Goal: Task Accomplishment & Management: Manage account settings

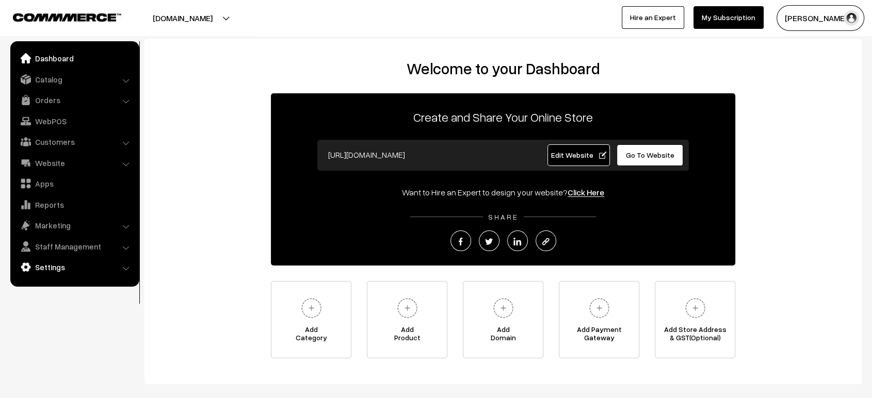
click at [52, 275] on link "Settings" at bounding box center [74, 267] width 123 height 19
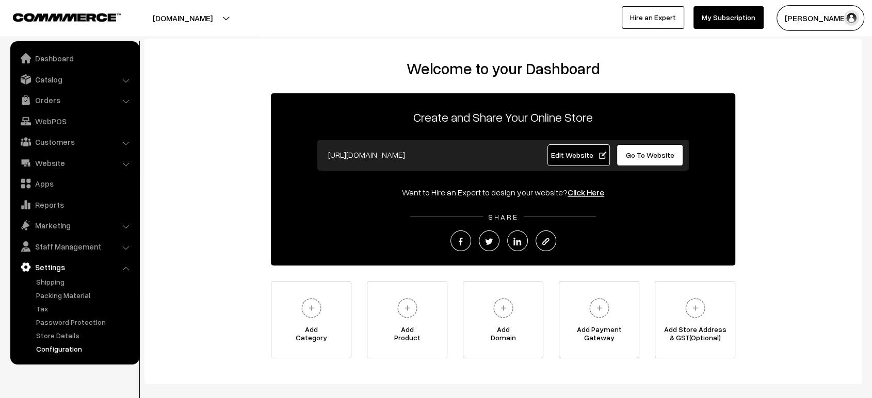
click at [69, 349] on link "Configuration" at bounding box center [85, 349] width 102 height 11
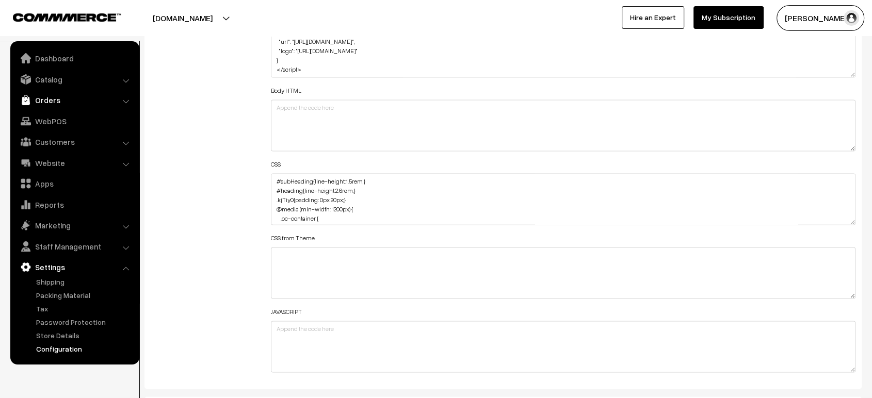
click at [39, 94] on link "Orders" at bounding box center [74, 100] width 123 height 19
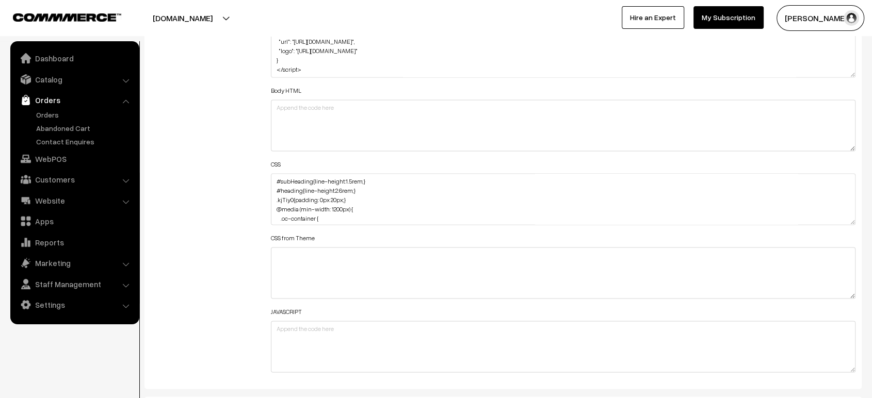
click at [56, 120] on ul "Orders" at bounding box center [75, 128] width 124 height 38
click at [54, 119] on link "Orders" at bounding box center [85, 114] width 102 height 11
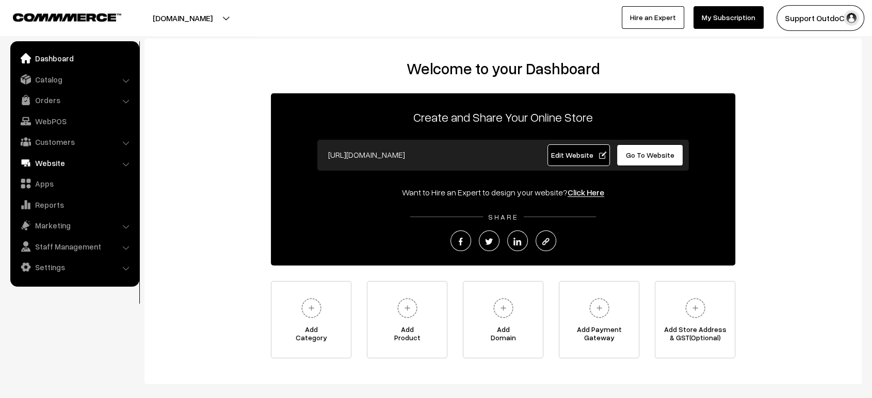
click at [57, 167] on link "Website" at bounding box center [74, 163] width 123 height 19
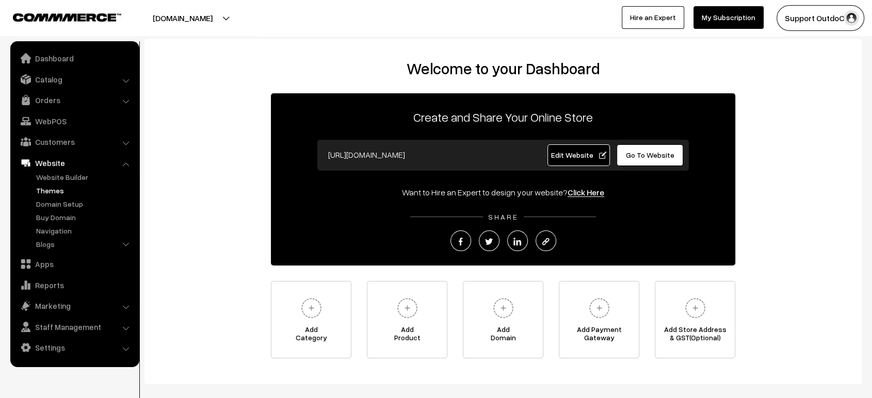
click at [61, 193] on link "Themes" at bounding box center [85, 190] width 102 height 11
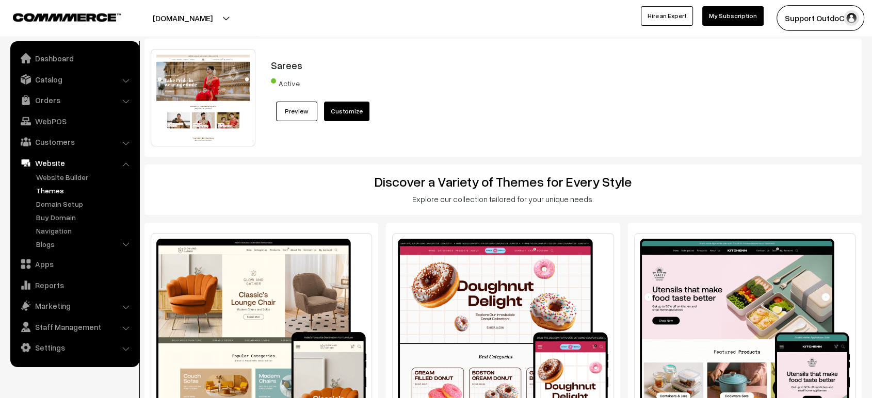
click at [575, 87] on div "Active" at bounding box center [533, 88] width 525 height 26
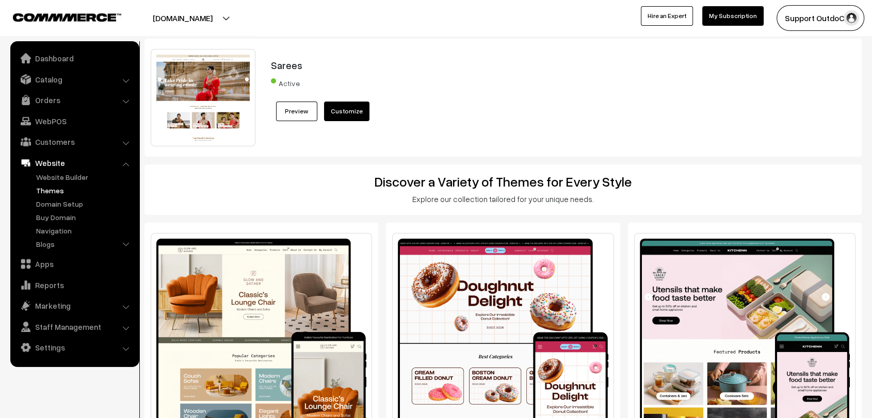
click at [564, 75] on div "Sarees Active Preview Customize" at bounding box center [533, 97] width 540 height 97
click at [468, 75] on div "Active" at bounding box center [533, 88] width 525 height 26
click at [54, 58] on link "Dashboard" at bounding box center [74, 58] width 123 height 19
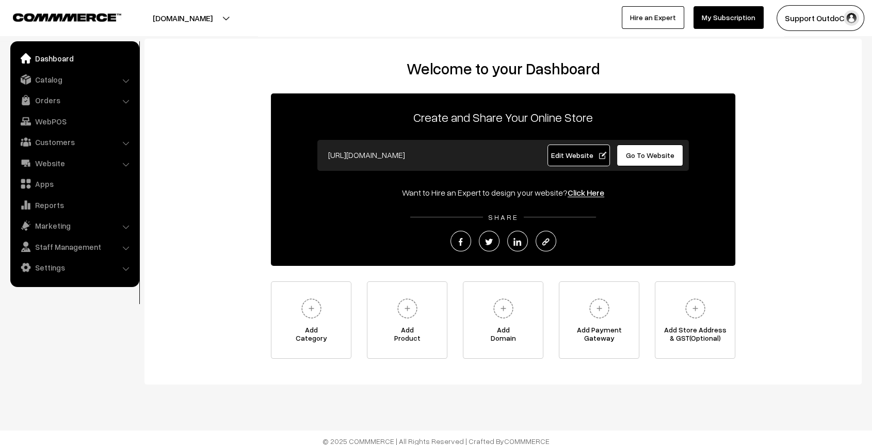
click at [838, 116] on div "Welcome to your Dashboard Create and Share Your Online Store https://demostore.…" at bounding box center [503, 208] width 696 height 299
click at [77, 264] on link "Settings" at bounding box center [74, 267] width 123 height 19
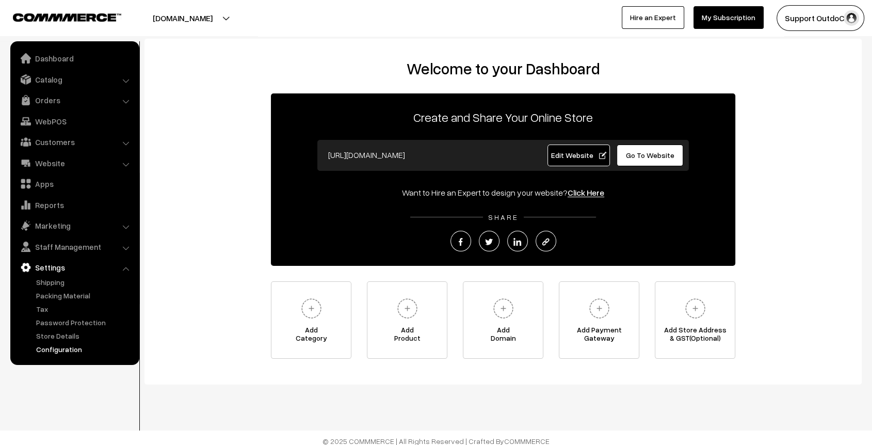
click at [73, 351] on link "Configuration" at bounding box center [85, 349] width 102 height 11
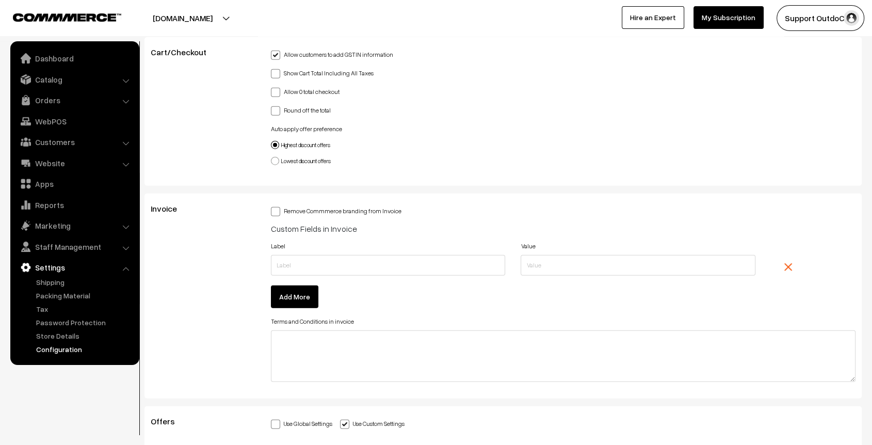
scroll to position [2714, 0]
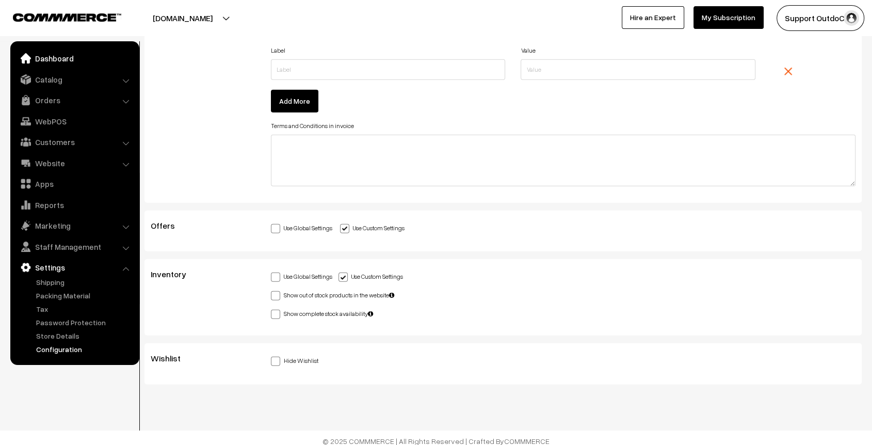
click at [48, 60] on link "Dashboard" at bounding box center [74, 58] width 123 height 19
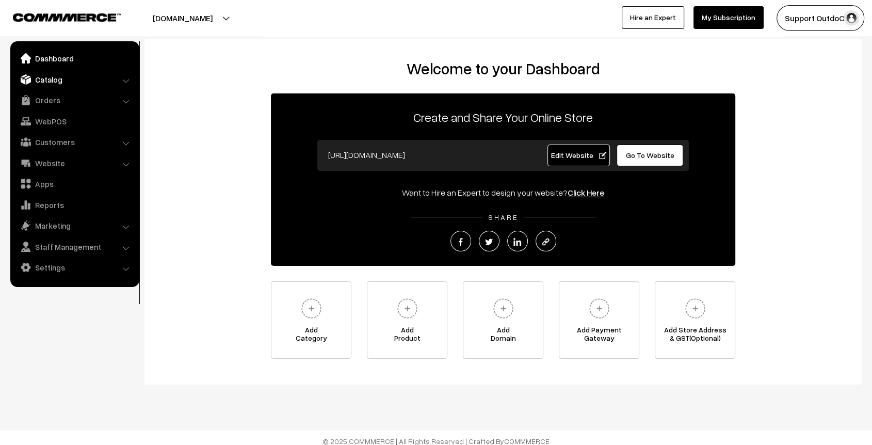
click at [54, 73] on link "Catalog" at bounding box center [74, 79] width 123 height 19
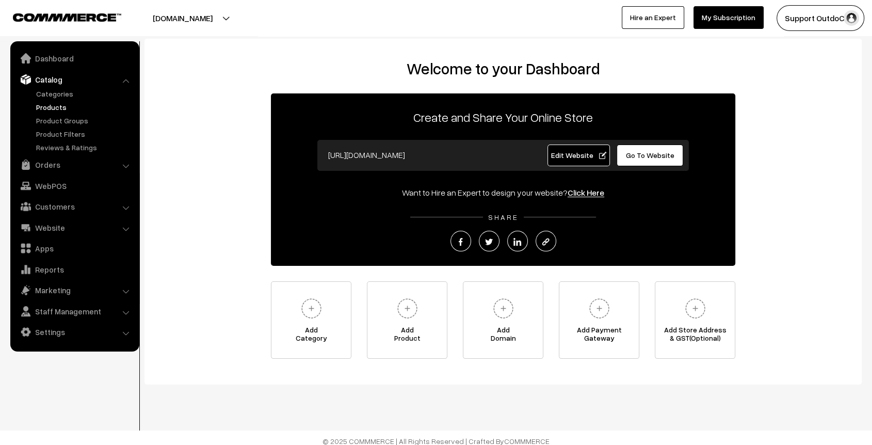
click at [56, 111] on link "Products" at bounding box center [85, 107] width 102 height 11
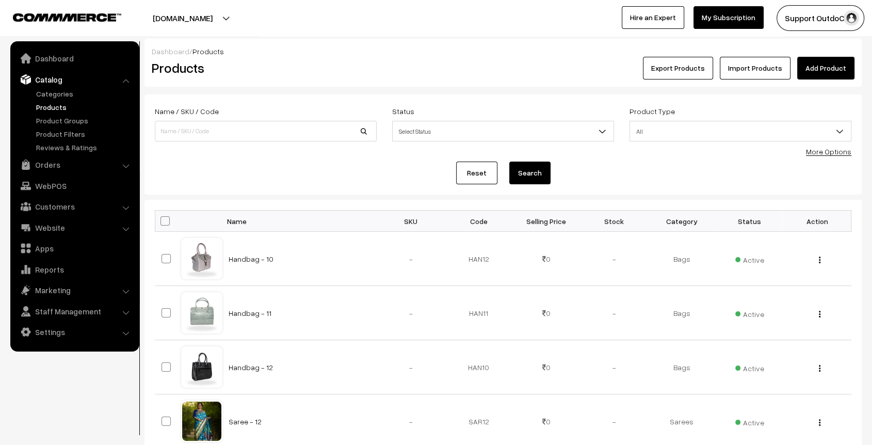
click at [415, 57] on div "Export Products Import Products Add Product" at bounding box center [622, 68] width 463 height 23
click at [245, 417] on link "Saree - 12" at bounding box center [244, 421] width 33 height 9
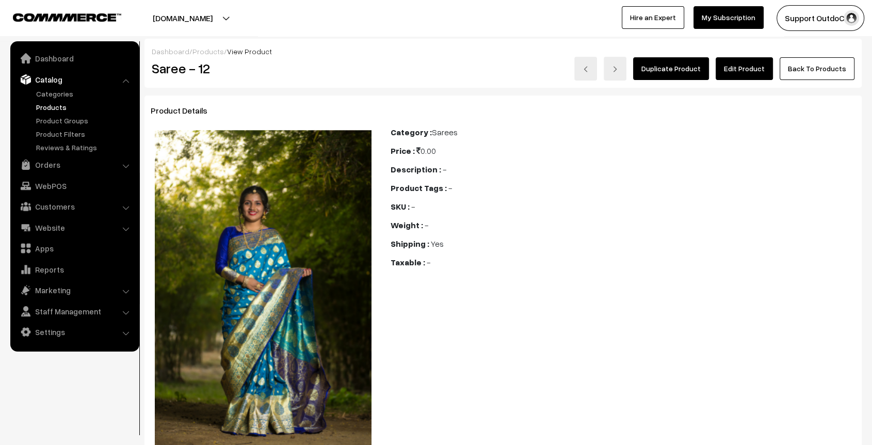
click at [741, 72] on link "Edit Product" at bounding box center [743, 68] width 57 height 23
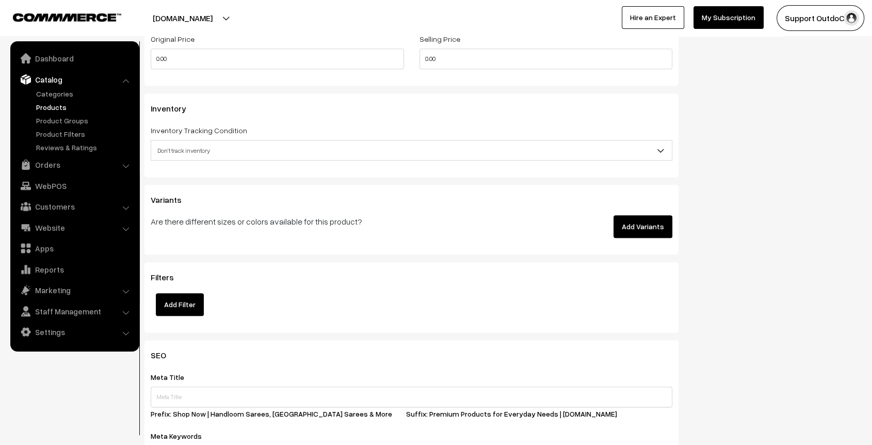
scroll to position [1064, 0]
click at [646, 223] on button "Add Variants" at bounding box center [642, 227] width 59 height 23
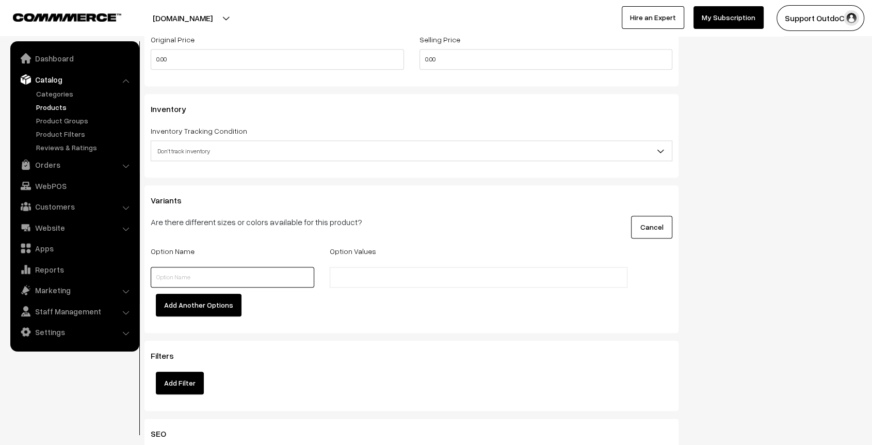
click at [246, 279] on input "text" at bounding box center [233, 277] width 164 height 21
type input "Color"
type input "Red"
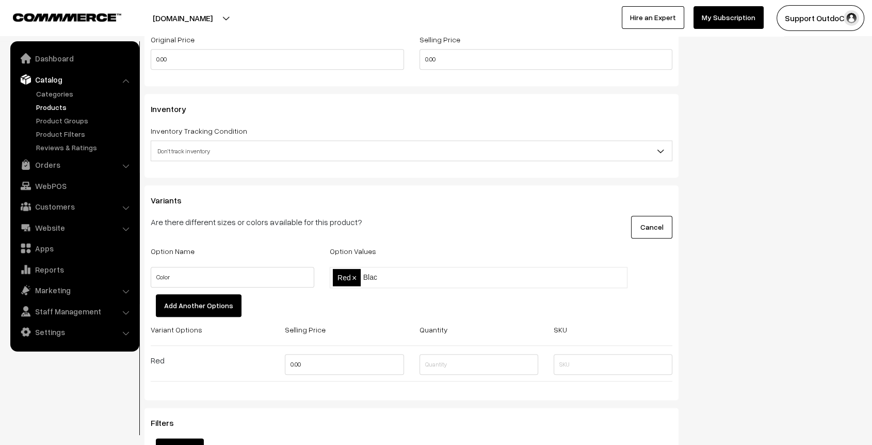
type input "Black"
type input "Blue"
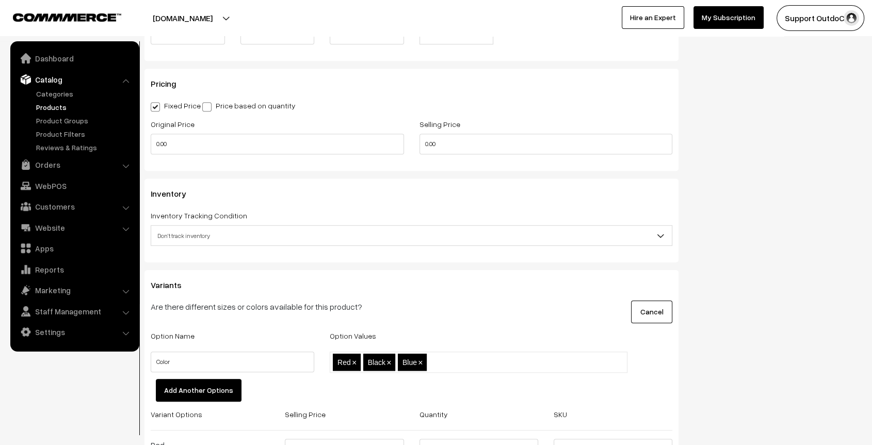
scroll to position [978, 0]
click at [66, 55] on link "Dashboard" at bounding box center [74, 58] width 123 height 19
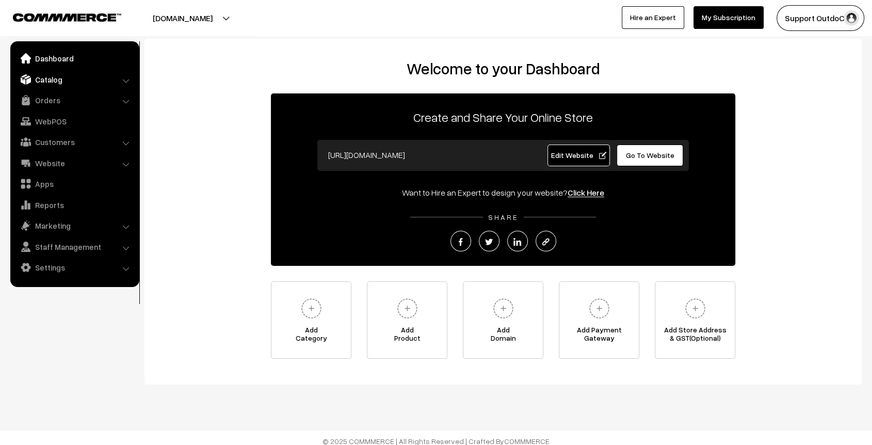
click at [52, 79] on link "Catalog" at bounding box center [74, 79] width 123 height 19
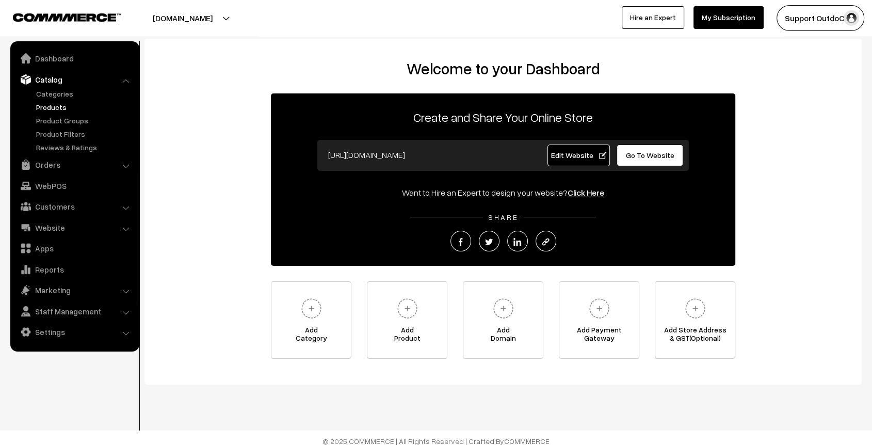
click at [50, 108] on link "Products" at bounding box center [85, 107] width 102 height 11
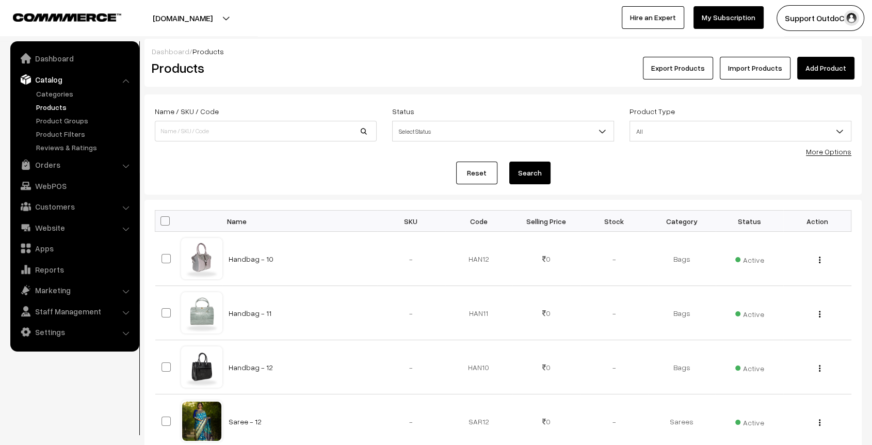
click at [822, 69] on link "Add Product" at bounding box center [825, 68] width 57 height 23
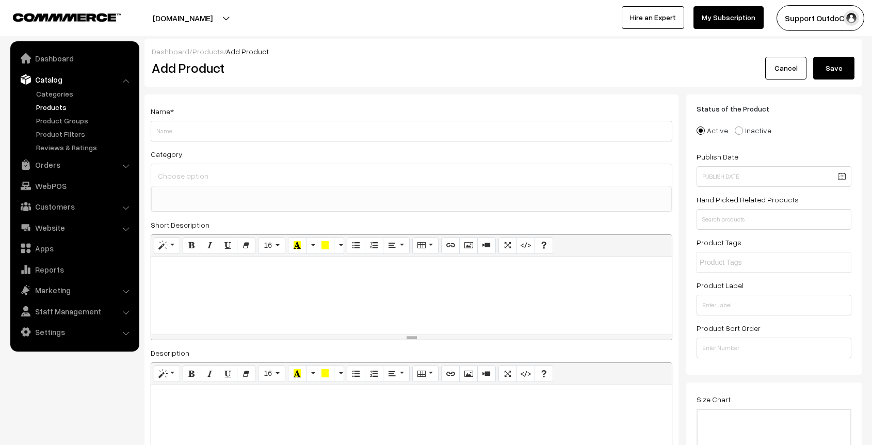
select select
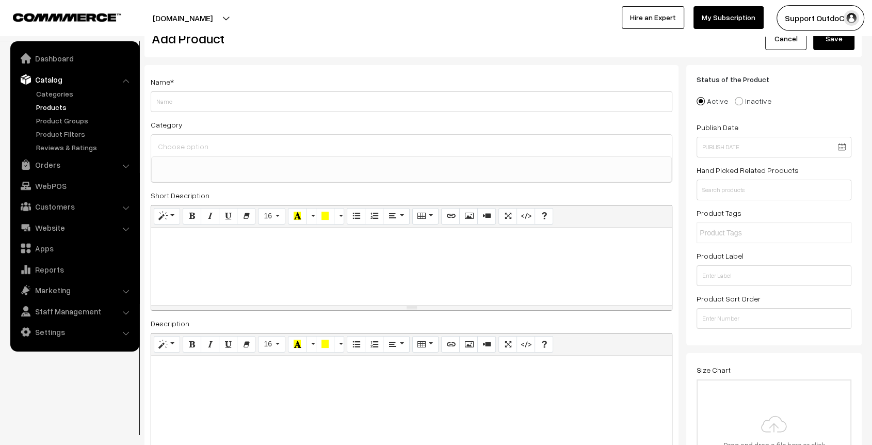
scroll to position [27, 0]
type input "T-shirt 1"
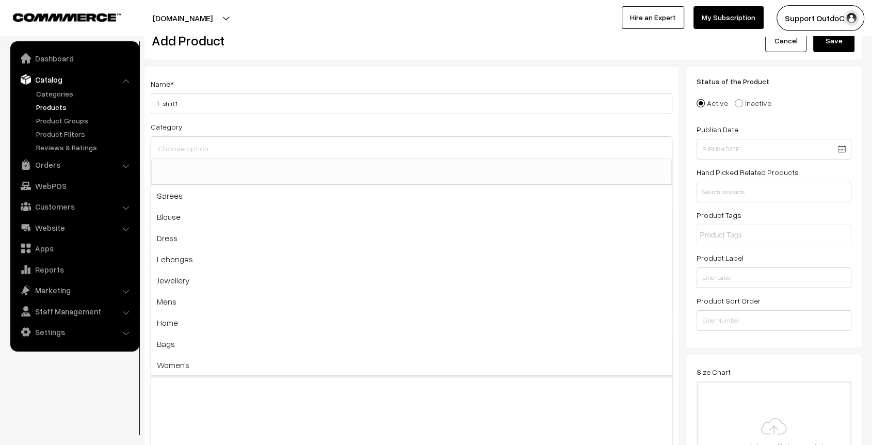
click at [217, 142] on input at bounding box center [411, 148] width 512 height 15
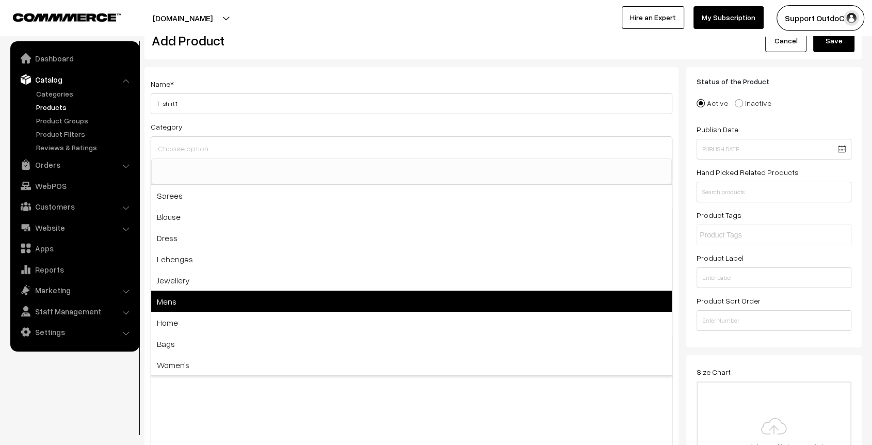
click at [182, 300] on span "Mens" at bounding box center [411, 300] width 520 height 21
select select "10"
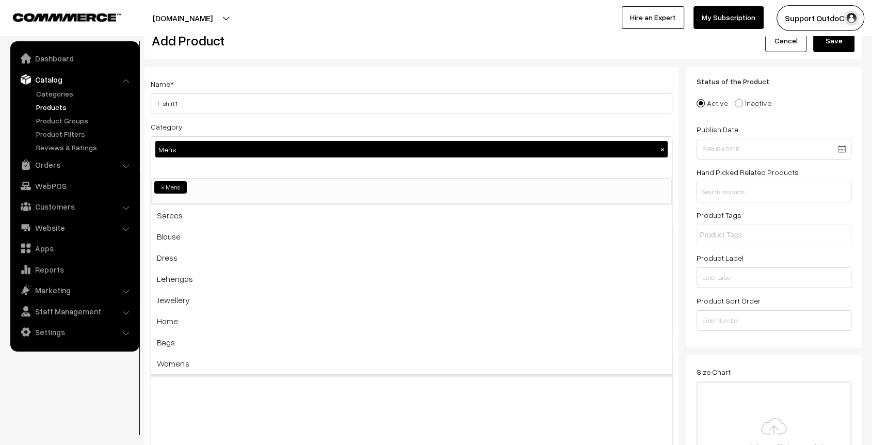
click at [287, 43] on h2 "Add Product" at bounding box center [413, 40] width 523 height 16
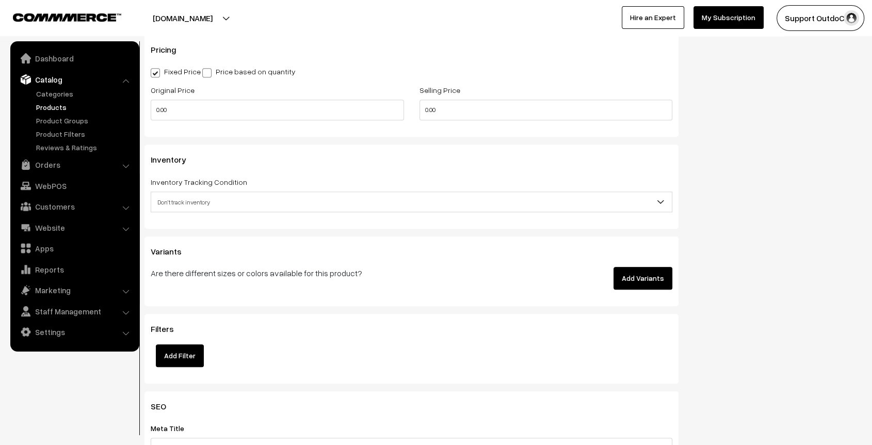
scroll to position [989, 0]
click at [648, 274] on button "Add Variants" at bounding box center [642, 277] width 59 height 23
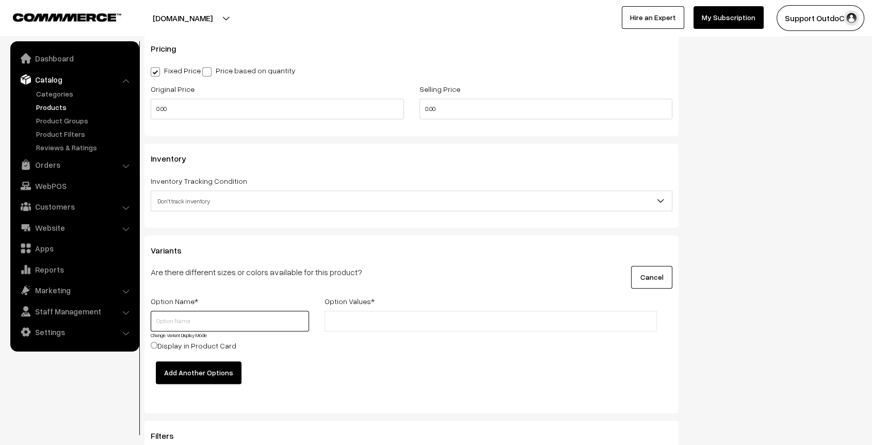
click at [226, 320] on input "text" at bounding box center [230, 321] width 158 height 21
type input "Color"
click at [396, 317] on input "text" at bounding box center [373, 321] width 90 height 11
type input "Red"
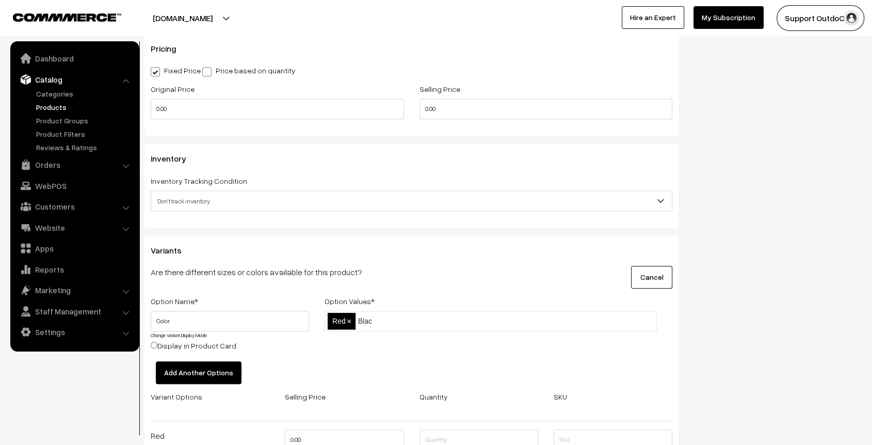
type input "Black"
type input "Blue"
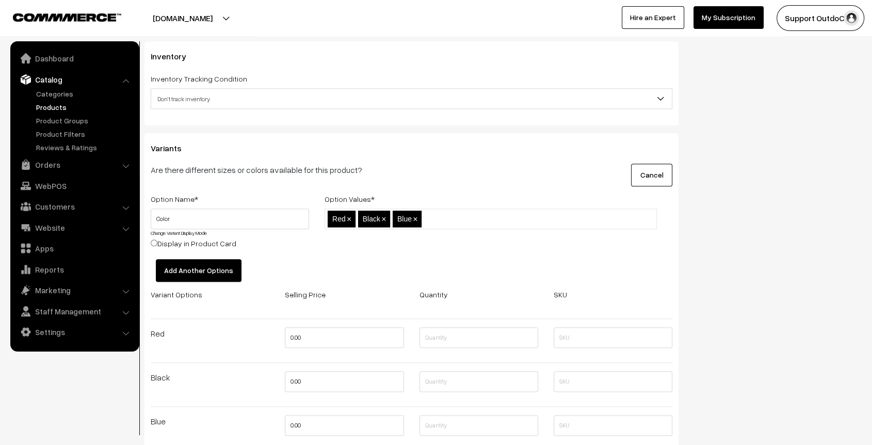
scroll to position [1115, 0]
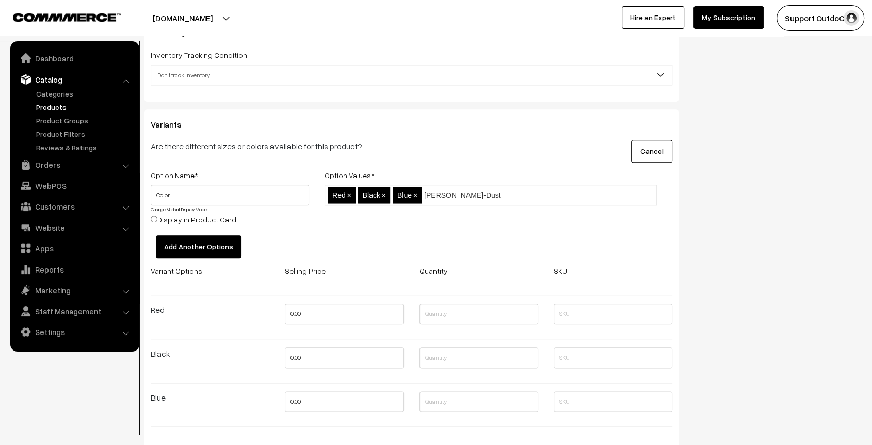
click at [427, 190] on input "Bick-Dust" at bounding box center [469, 195] width 90 height 11
type input "Brick-Dust"
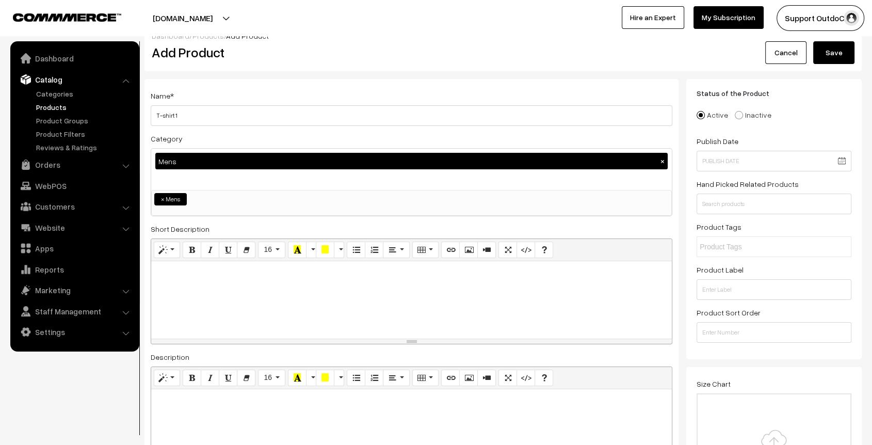
scroll to position [8, 0]
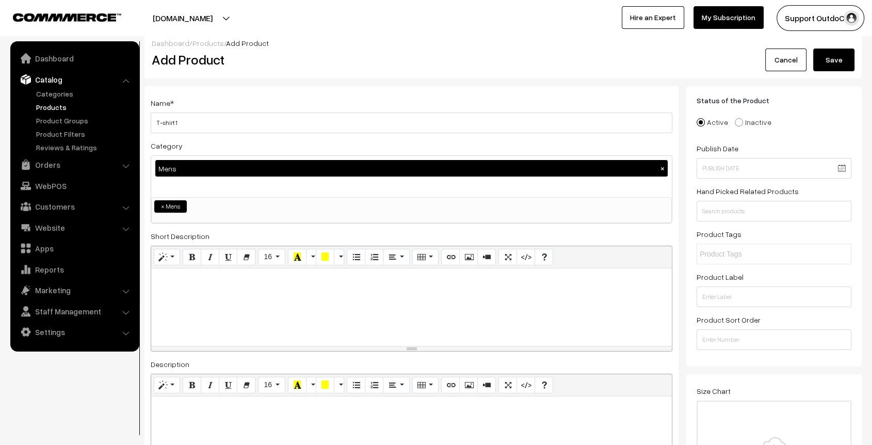
click at [827, 60] on button "Save" at bounding box center [833, 59] width 41 height 23
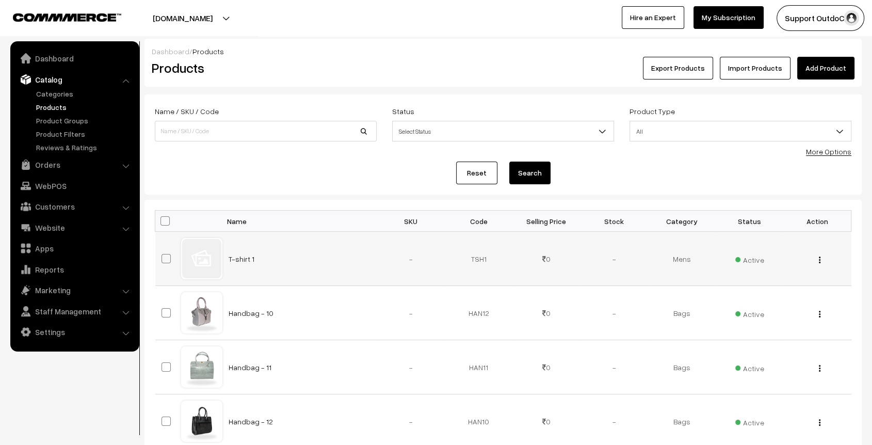
click at [820, 261] on img "button" at bounding box center [820, 259] width 2 height 7
click at [740, 296] on link "Edit" at bounding box center [773, 297] width 88 height 23
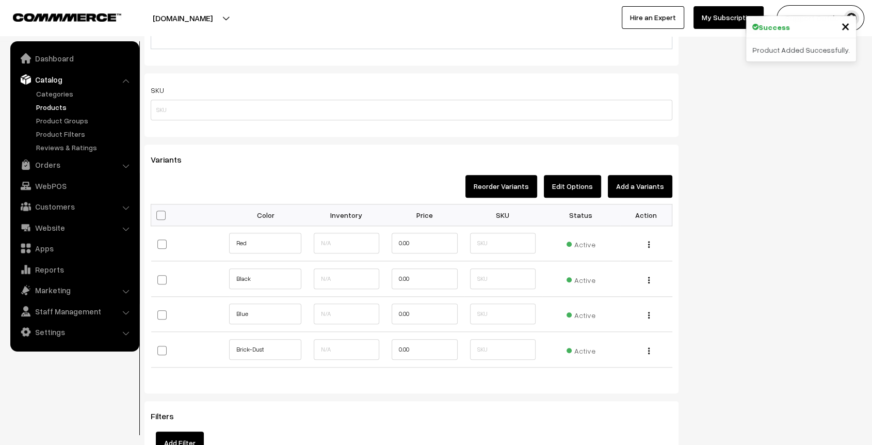
scroll to position [806, 0]
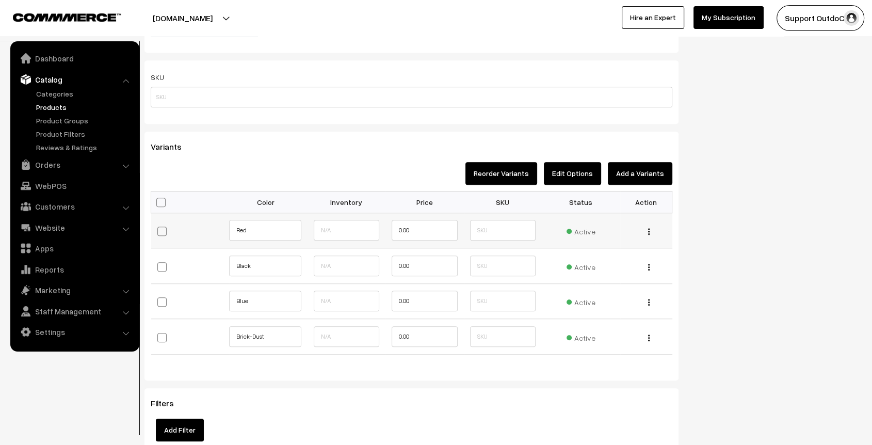
click img "button"
click link "Edit"
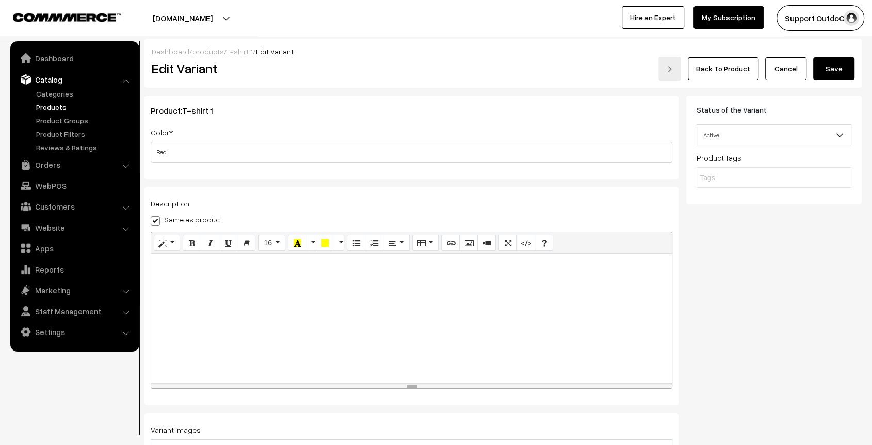
click at [835, 70] on button "Save" at bounding box center [833, 68] width 41 height 23
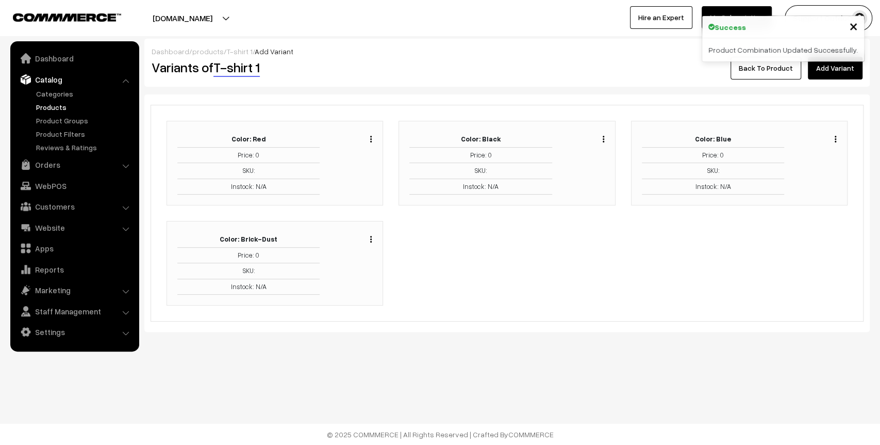
click at [603, 137] on img "button" at bounding box center [604, 139] width 2 height 7
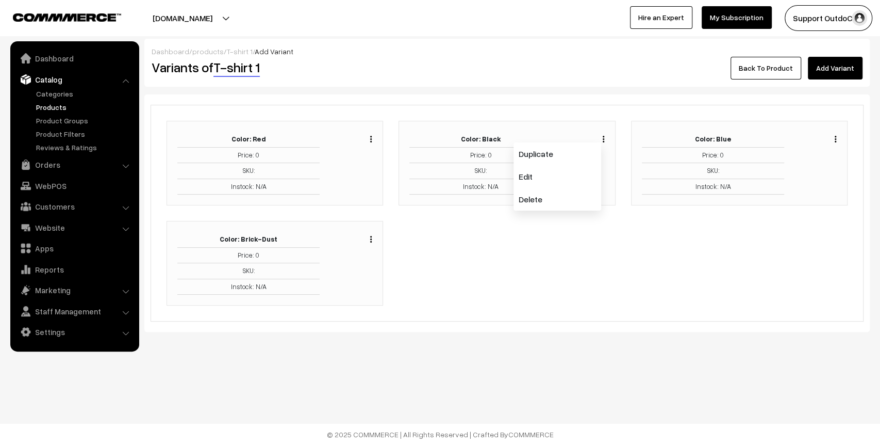
click at [386, 57] on div "Back To Product Add Variant" at bounding box center [628, 68] width 484 height 23
click at [39, 252] on link "Apps" at bounding box center [74, 248] width 123 height 19
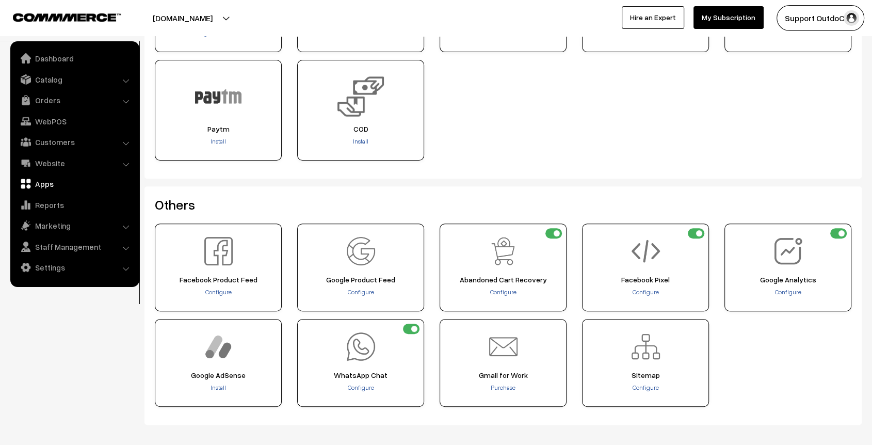
scroll to position [318, 0]
click at [35, 78] on link "Catalog" at bounding box center [74, 79] width 123 height 19
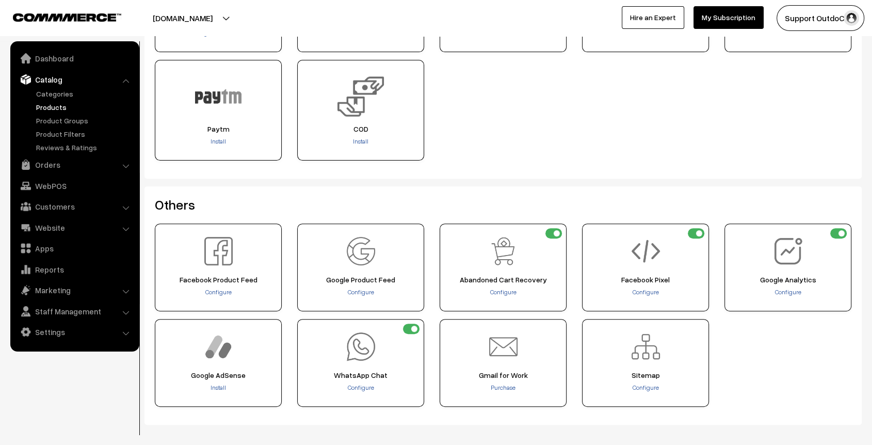
click at [52, 106] on link "Products" at bounding box center [85, 107] width 102 height 11
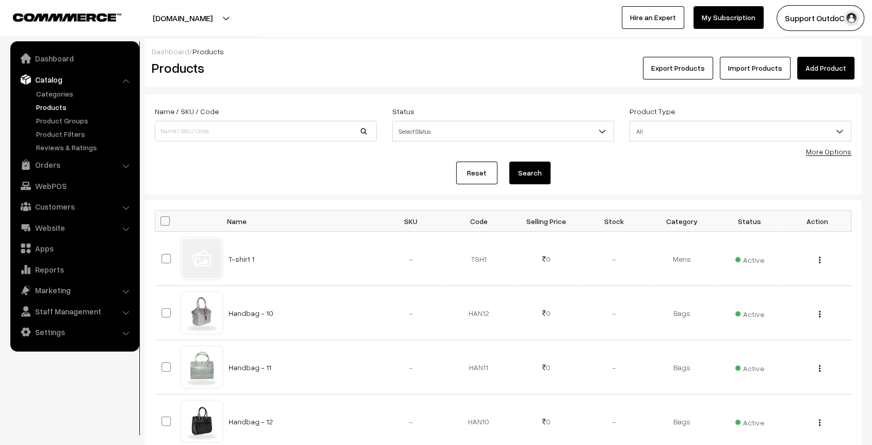
click at [820, 63] on link "Add Product" at bounding box center [825, 68] width 57 height 23
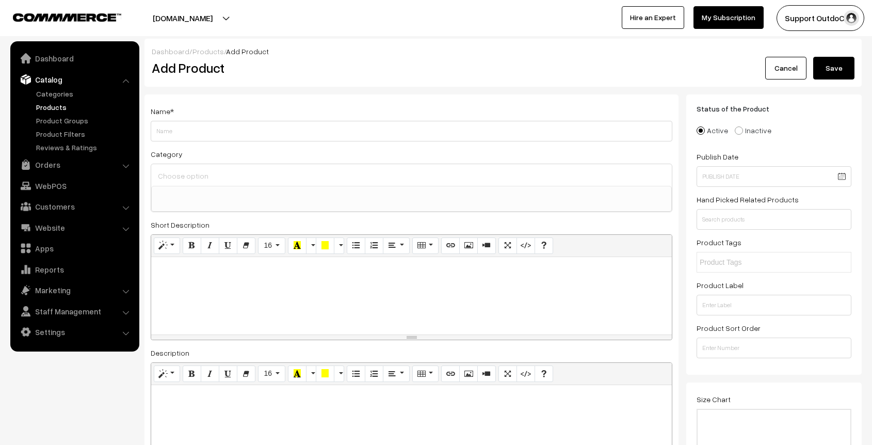
select select
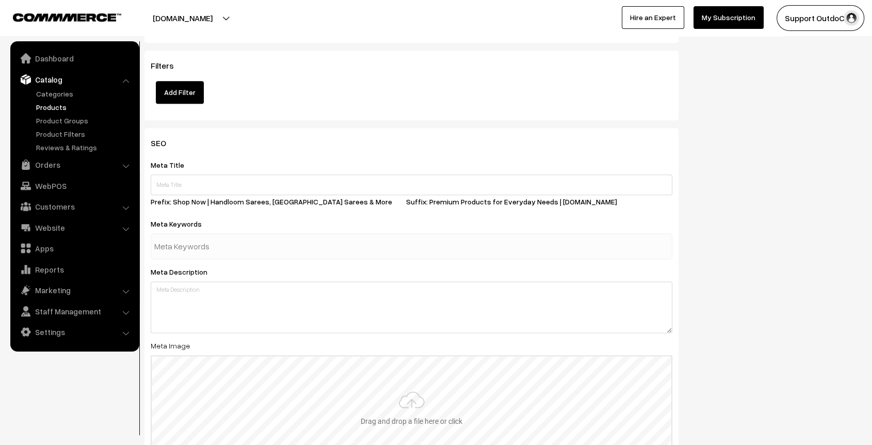
scroll to position [1231, 0]
click at [53, 94] on link "Categories" at bounding box center [85, 93] width 102 height 11
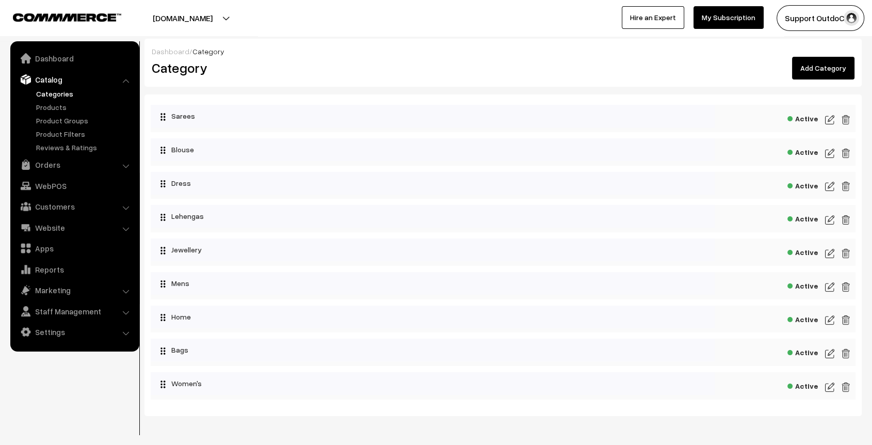
click at [809, 69] on link "Add Category" at bounding box center [823, 68] width 62 height 23
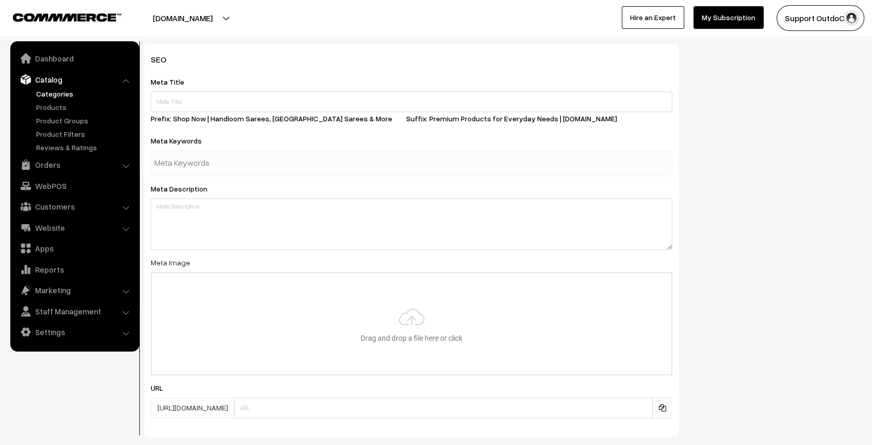
scroll to position [414, 0]
click at [44, 247] on link "Apps" at bounding box center [74, 248] width 123 height 19
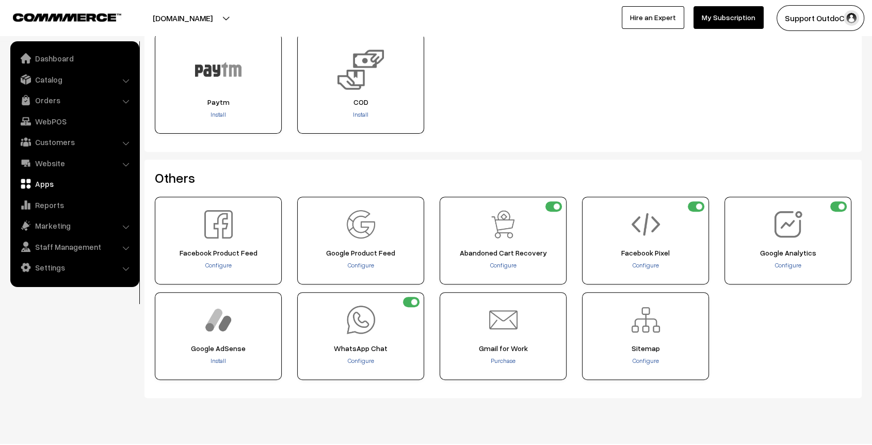
scroll to position [346, 0]
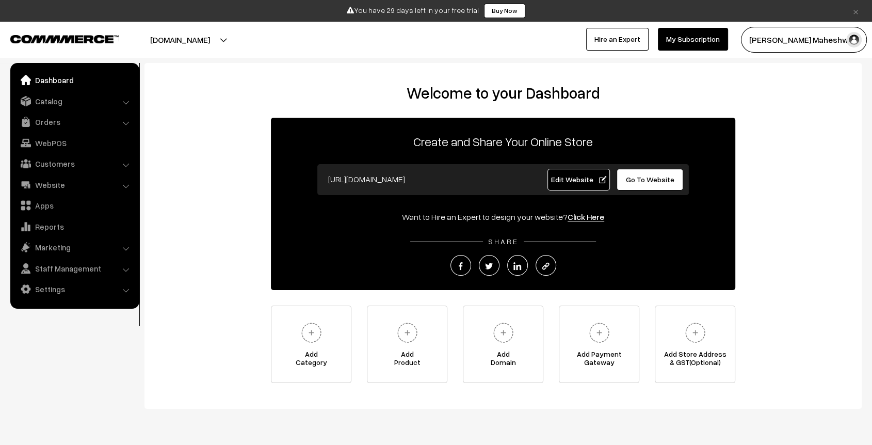
drag, startPoint x: 0, startPoint y: 0, endPoint x: 634, endPoint y: 184, distance: 660.0
click at [634, 184] on link "Go To Website" at bounding box center [649, 180] width 67 height 22
click at [649, 186] on link "Go To Website" at bounding box center [649, 180] width 67 height 22
click at [513, 181] on input "https://waterproofing-company.commmerce.com" at bounding box center [425, 179] width 204 height 21
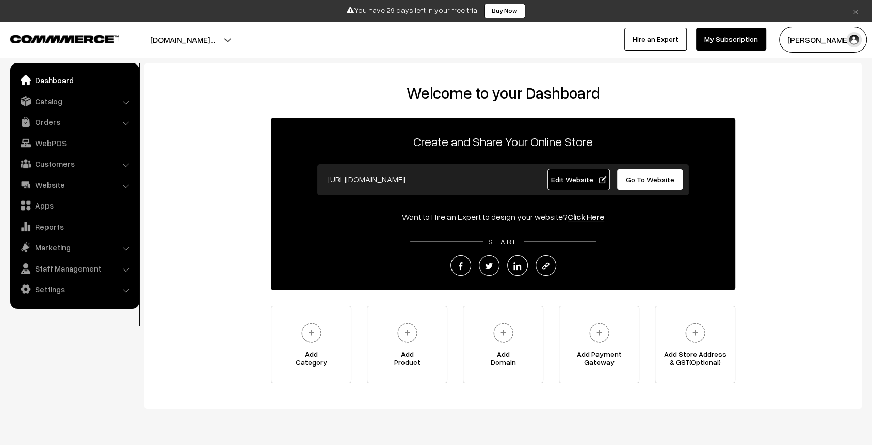
click at [513, 181] on input "https://waterproofing-company.commmerce.com" at bounding box center [425, 179] width 204 height 21
click at [484, 178] on input "[URL][DOMAIN_NAME]" at bounding box center [425, 179] width 204 height 21
click at [547, 268] on img at bounding box center [546, 266] width 8 height 8
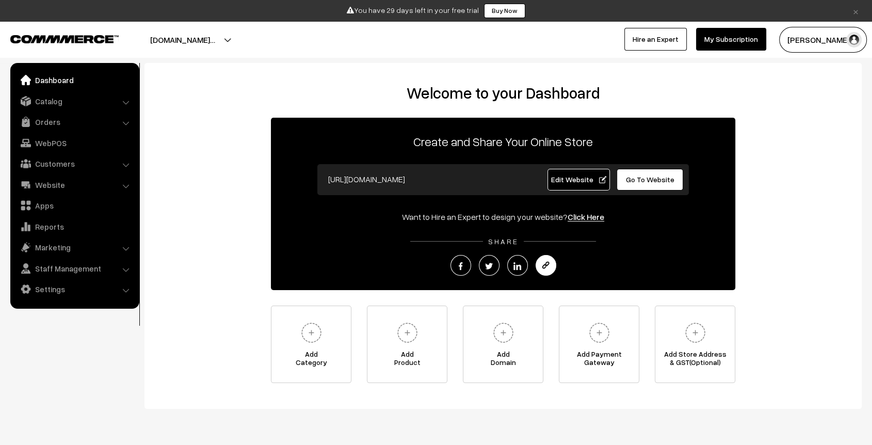
click at [544, 266] on img at bounding box center [546, 266] width 8 height 8
click at [574, 178] on span "Edit Website" at bounding box center [578, 179] width 55 height 9
click at [537, 270] on link at bounding box center [545, 265] width 21 height 21
click at [545, 270] on link at bounding box center [545, 265] width 21 height 21
click at [547, 265] on img at bounding box center [546, 266] width 8 height 8
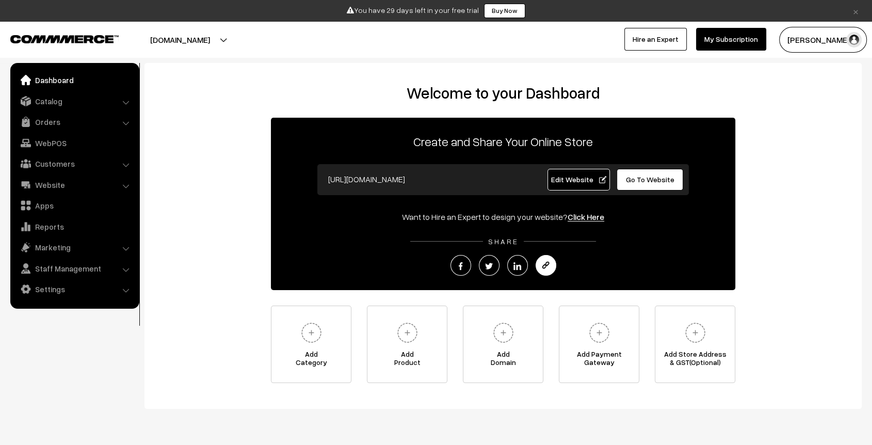
click at [541, 257] on link at bounding box center [545, 265] width 21 height 21
click at [542, 266] on img at bounding box center [546, 266] width 8 height 8
click at [552, 268] on link at bounding box center [545, 265] width 21 height 21
click at [545, 259] on link at bounding box center [545, 265] width 21 height 21
click at [44, 107] on link "Catalog" at bounding box center [74, 101] width 123 height 19
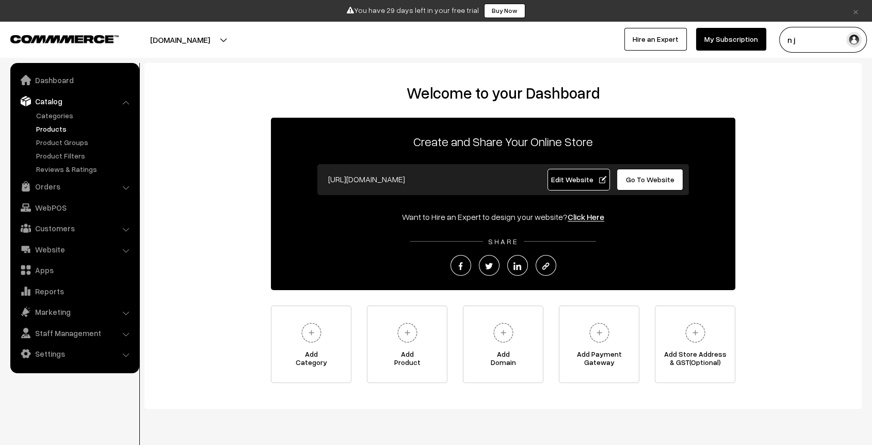
click at [50, 124] on link "Products" at bounding box center [85, 128] width 102 height 11
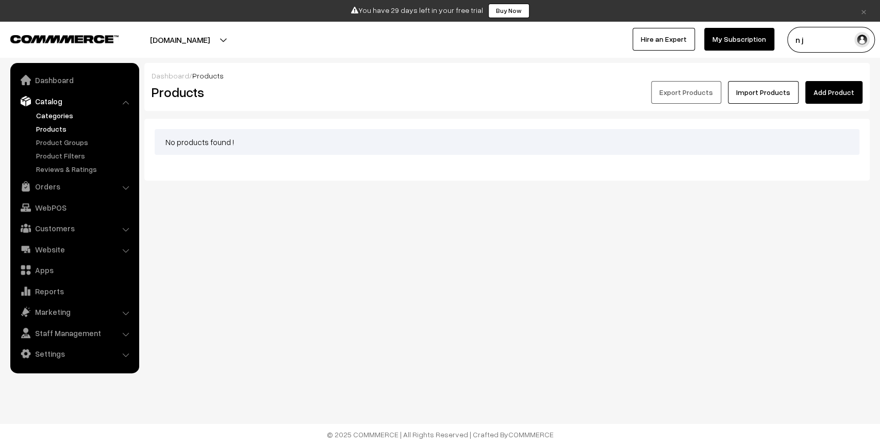
click at [50, 110] on link "Categories" at bounding box center [85, 115] width 102 height 11
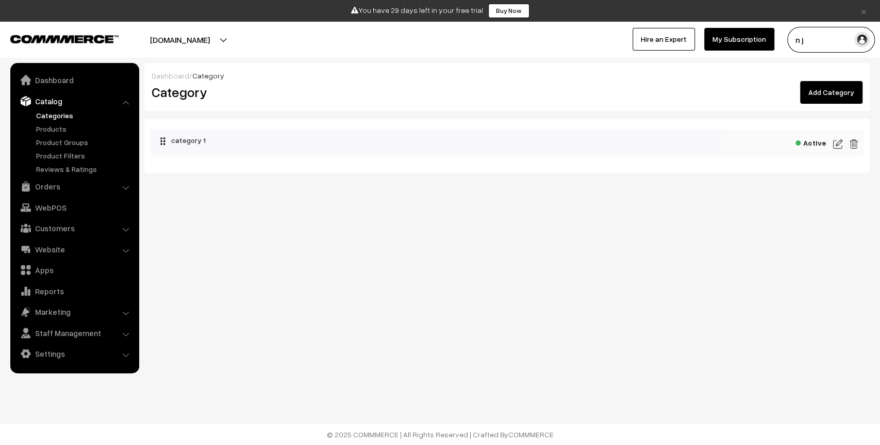
click at [246, 40] on button "[DOMAIN_NAME]" at bounding box center [180, 40] width 132 height 26
click at [264, 73] on link "Go to Website" at bounding box center [246, 71] width 83 height 23
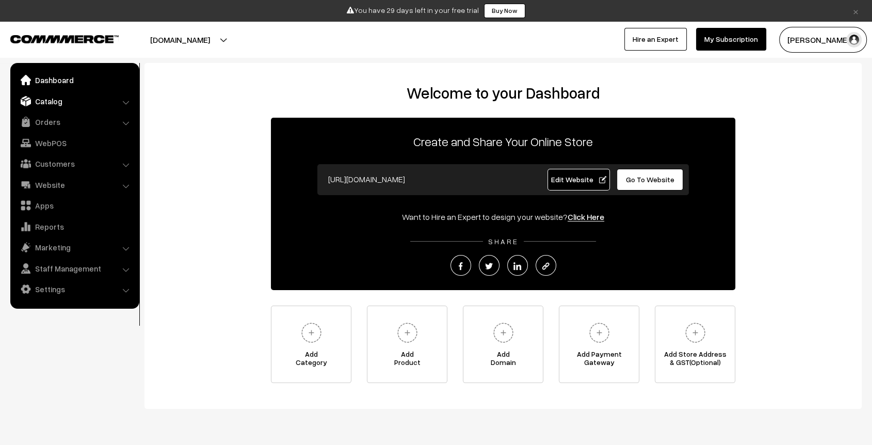
click at [67, 104] on link "Catalog" at bounding box center [74, 101] width 123 height 19
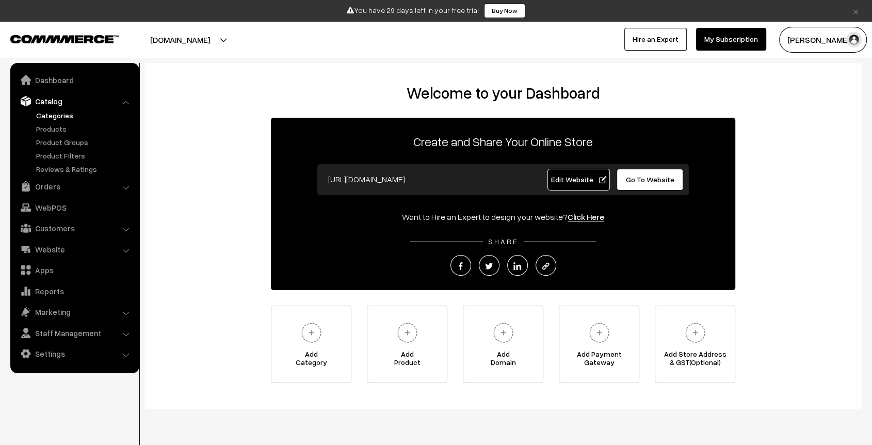
click at [60, 119] on link "Categories" at bounding box center [85, 115] width 102 height 11
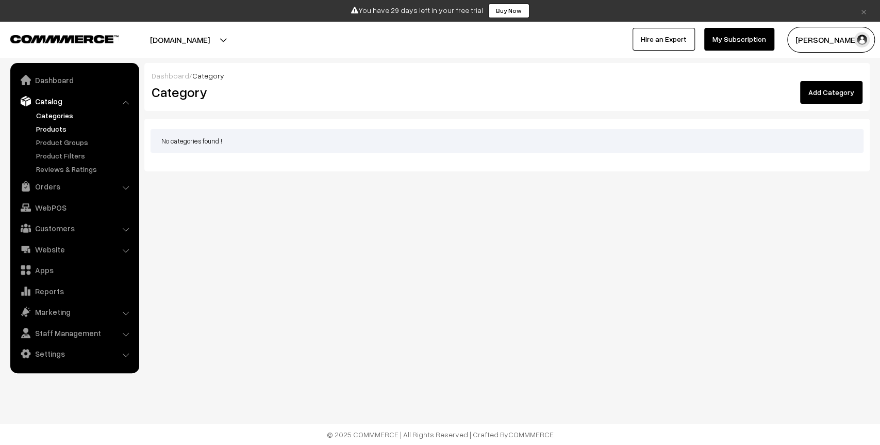
click at [60, 128] on link "Products" at bounding box center [85, 128] width 102 height 11
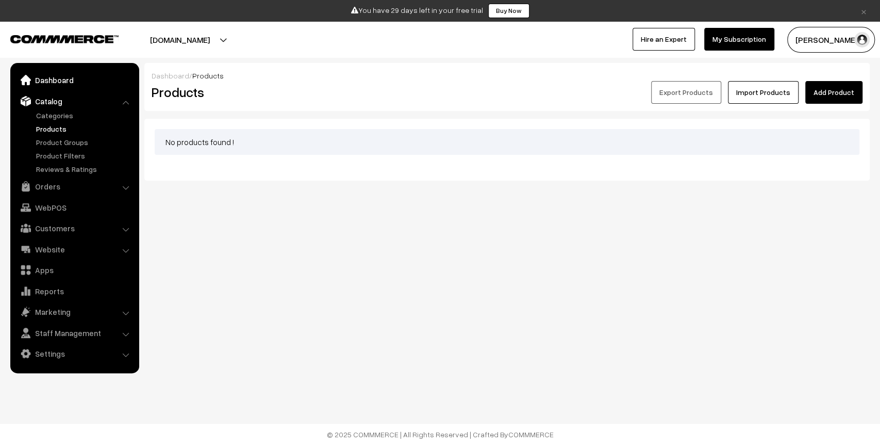
click at [75, 84] on link "Dashboard" at bounding box center [74, 80] width 123 height 19
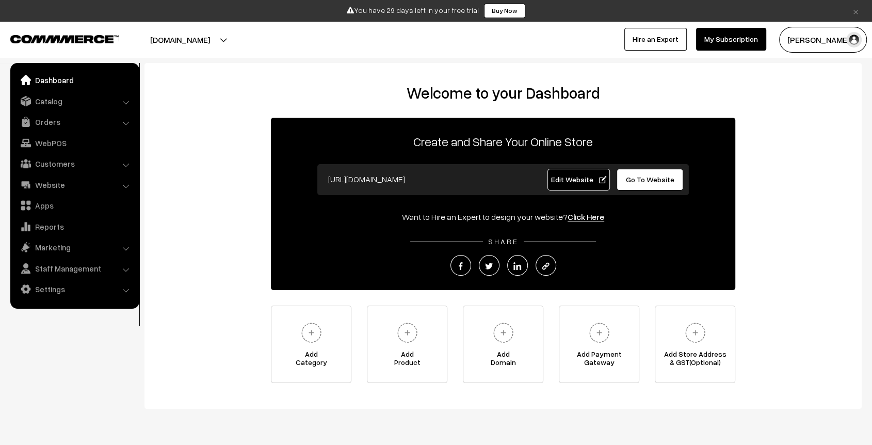
click at [570, 178] on span "Edit Website" at bounding box center [578, 179] width 55 height 9
click at [70, 107] on link "Catalog" at bounding box center [74, 101] width 123 height 19
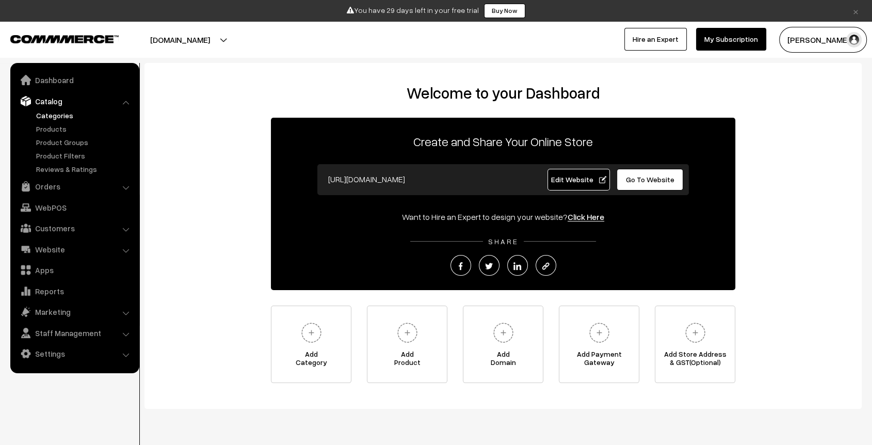
click at [58, 113] on link "Categories" at bounding box center [85, 115] width 102 height 11
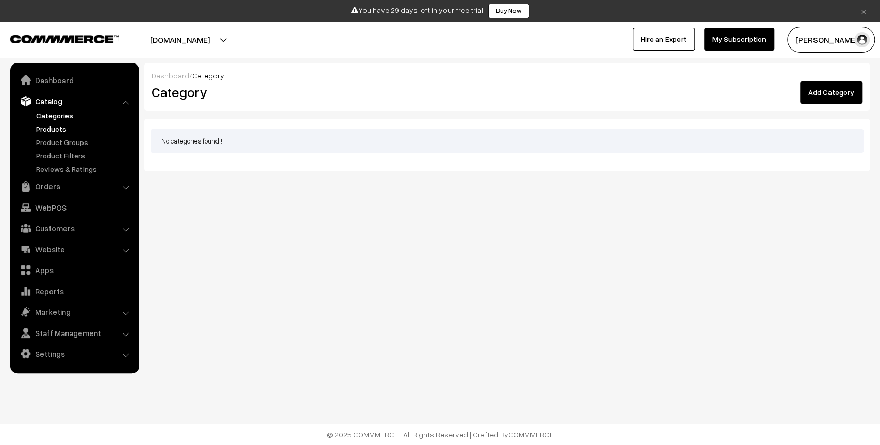
click at [41, 126] on link "Products" at bounding box center [85, 128] width 102 height 11
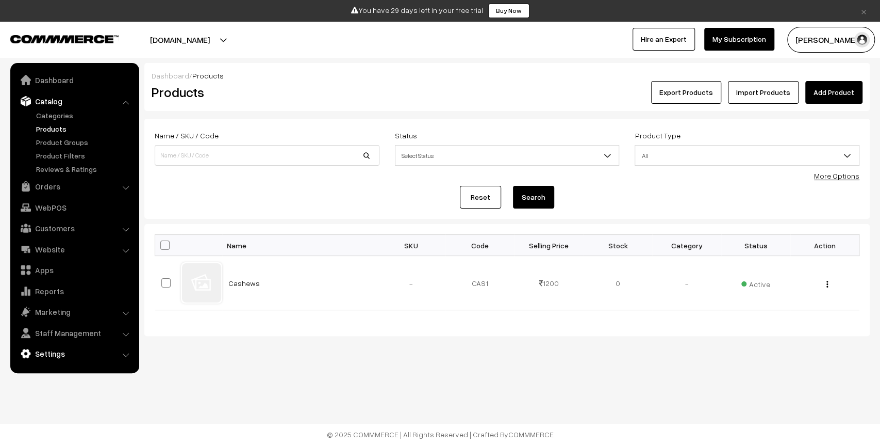
click at [90, 356] on link "Settings" at bounding box center [74, 353] width 123 height 19
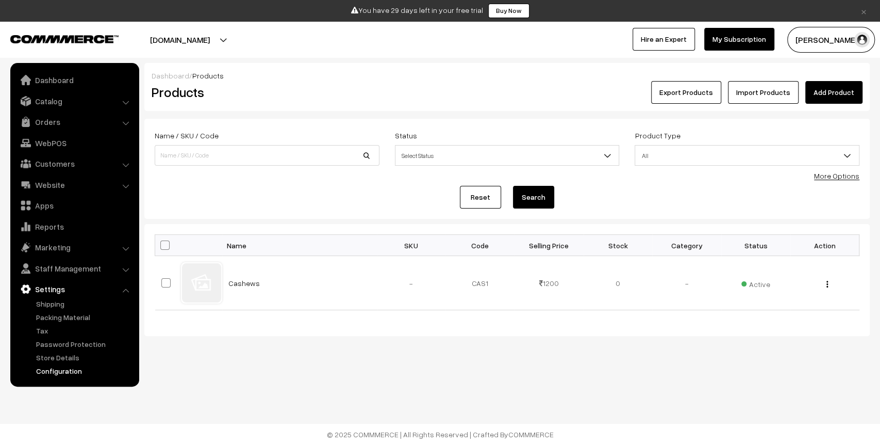
click at [60, 370] on link "Configuration" at bounding box center [85, 370] width 102 height 11
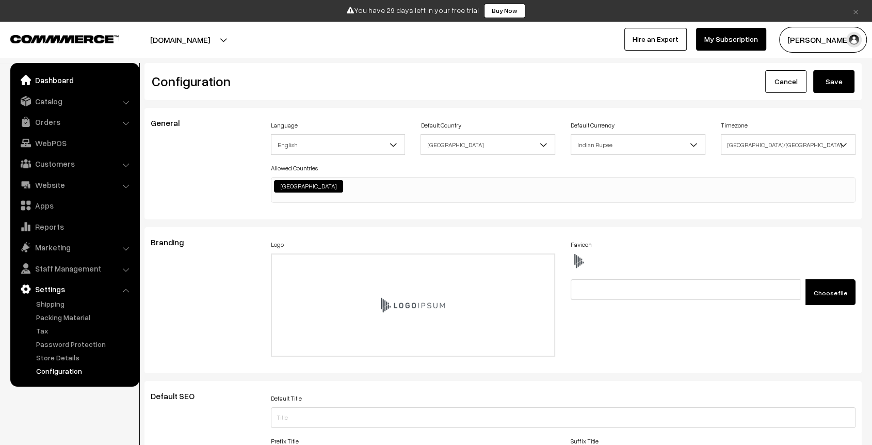
click at [47, 72] on link "Dashboard" at bounding box center [74, 80] width 123 height 19
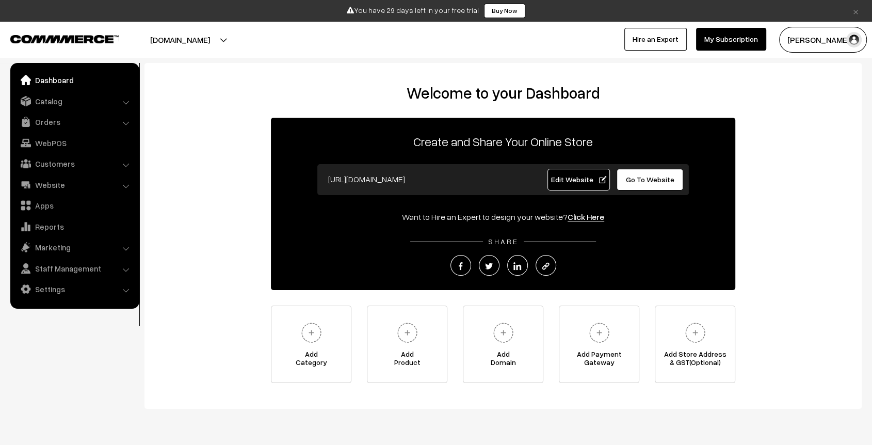
click at [573, 178] on span "Edit Website" at bounding box center [578, 179] width 55 height 9
click at [75, 99] on link "Catalog" at bounding box center [74, 101] width 123 height 19
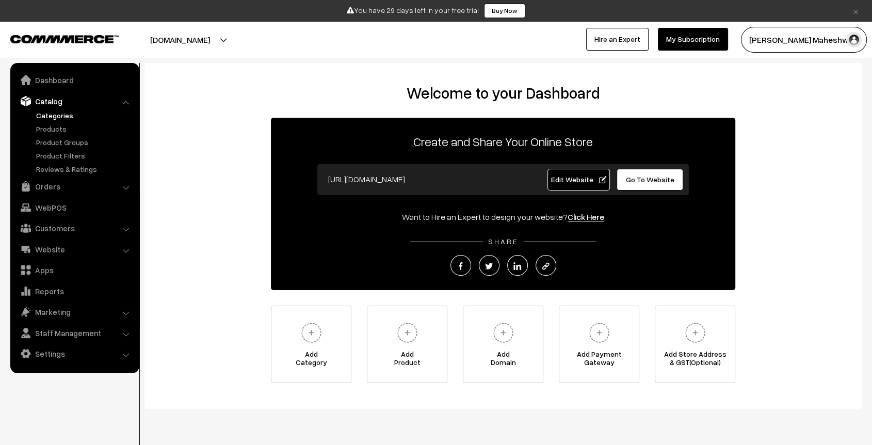
click at [55, 110] on link "Categories" at bounding box center [85, 115] width 102 height 11
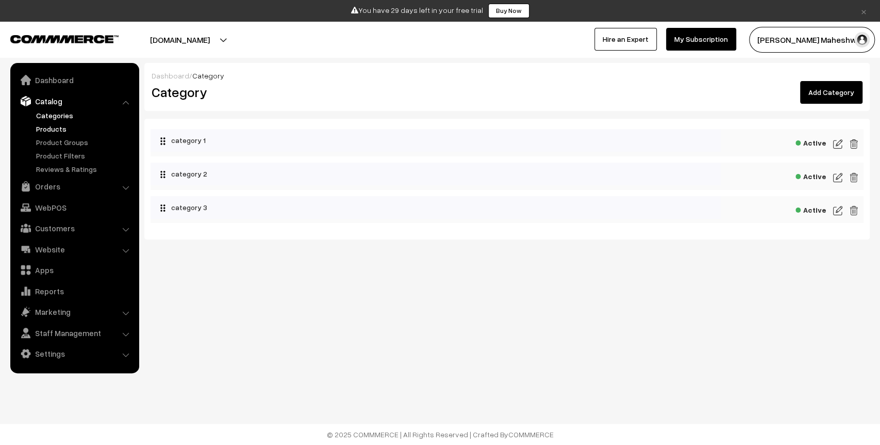
click at [59, 129] on link "Products" at bounding box center [85, 128] width 102 height 11
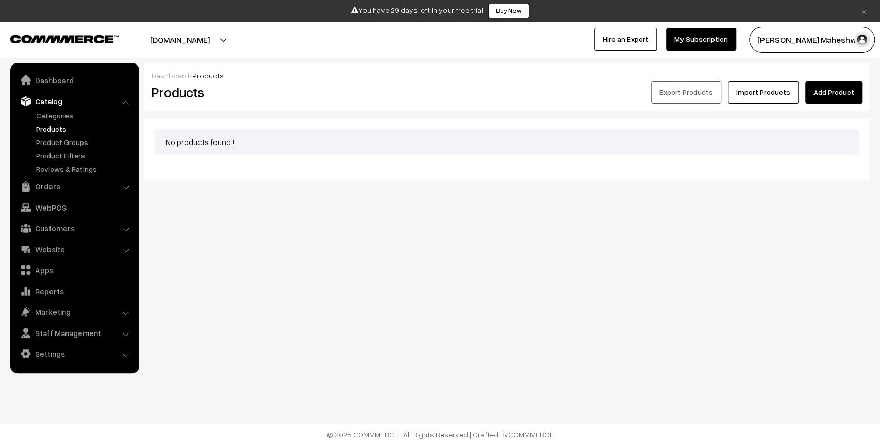
click at [246, 41] on button "[DOMAIN_NAME]" at bounding box center [180, 40] width 132 height 26
click at [249, 70] on link "Go to Website" at bounding box center [236, 71] width 83 height 23
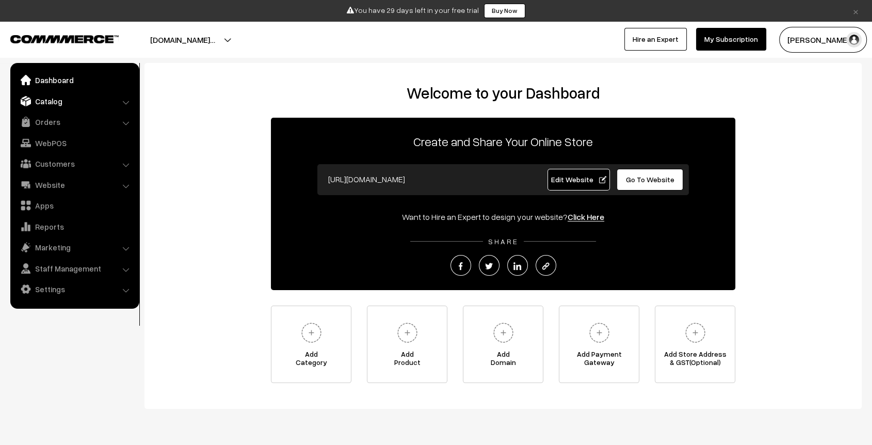
click at [64, 100] on link "Catalog" at bounding box center [74, 101] width 123 height 19
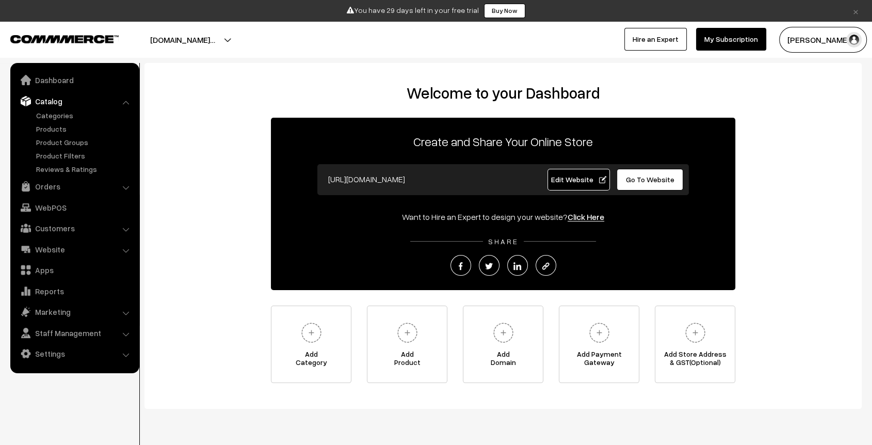
click at [52, 121] on ul "Categories" at bounding box center [75, 142] width 124 height 64
click at [52, 120] on link "Categories" at bounding box center [85, 115] width 102 height 11
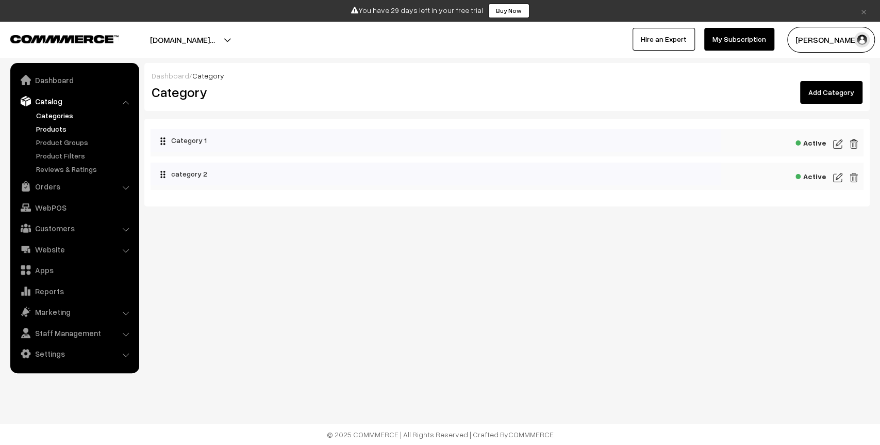
click at [56, 129] on link "Products" at bounding box center [85, 128] width 102 height 11
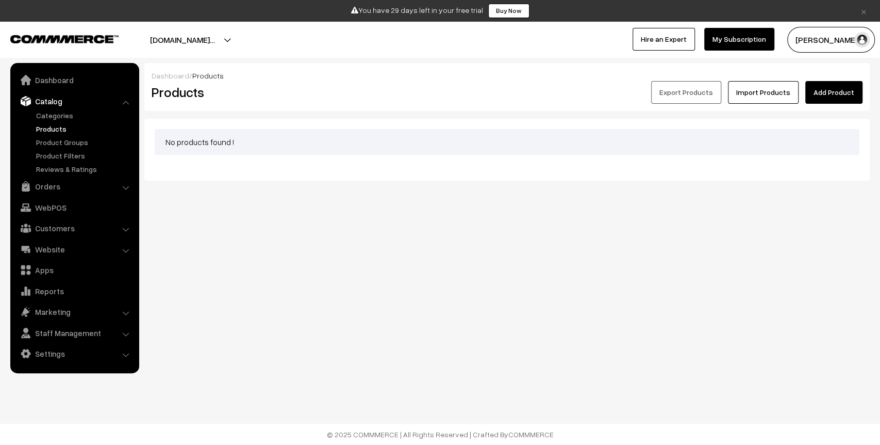
click at [251, 34] on button "[DOMAIN_NAME]…" at bounding box center [182, 40] width 137 height 26
click at [258, 67] on link "Go to Website" at bounding box center [248, 71] width 83 height 23
click at [66, 356] on link "Settings" at bounding box center [74, 353] width 123 height 19
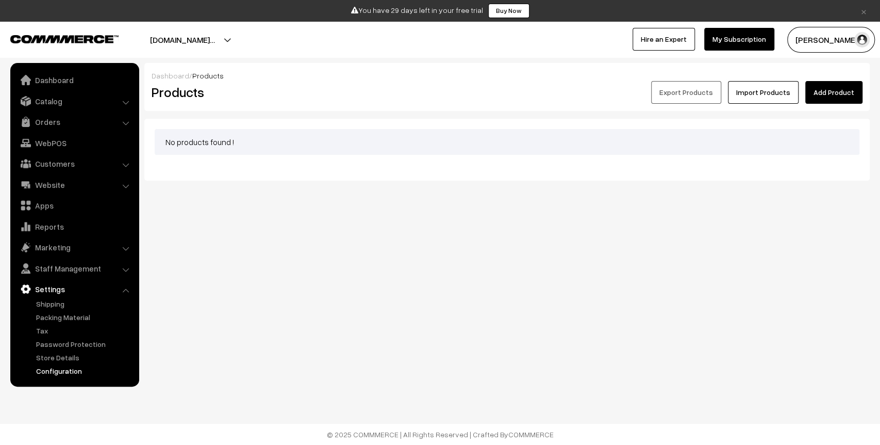
click at [56, 367] on link "Configuration" at bounding box center [85, 370] width 102 height 11
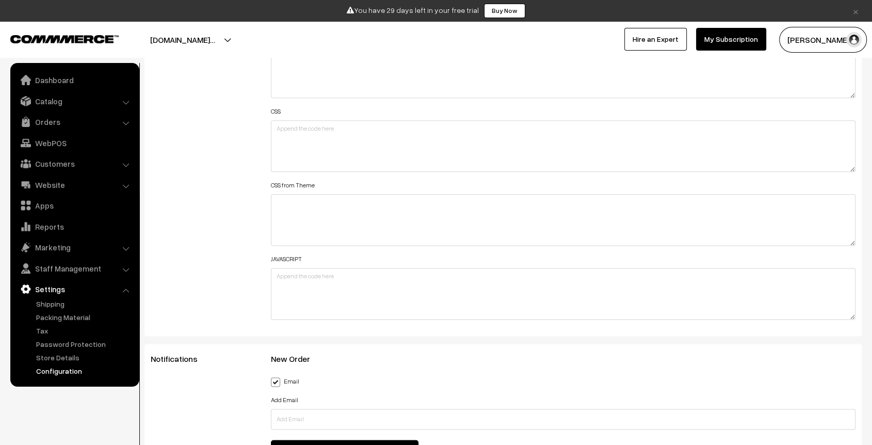
scroll to position [1272, 0]
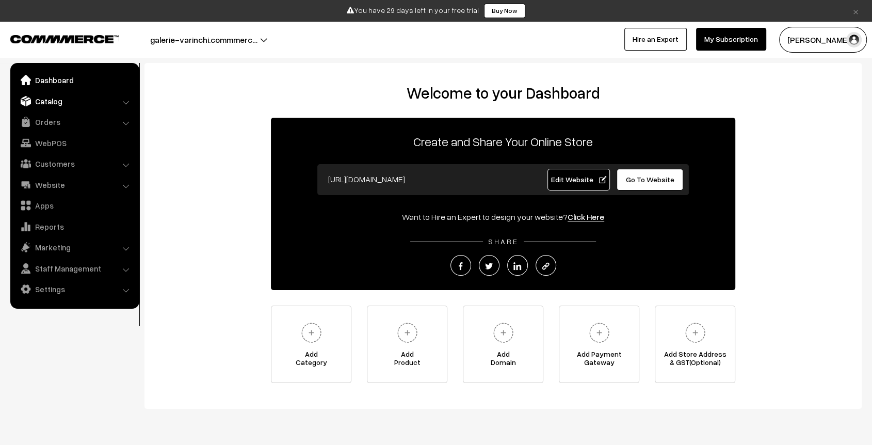
click at [69, 105] on link "Catalog" at bounding box center [74, 101] width 123 height 19
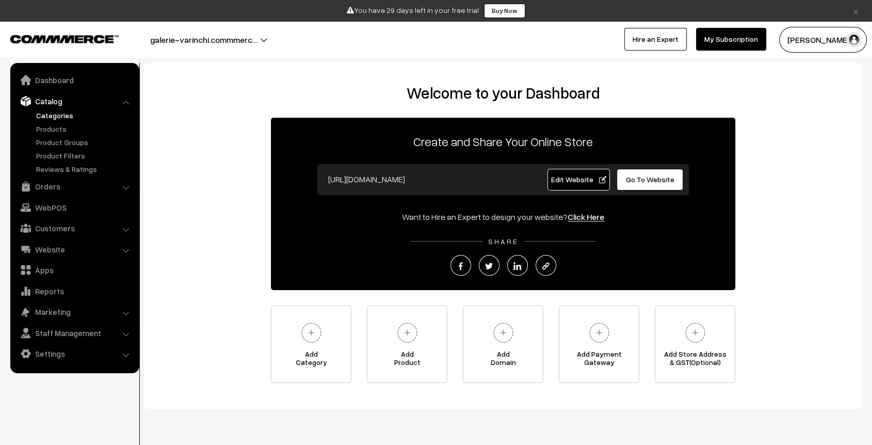
click at [51, 114] on link "Categories" at bounding box center [85, 115] width 102 height 11
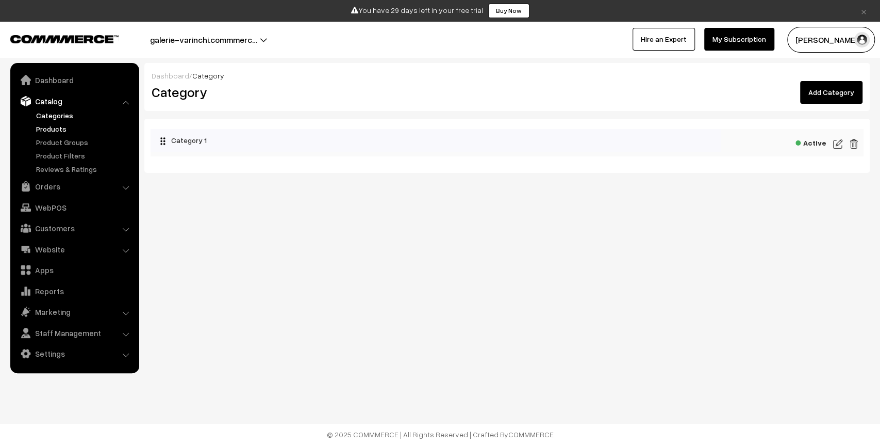
click at [49, 132] on link "Products" at bounding box center [85, 128] width 102 height 11
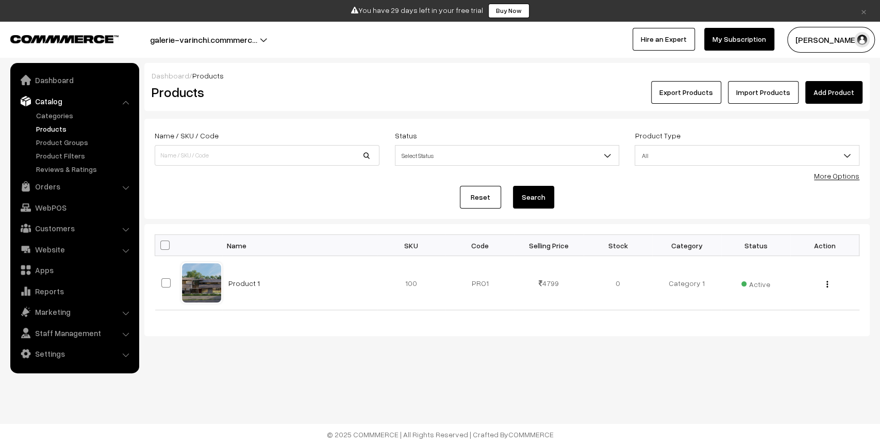
click at [258, 40] on button "galerie-varinchi.commmerc…" at bounding box center [203, 40] width 179 height 26
click at [251, 71] on link "Go to Website" at bounding box center [242, 71] width 83 height 23
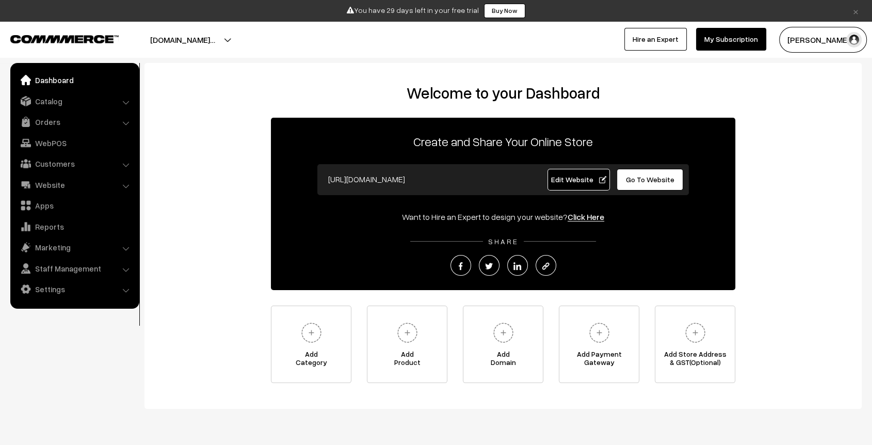
click at [48, 110] on ul "Dashboard Catalog" at bounding box center [74, 186] width 129 height 246
click at [52, 100] on link "Catalog" at bounding box center [74, 101] width 123 height 19
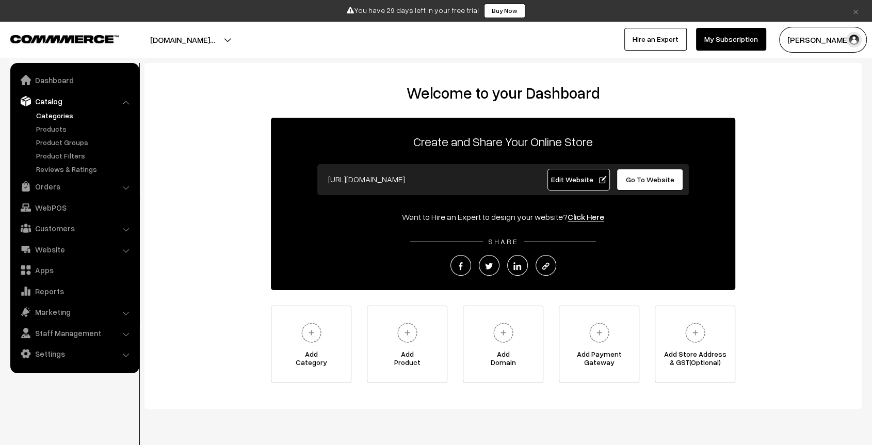
click at [48, 112] on link "Categories" at bounding box center [85, 115] width 102 height 11
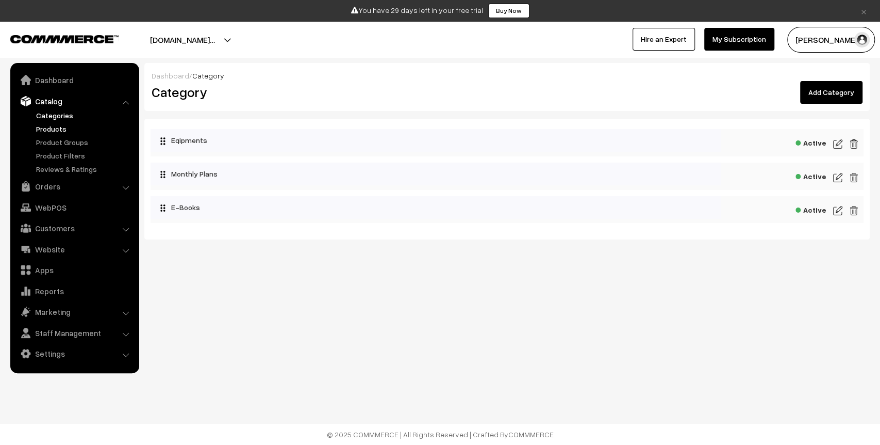
click at [46, 131] on link "Products" at bounding box center [85, 128] width 102 height 11
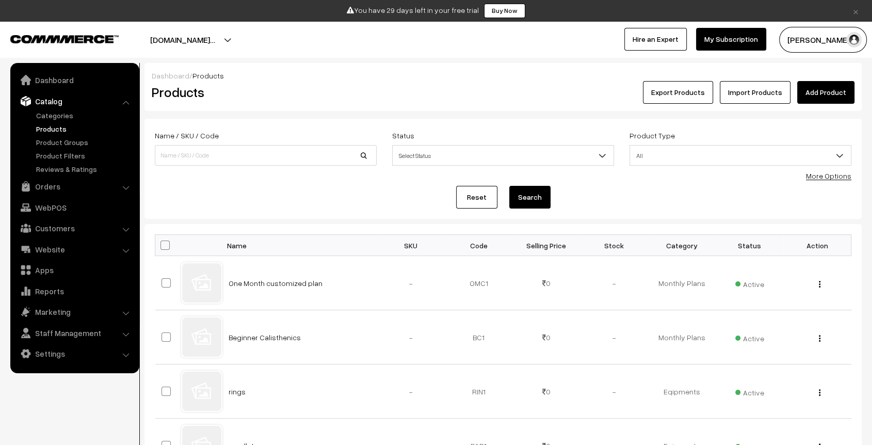
scroll to position [130, 0]
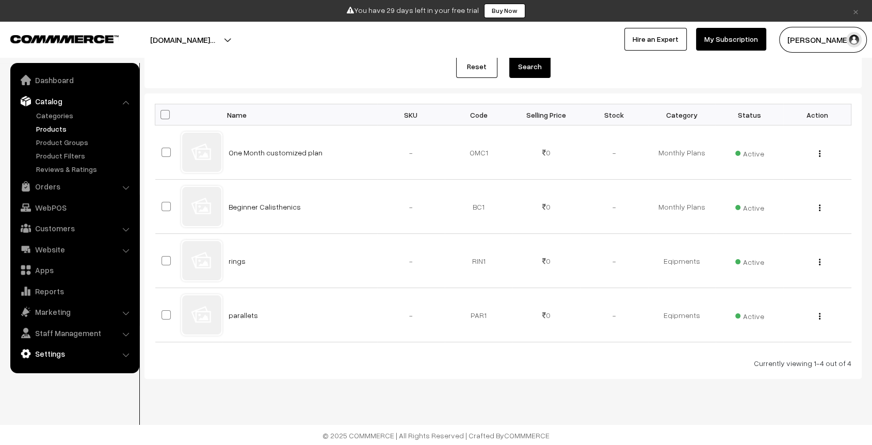
click at [64, 352] on link "Settings" at bounding box center [74, 353] width 123 height 19
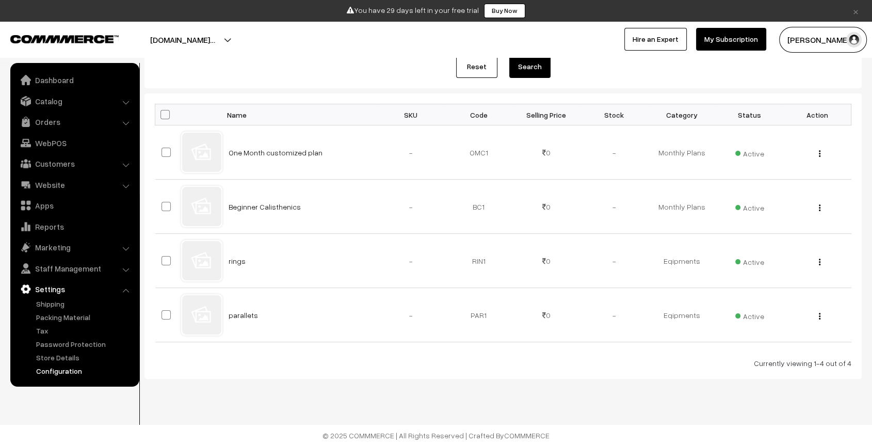
click at [72, 375] on link "Configuration" at bounding box center [85, 370] width 102 height 11
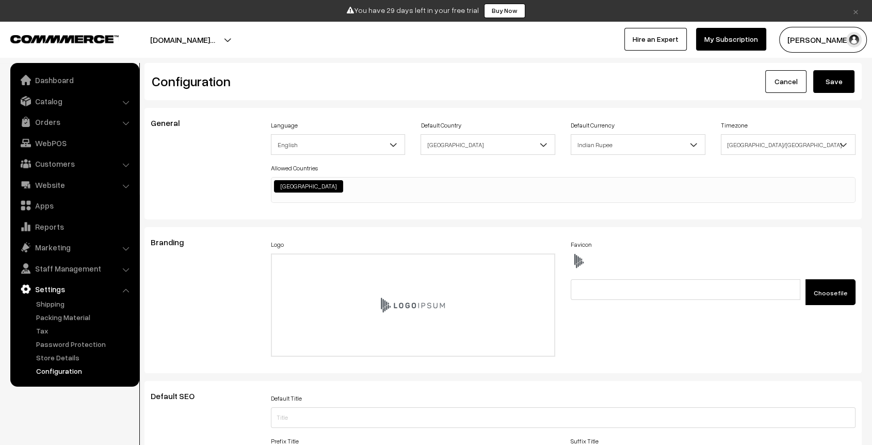
click at [247, 30] on button "rawmanshu-calisthenics.co…" at bounding box center [182, 40] width 137 height 26
click at [250, 77] on link "Go to Website" at bounding box center [242, 71] width 83 height 23
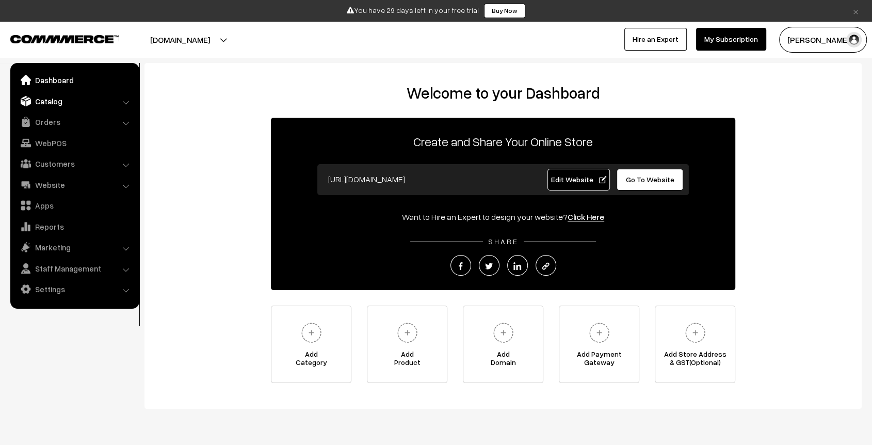
click at [47, 99] on link "Catalog" at bounding box center [74, 101] width 123 height 19
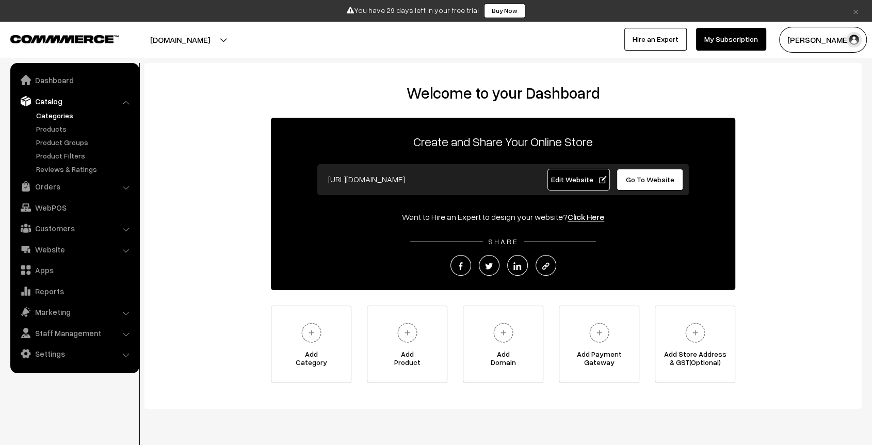
click at [48, 112] on link "Categories" at bounding box center [85, 115] width 102 height 11
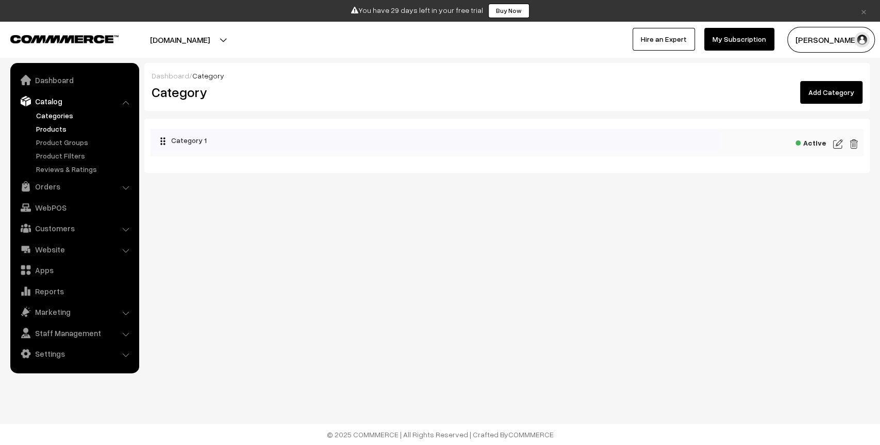
click at [51, 125] on link "Products" at bounding box center [85, 128] width 102 height 11
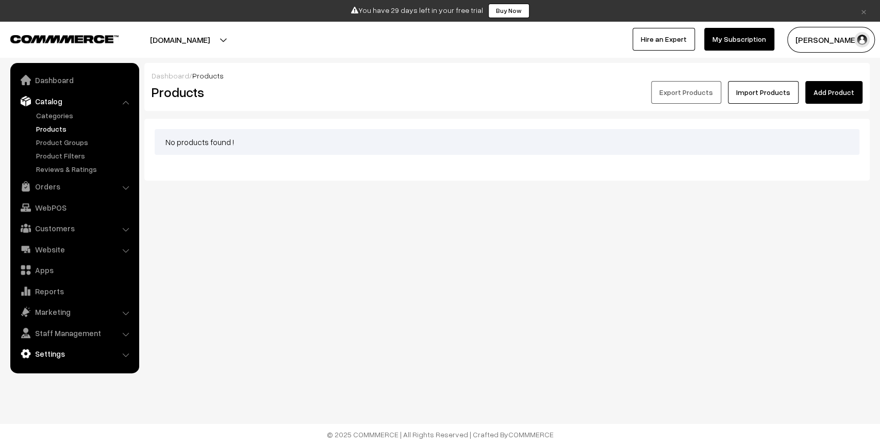
click at [66, 352] on link "Settings" at bounding box center [74, 353] width 123 height 19
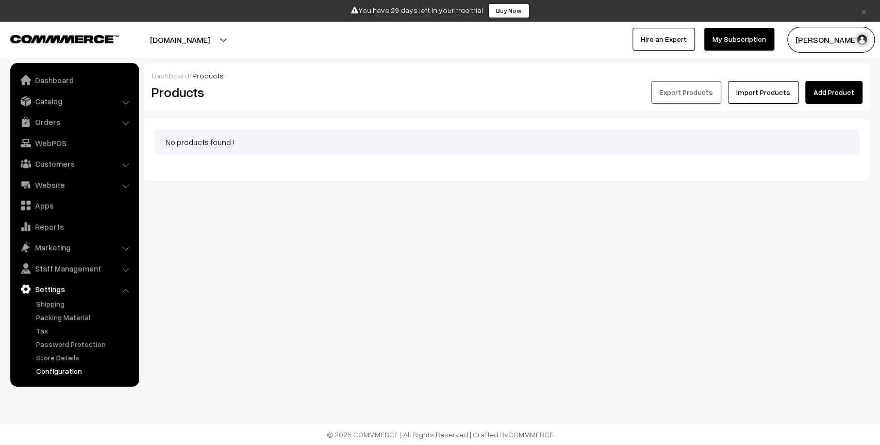
click at [62, 372] on link "Configuration" at bounding box center [85, 370] width 102 height 11
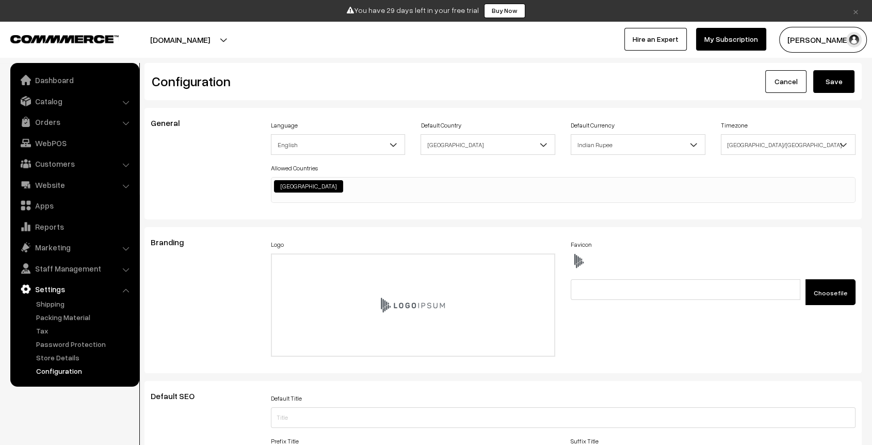
scroll to position [829, 0]
click at [246, 41] on button "neethiksha.commmerce.com" at bounding box center [180, 40] width 132 height 26
click at [250, 75] on link "Go to Website" at bounding box center [242, 71] width 83 height 23
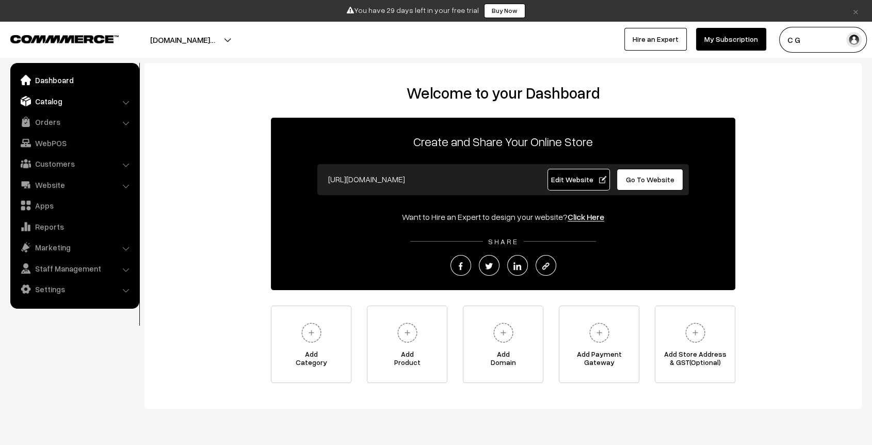
click at [39, 98] on link "Catalog" at bounding box center [74, 101] width 123 height 19
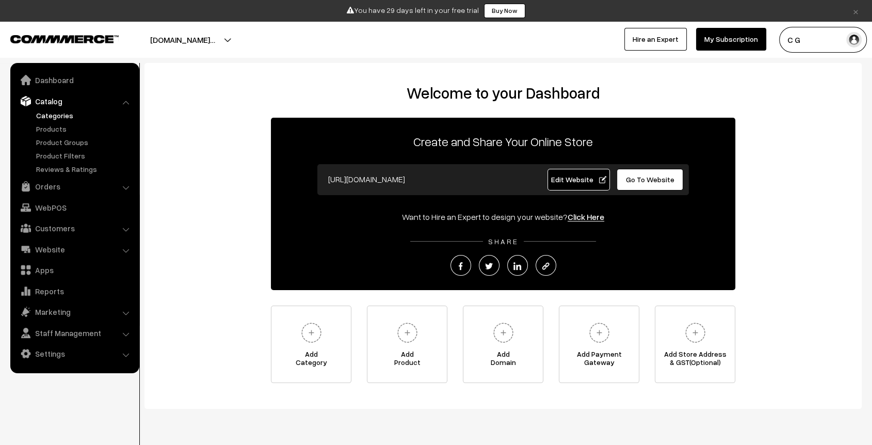
click at [54, 117] on link "Categories" at bounding box center [85, 115] width 102 height 11
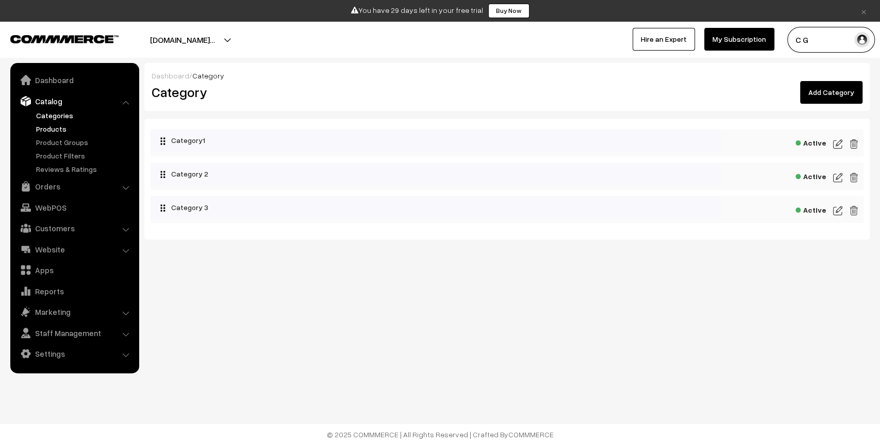
click at [55, 125] on link "Products" at bounding box center [85, 128] width 102 height 11
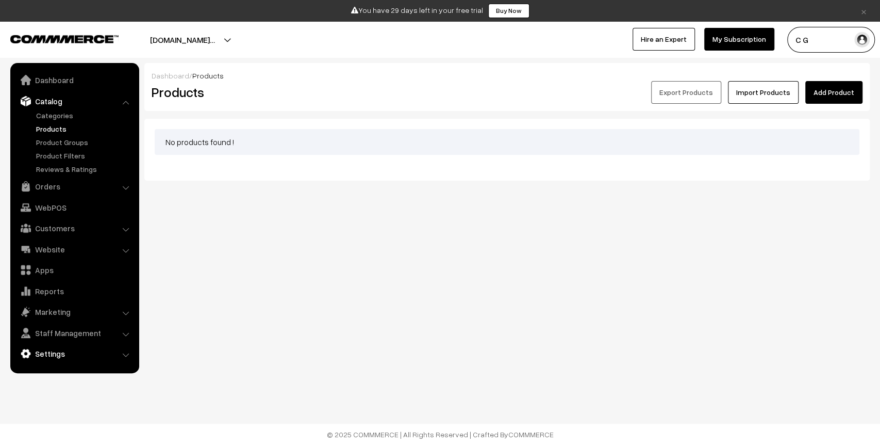
click at [73, 356] on link "Settings" at bounding box center [74, 353] width 123 height 19
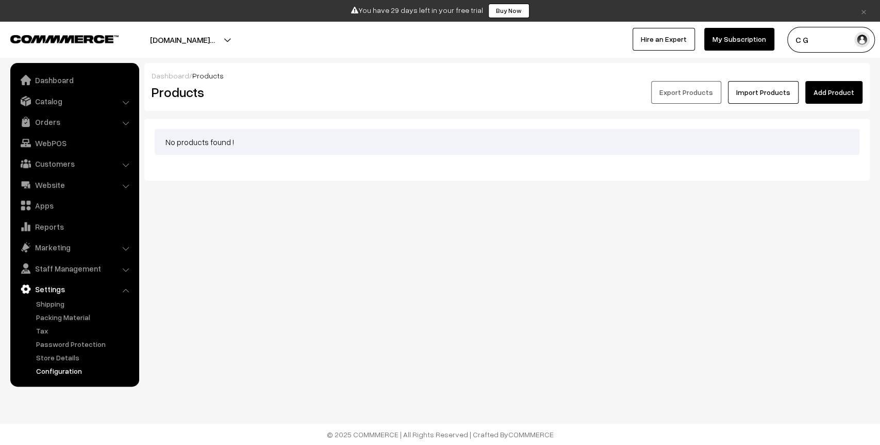
click at [74, 368] on link "Configuration" at bounding box center [85, 370] width 102 height 11
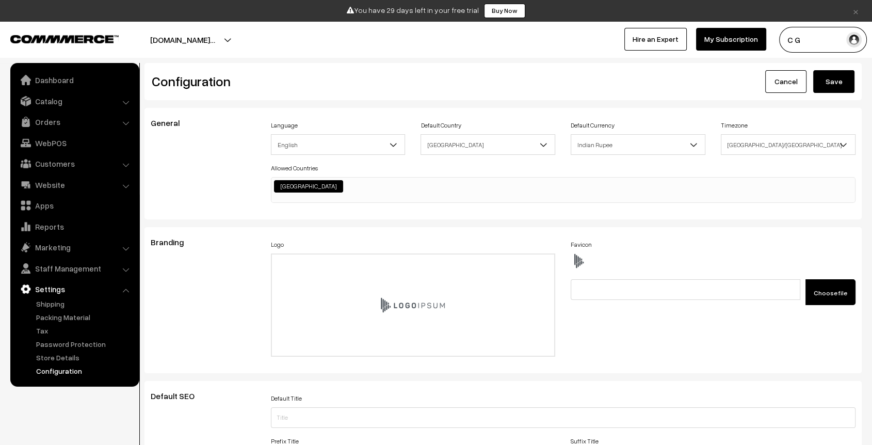
click at [251, 36] on button "[DOMAIN_NAME]…" at bounding box center [182, 40] width 137 height 26
click at [237, 69] on link "Go to Website" at bounding box center [245, 71] width 83 height 23
click at [47, 103] on link "Catalog" at bounding box center [74, 101] width 123 height 19
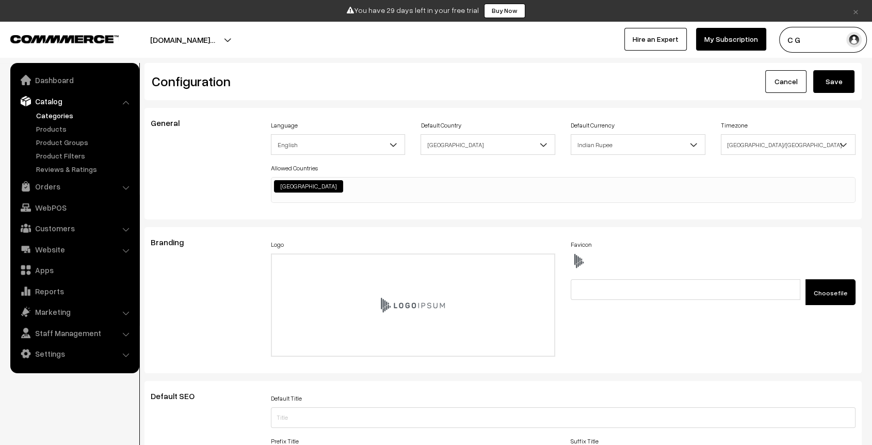
click at [44, 116] on link "Categories" at bounding box center [85, 115] width 102 height 11
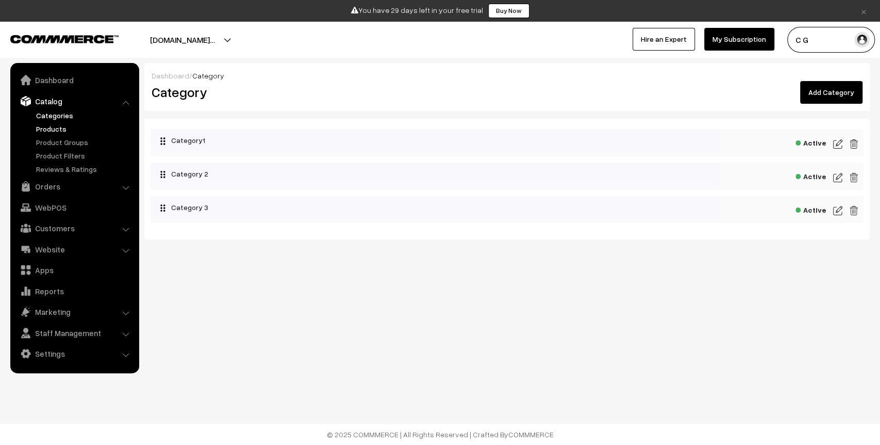
click at [48, 131] on link "Products" at bounding box center [85, 128] width 102 height 11
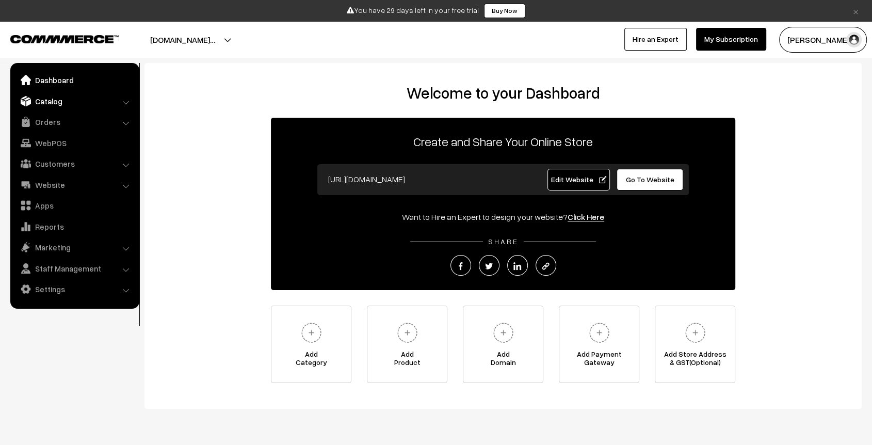
click at [59, 99] on link "Catalog" at bounding box center [74, 101] width 123 height 19
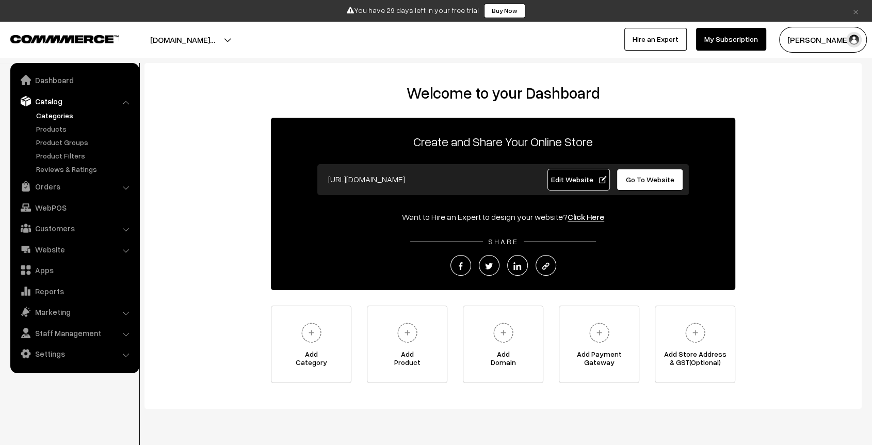
click at [48, 113] on link "Categories" at bounding box center [85, 115] width 102 height 11
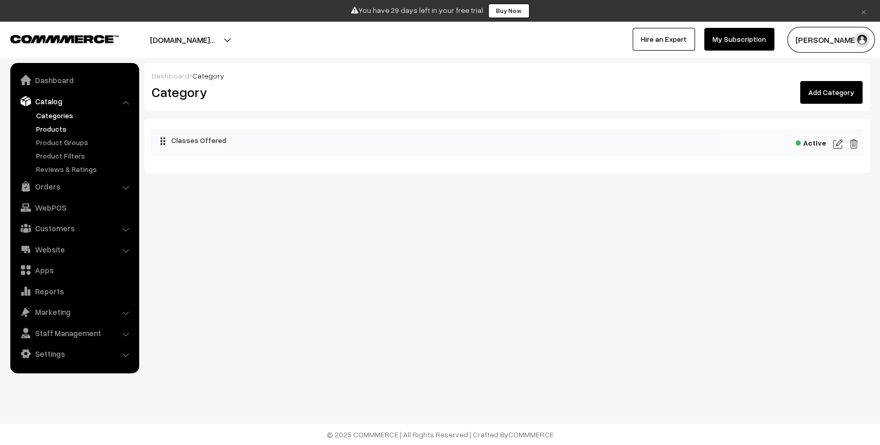
click at [53, 125] on link "Products" at bounding box center [85, 128] width 102 height 11
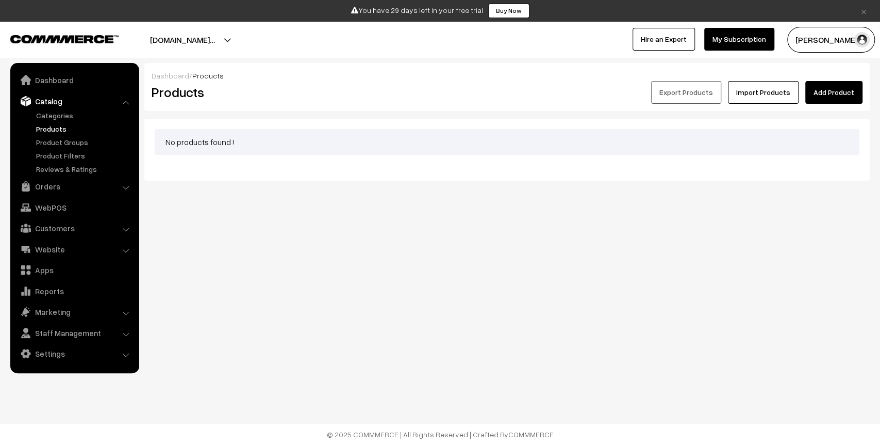
click at [251, 35] on button "the-puppy-training-hub.co…" at bounding box center [182, 40] width 137 height 26
click at [260, 68] on link "Go to Website" at bounding box center [239, 71] width 83 height 23
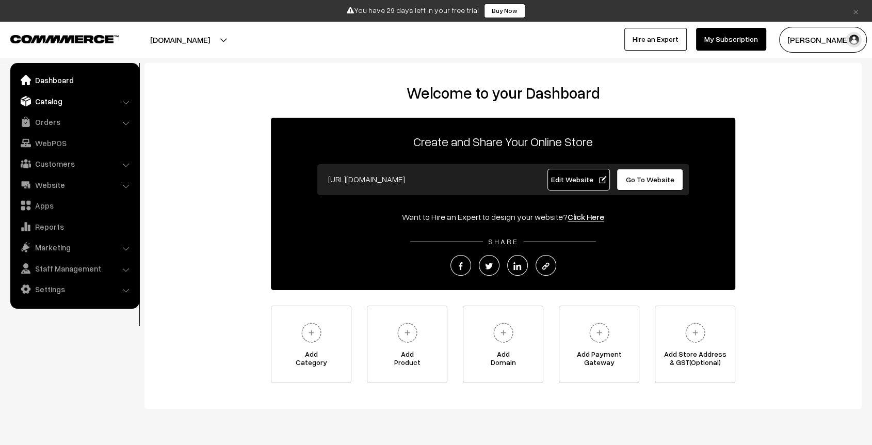
click at [36, 108] on link "Catalog" at bounding box center [74, 101] width 123 height 19
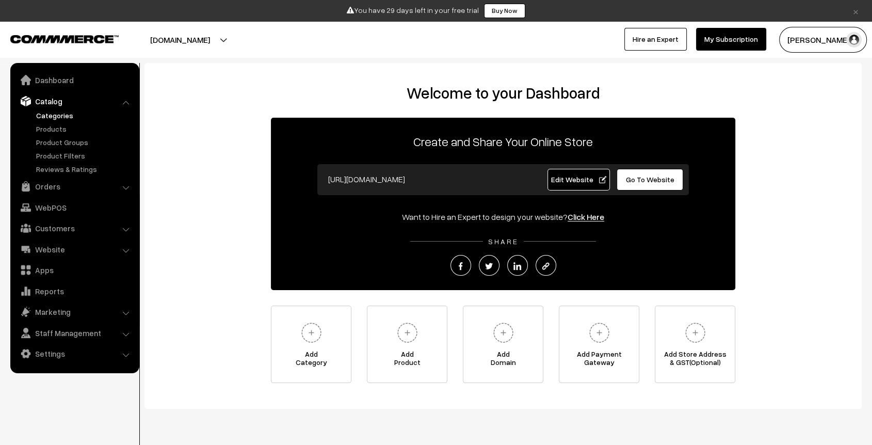
click at [56, 119] on link "Categories" at bounding box center [85, 115] width 102 height 11
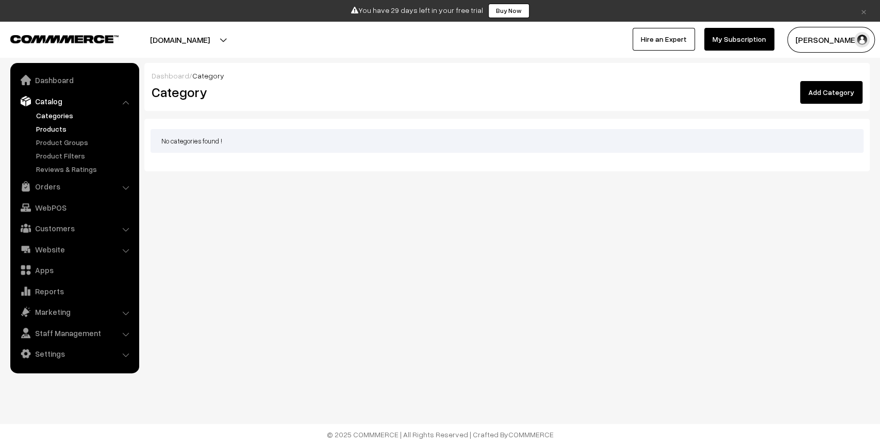
click at [53, 130] on link "Products" at bounding box center [85, 128] width 102 height 11
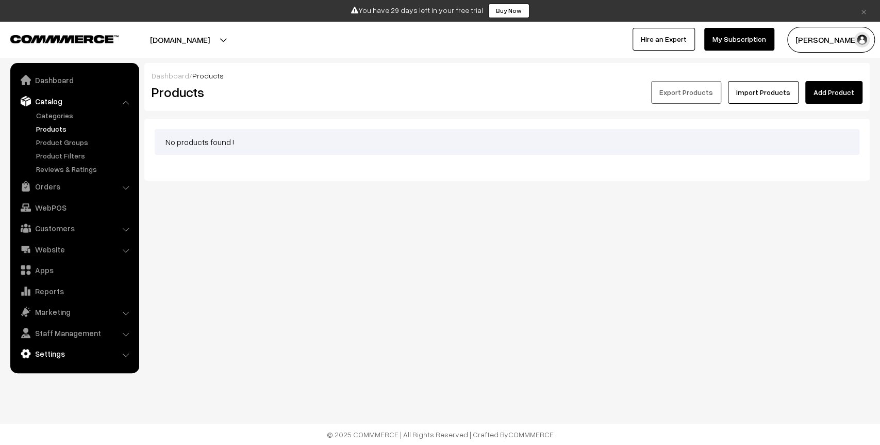
click at [74, 357] on link "Settings" at bounding box center [74, 353] width 123 height 19
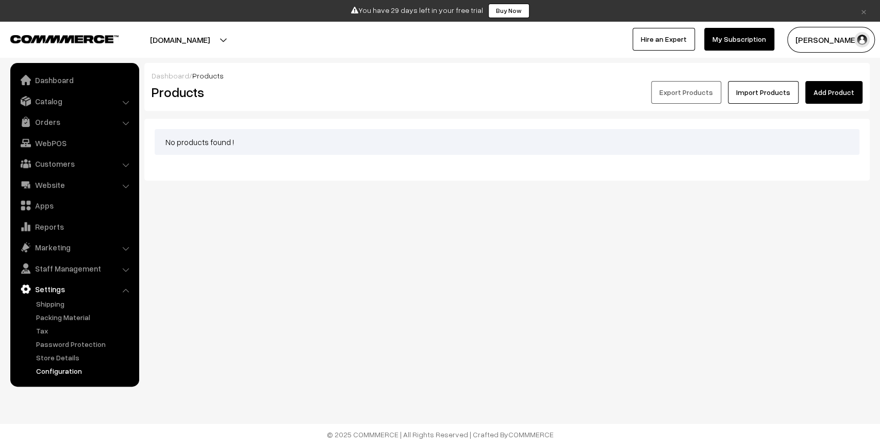
click at [68, 374] on link "Configuration" at bounding box center [85, 370] width 102 height 11
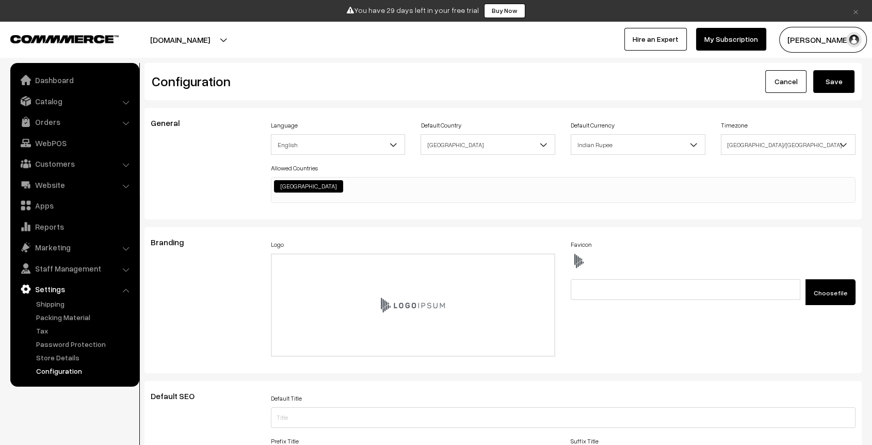
click at [223, 36] on button "hn.commmerce.com" at bounding box center [180, 40] width 132 height 26
click at [218, 71] on link "Go to Website" at bounding box center [212, 71] width 83 height 23
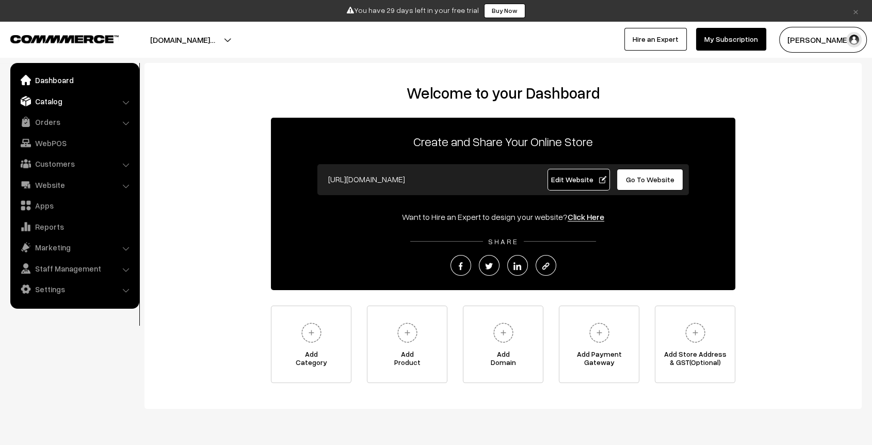
click at [56, 107] on link "Catalog" at bounding box center [74, 101] width 123 height 19
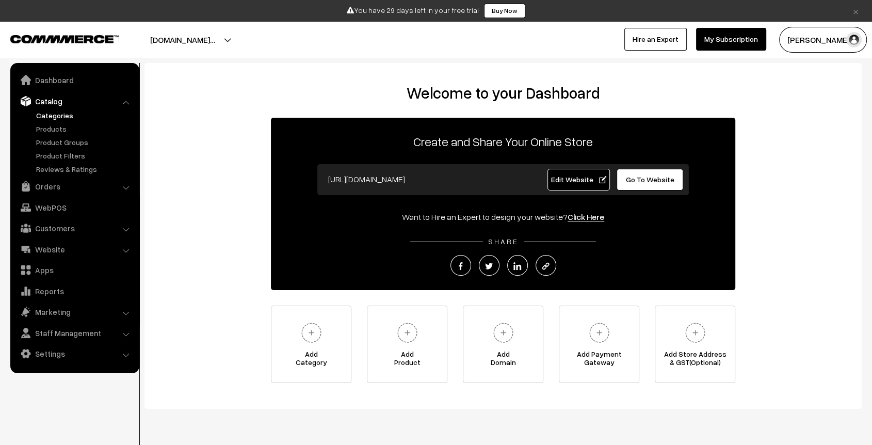
click at [54, 120] on link "Categories" at bounding box center [85, 115] width 102 height 11
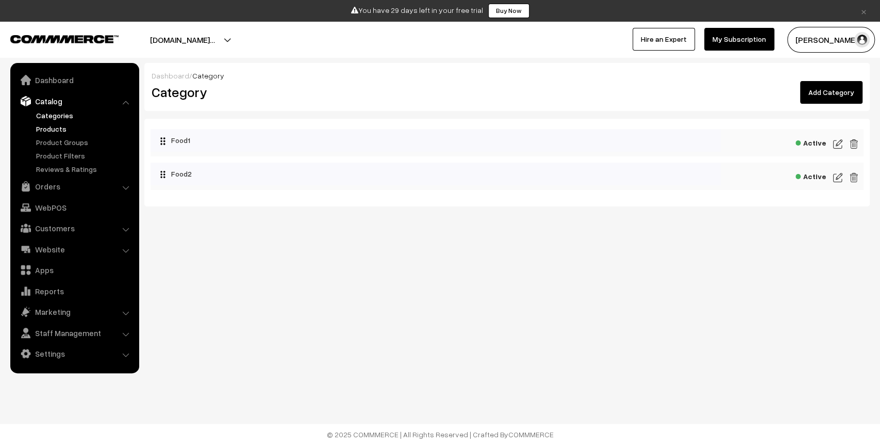
click at [50, 127] on link "Products" at bounding box center [85, 128] width 102 height 11
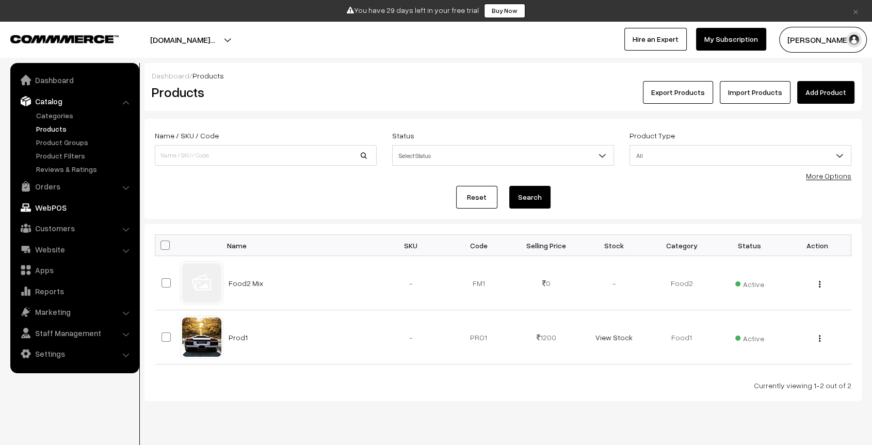
scroll to position [22, 0]
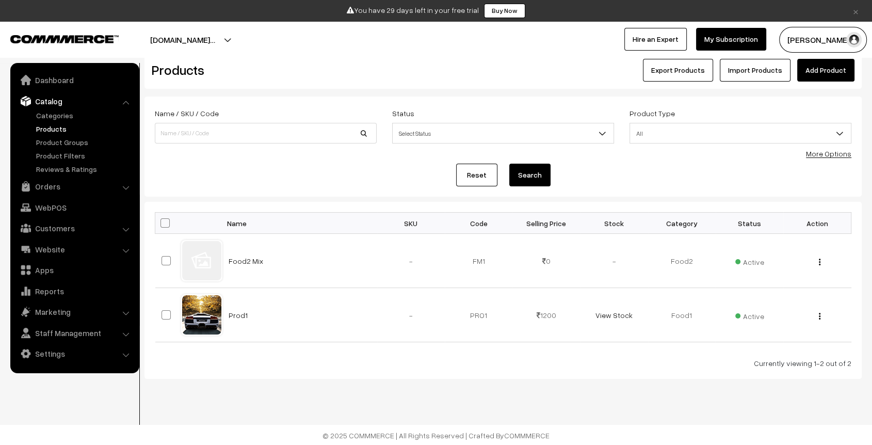
click at [251, 33] on button "food-store-1.commmerce.co…" at bounding box center [182, 40] width 137 height 26
click at [256, 62] on link "Go to Website" at bounding box center [246, 71] width 83 height 23
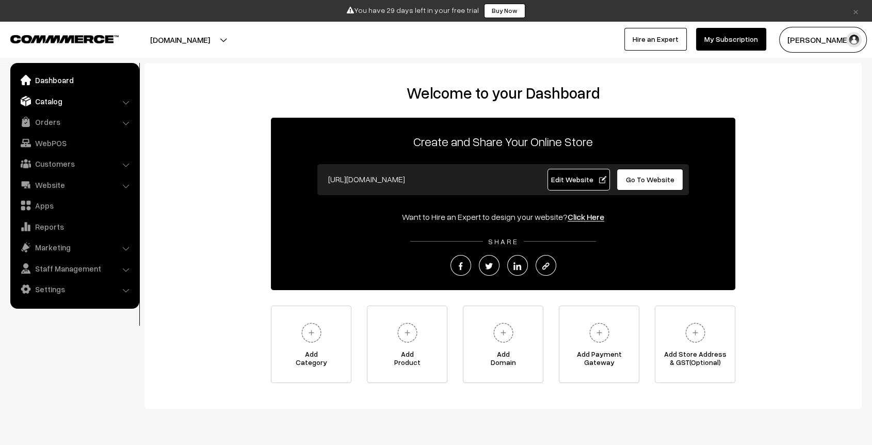
click at [58, 106] on link "Catalog" at bounding box center [74, 101] width 123 height 19
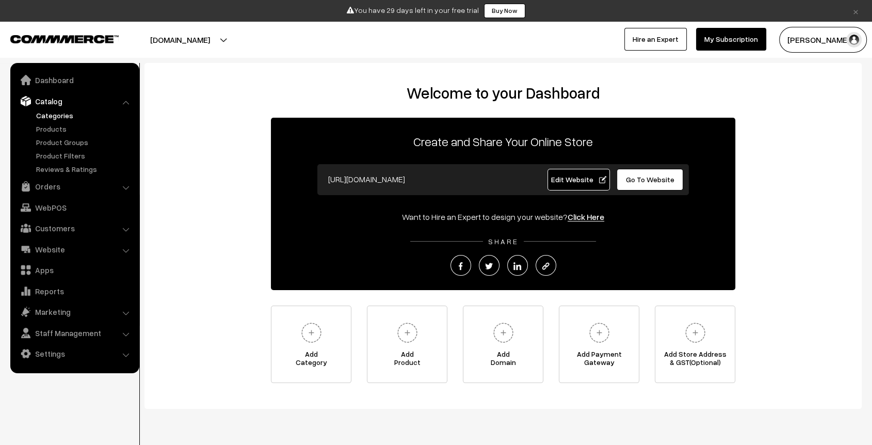
click at [53, 116] on link "Categories" at bounding box center [85, 115] width 102 height 11
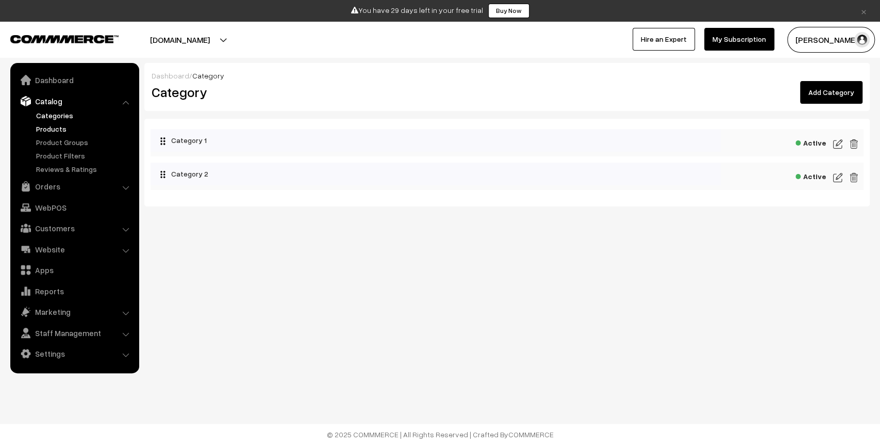
click at [54, 127] on link "Products" at bounding box center [85, 128] width 102 height 11
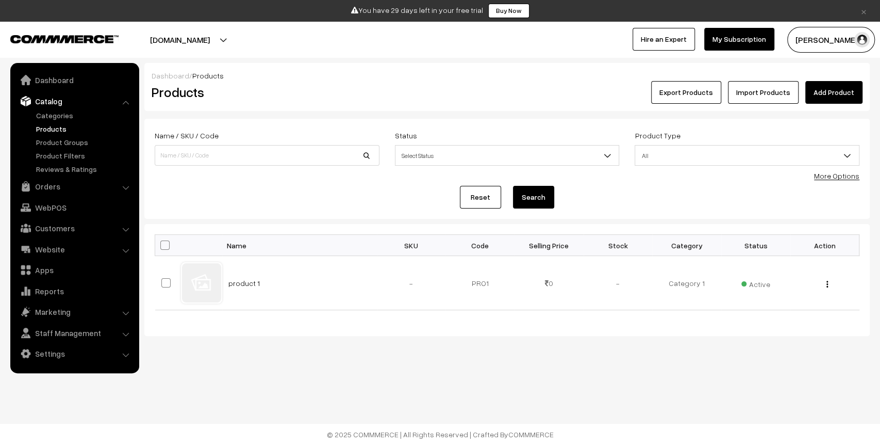
click at [236, 42] on button "bee-1.commmerce.com" at bounding box center [180, 40] width 132 height 26
click at [238, 74] on link "Go to Website" at bounding box center [223, 71] width 83 height 23
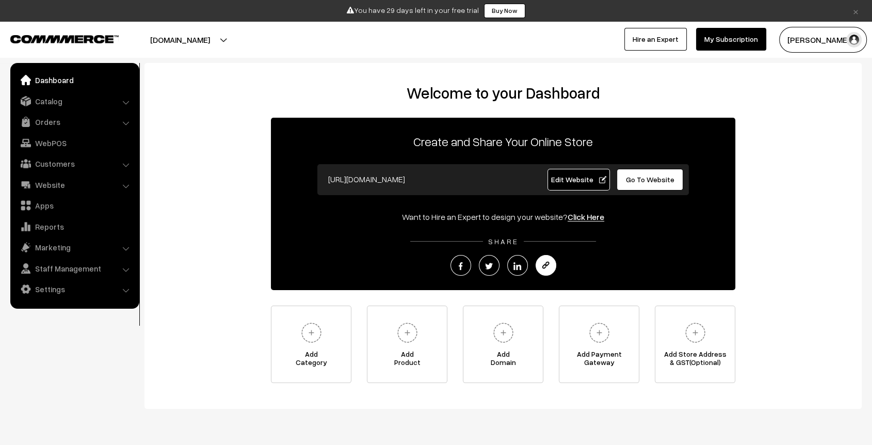
click at [544, 265] on img at bounding box center [546, 266] width 8 height 8
click at [50, 105] on link "Catalog" at bounding box center [74, 101] width 123 height 19
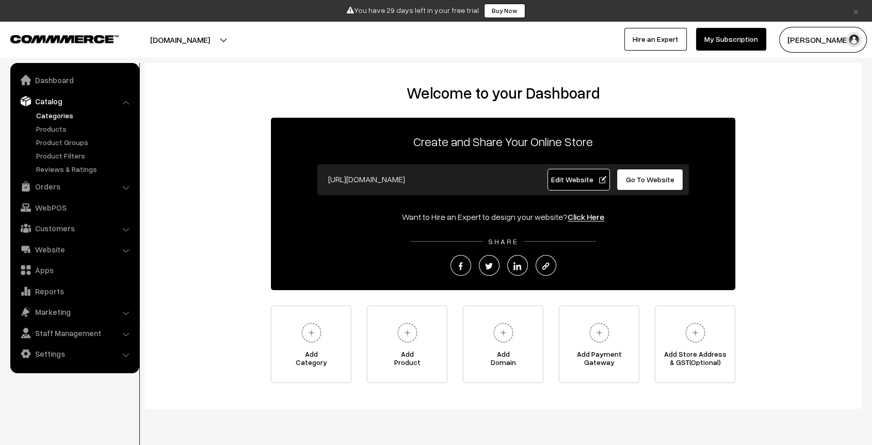
click at [54, 119] on link "Categories" at bounding box center [85, 115] width 102 height 11
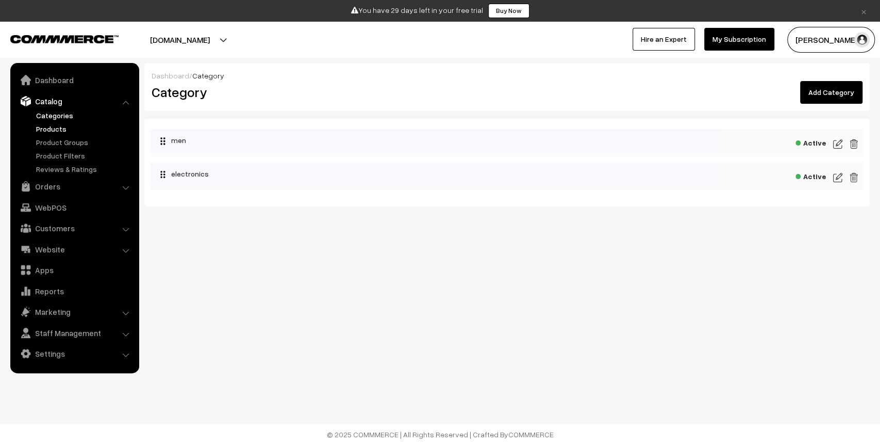
click at [52, 125] on link "Products" at bounding box center [85, 128] width 102 height 11
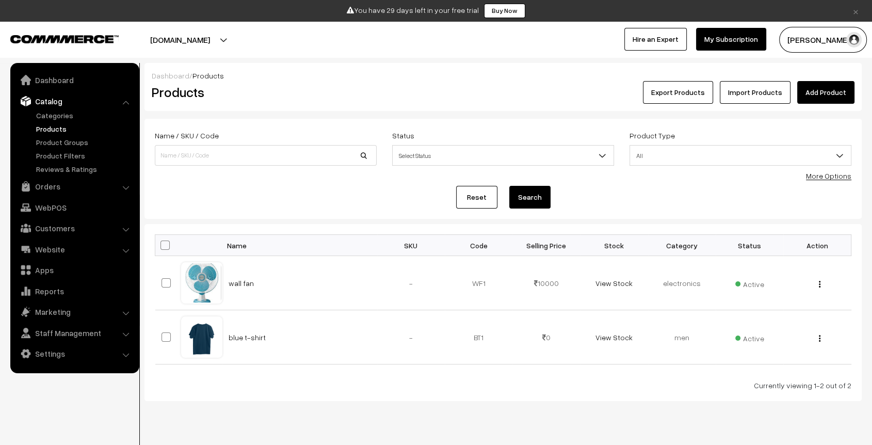
click at [243, 34] on button "[DOMAIN_NAME]" at bounding box center [180, 40] width 132 height 26
click at [222, 71] on link "Go to Website" at bounding box center [214, 71] width 83 height 23
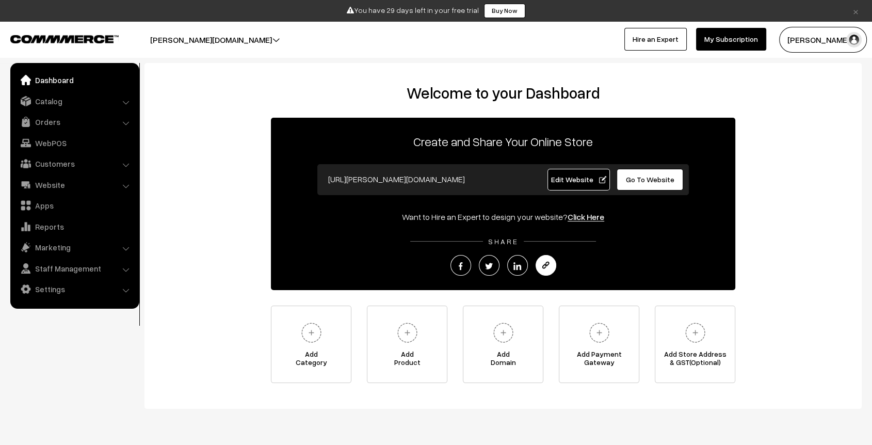
click at [549, 267] on img at bounding box center [546, 266] width 8 height 8
click at [46, 102] on link "Catalog" at bounding box center [74, 101] width 123 height 19
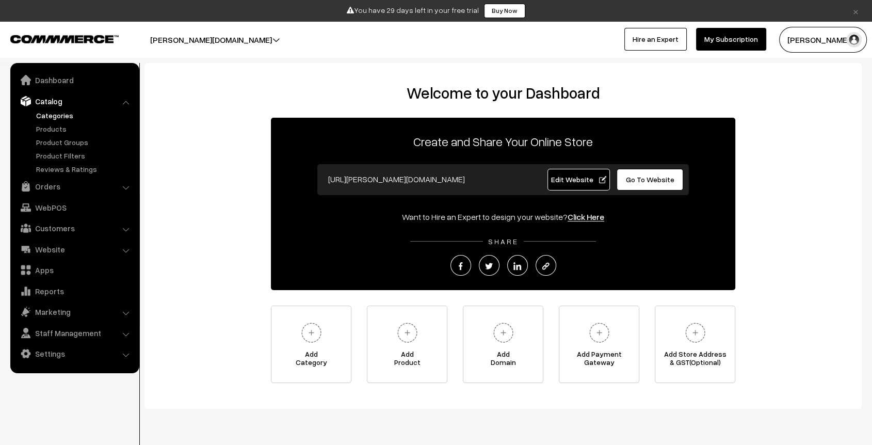
click at [50, 119] on link "Categories" at bounding box center [85, 115] width 102 height 11
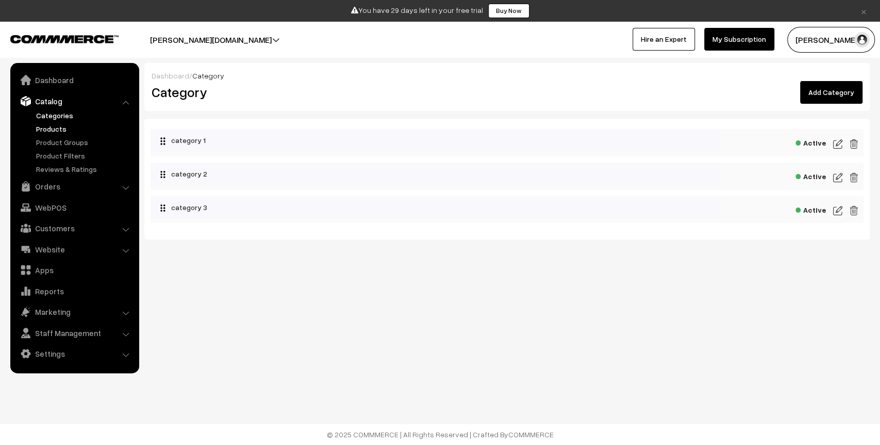
click at [55, 130] on link "Products" at bounding box center [85, 128] width 102 height 11
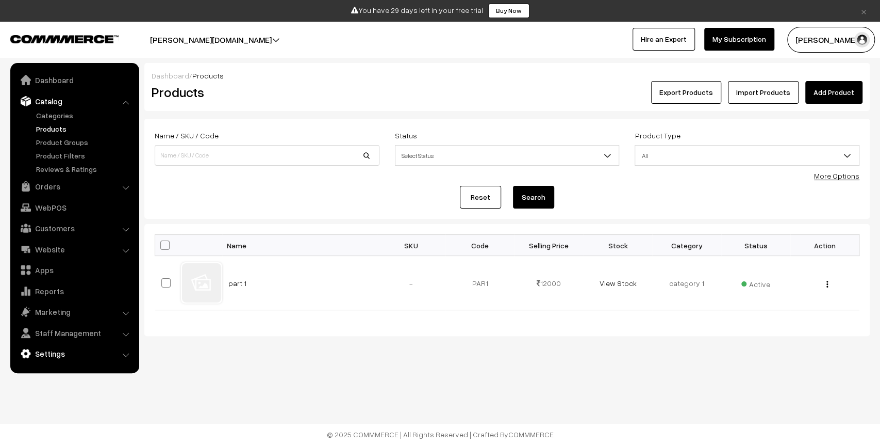
click at [61, 346] on link "Settings" at bounding box center [74, 353] width 123 height 19
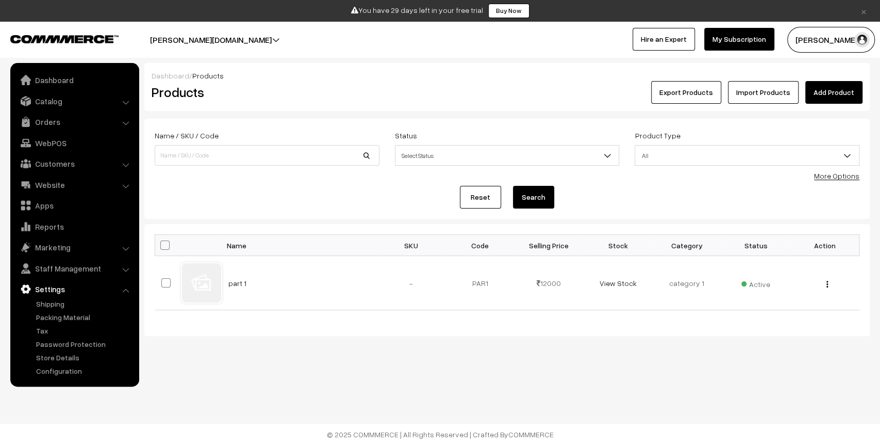
click at [225, 43] on button "[PERSON_NAME][DOMAIN_NAME]" at bounding box center [211, 40] width 194 height 26
click at [227, 67] on link "Go to Website" at bounding box center [220, 71] width 83 height 23
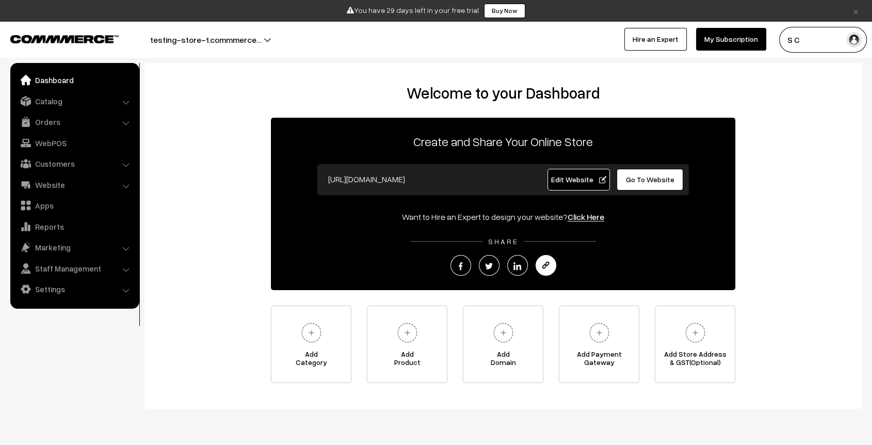
click at [542, 264] on img at bounding box center [546, 265] width 8 height 8
click at [73, 98] on link "Catalog" at bounding box center [74, 101] width 123 height 19
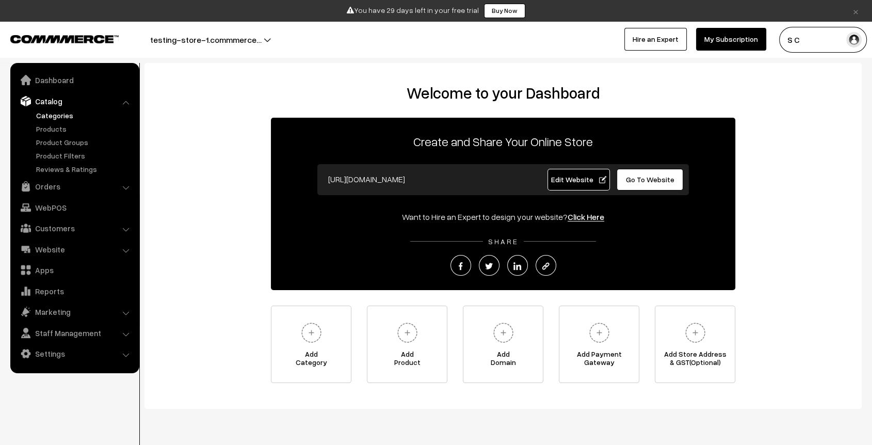
click at [50, 116] on link "Categories" at bounding box center [85, 115] width 102 height 11
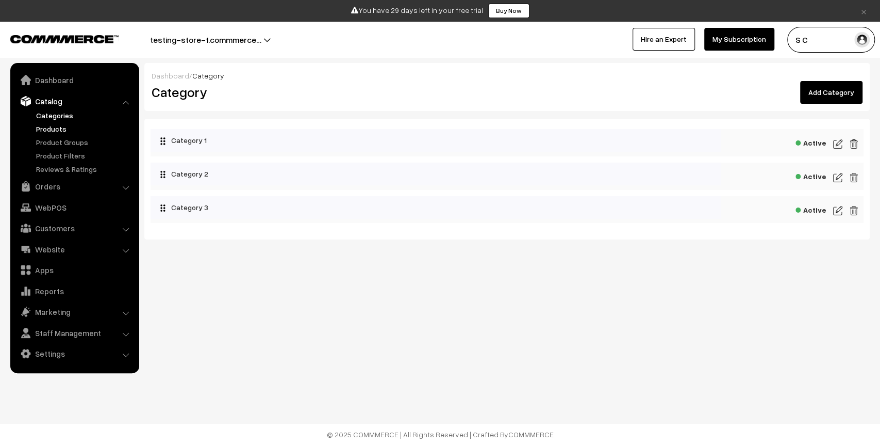
click at [52, 133] on link "Products" at bounding box center [85, 128] width 102 height 11
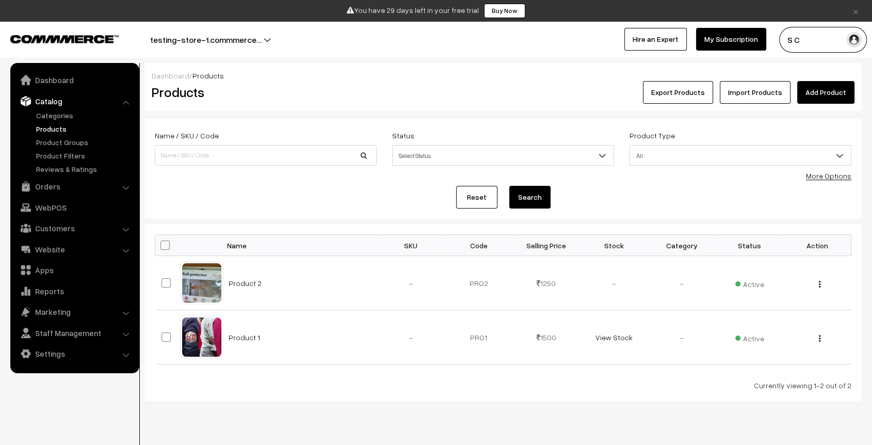
click at [266, 39] on button "testing-store-1.commmerce…" at bounding box center [206, 40] width 184 height 26
click at [237, 74] on link "Go to Website" at bounding box center [244, 71] width 83 height 23
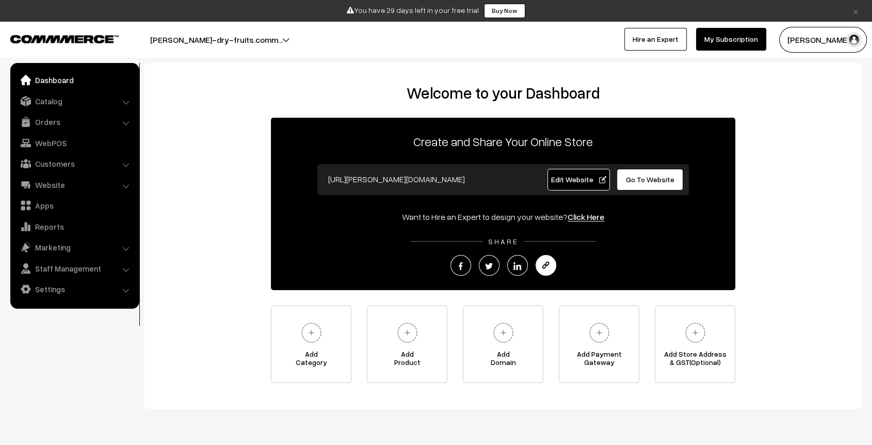
click at [547, 266] on img at bounding box center [546, 266] width 8 height 8
click at [59, 100] on link "Catalog" at bounding box center [74, 101] width 123 height 19
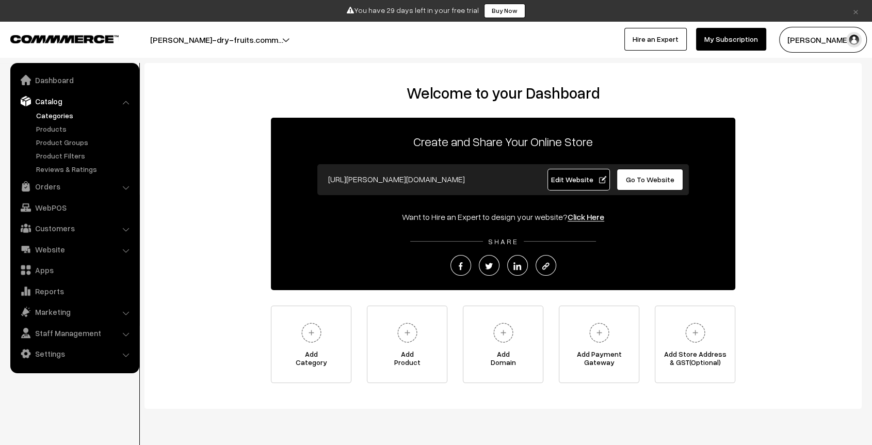
click at [66, 118] on link "Categories" at bounding box center [85, 115] width 102 height 11
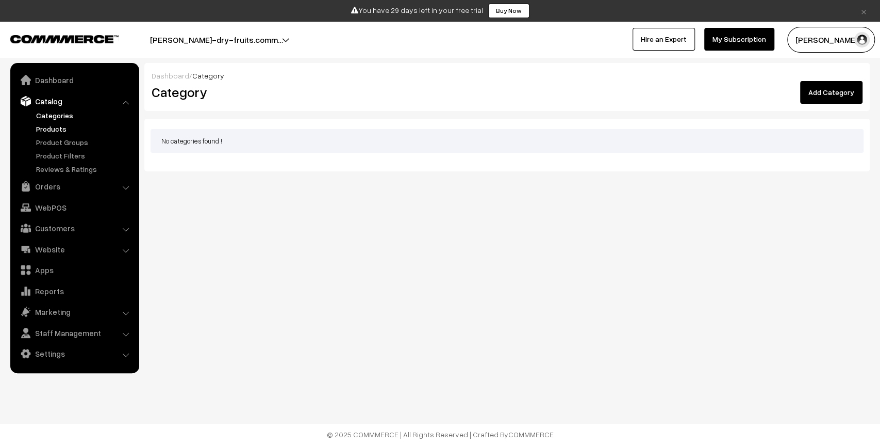
click at [62, 133] on link "Products" at bounding box center [85, 128] width 102 height 11
click at [247, 42] on button "[PERSON_NAME]-dry-fruits.comm…" at bounding box center [216, 40] width 205 height 26
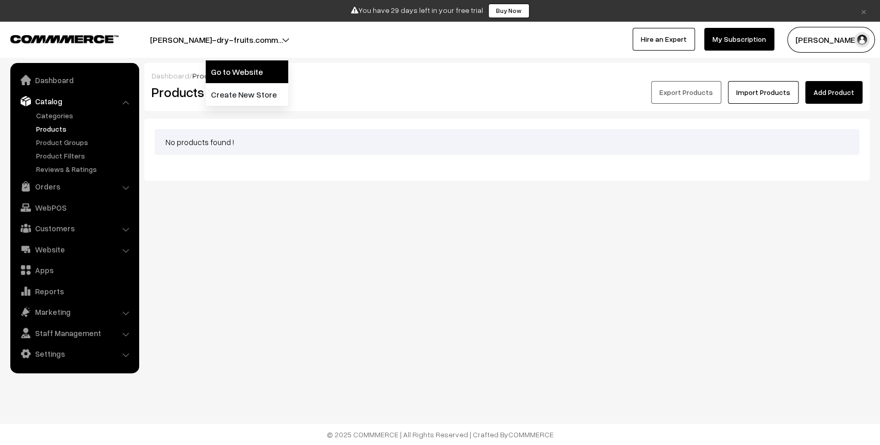
click at [244, 64] on link "Go to Website" at bounding box center [247, 71] width 83 height 23
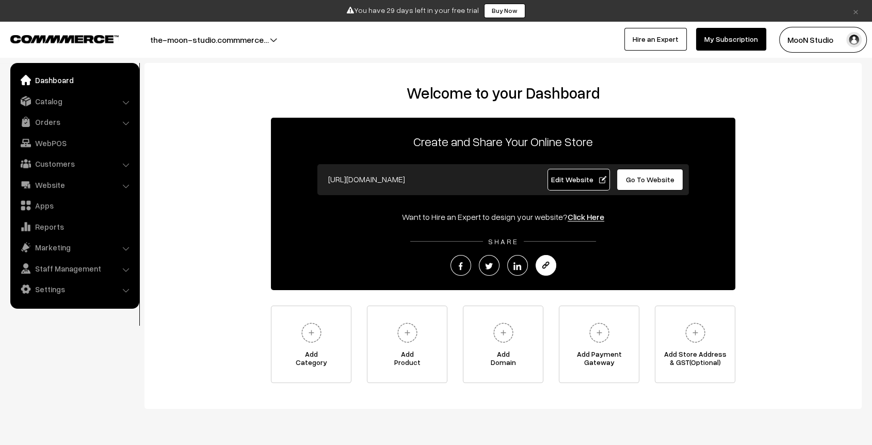
click at [546, 262] on img at bounding box center [546, 266] width 8 height 8
click at [70, 92] on link "Catalog" at bounding box center [74, 101] width 123 height 19
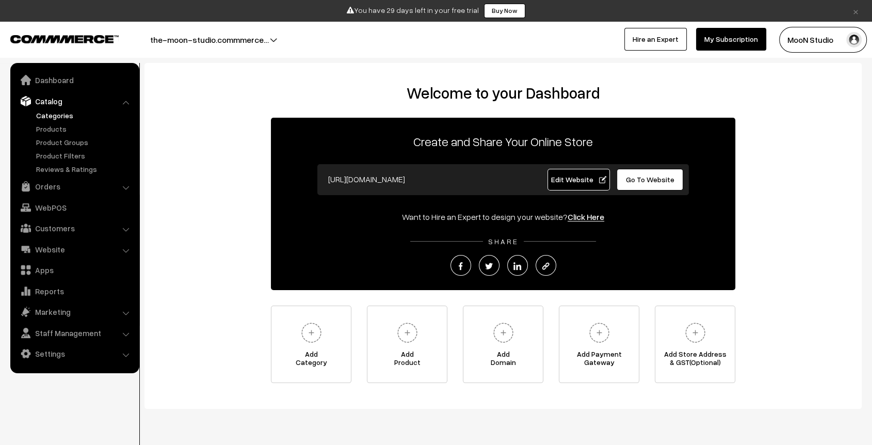
click at [60, 118] on link "Categories" at bounding box center [85, 115] width 102 height 11
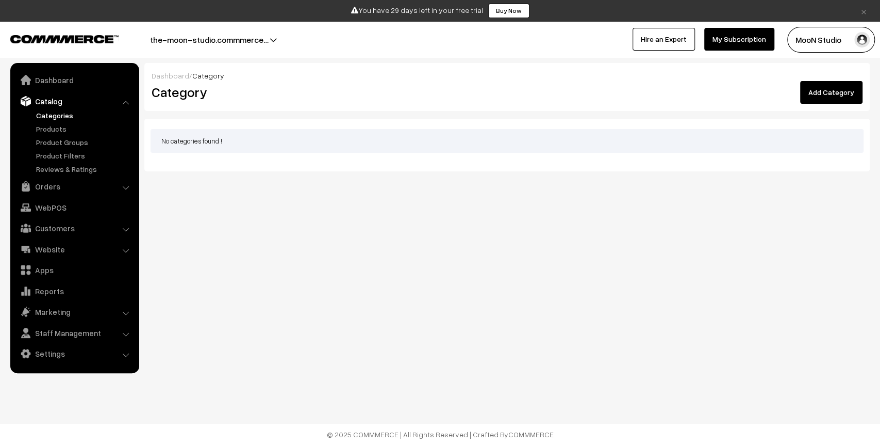
click at [55, 134] on ul "Categories" at bounding box center [75, 142] width 124 height 64
click at [56, 132] on link "Products" at bounding box center [85, 128] width 102 height 11
click at [269, 38] on button "the-moon-studio.commmerce…" at bounding box center [209, 40] width 191 height 26
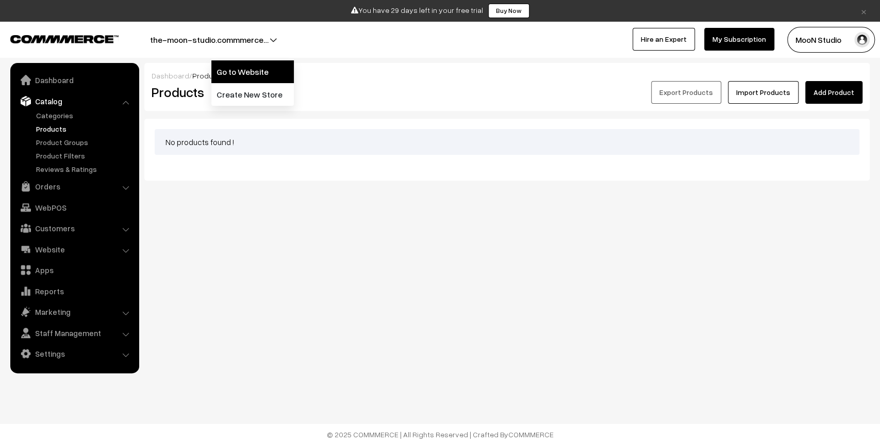
click at [256, 65] on link "Go to Website" at bounding box center [252, 71] width 83 height 23
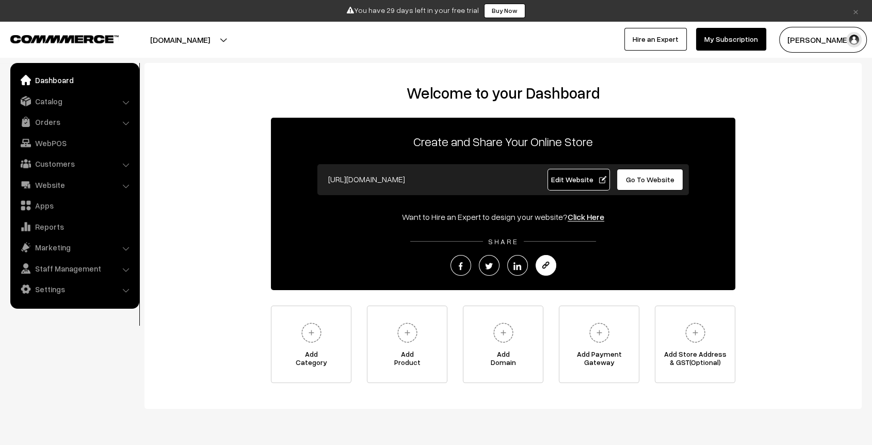
click at [544, 263] on img at bounding box center [546, 266] width 8 height 8
click at [69, 103] on link "Catalog" at bounding box center [74, 101] width 123 height 19
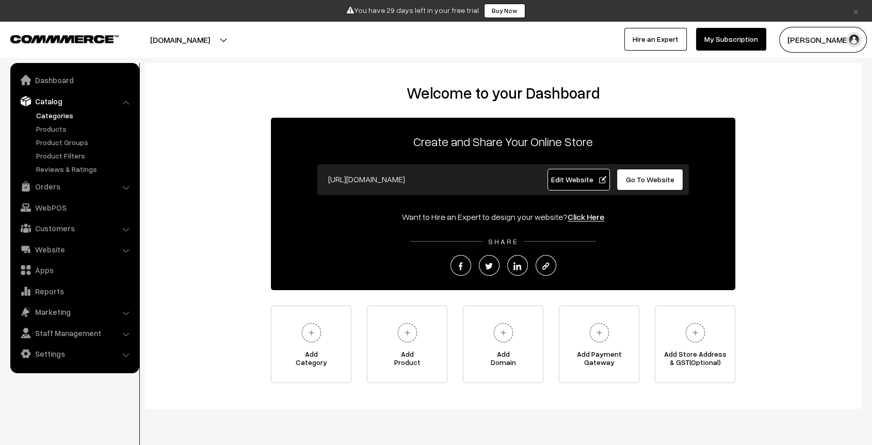
click at [66, 112] on link "Categories" at bounding box center [85, 115] width 102 height 11
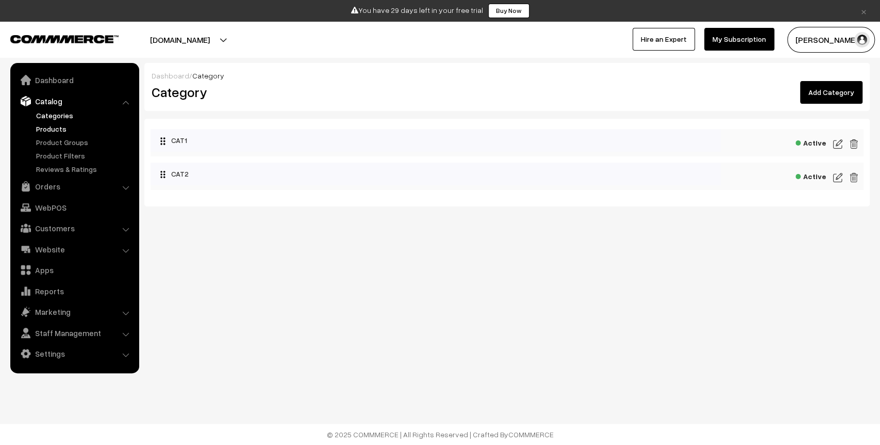
click at [47, 129] on link "Products" at bounding box center [85, 128] width 102 height 11
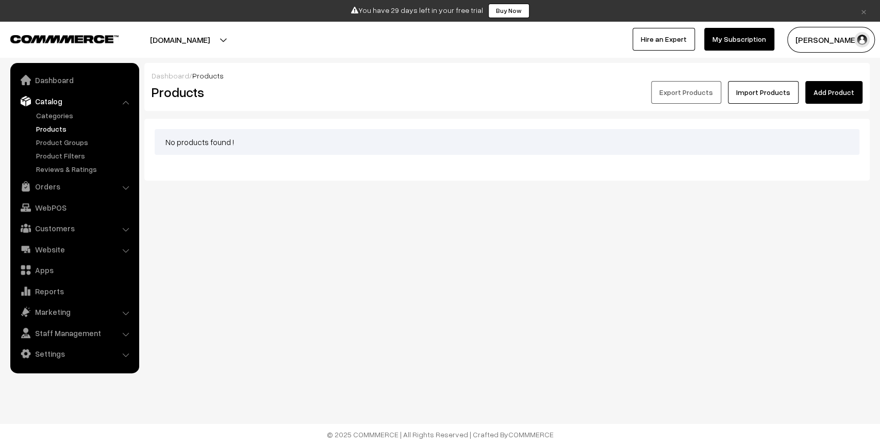
click at [239, 35] on button "[DOMAIN_NAME]" at bounding box center [180, 40] width 132 height 26
click at [258, 79] on link "Go to Website" at bounding box center [239, 71] width 83 height 23
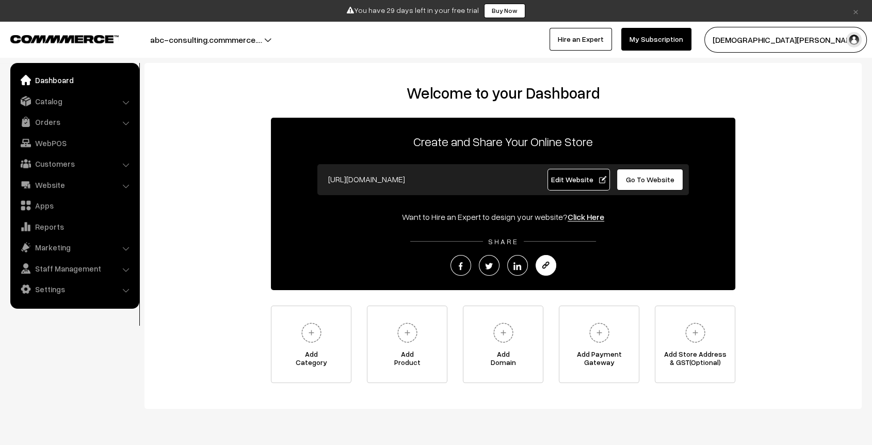
click at [548, 273] on link at bounding box center [545, 265] width 21 height 21
click at [62, 108] on link "Catalog" at bounding box center [74, 101] width 123 height 19
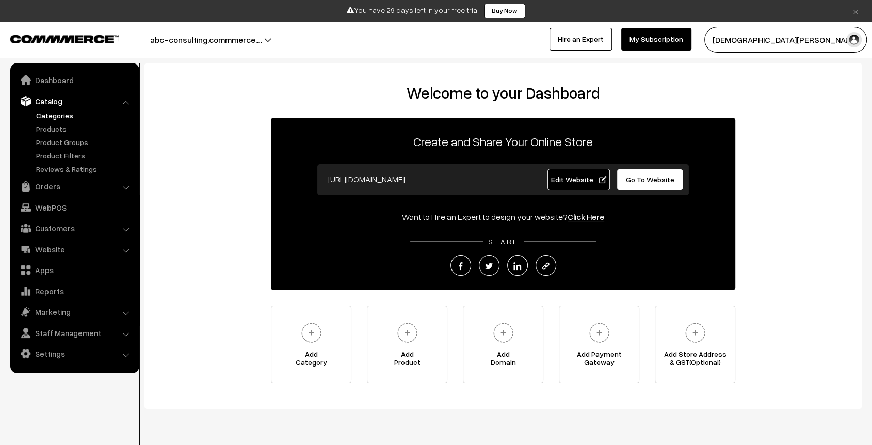
click at [58, 117] on link "Categories" at bounding box center [85, 115] width 102 height 11
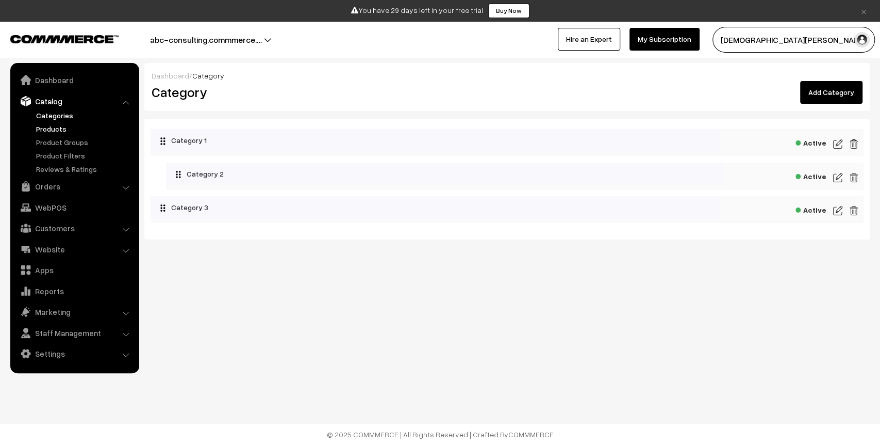
click at [66, 128] on link "Products" at bounding box center [85, 128] width 102 height 11
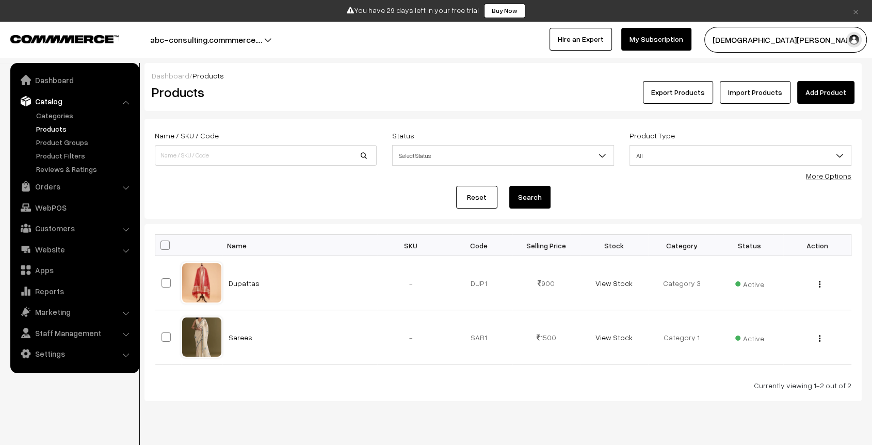
click at [264, 34] on button "abc-consulting.commmerce.…" at bounding box center [206, 40] width 184 height 26
click at [231, 70] on link "Go to Website" at bounding box center [246, 71] width 83 height 23
click at [56, 244] on link "Website" at bounding box center [74, 249] width 123 height 19
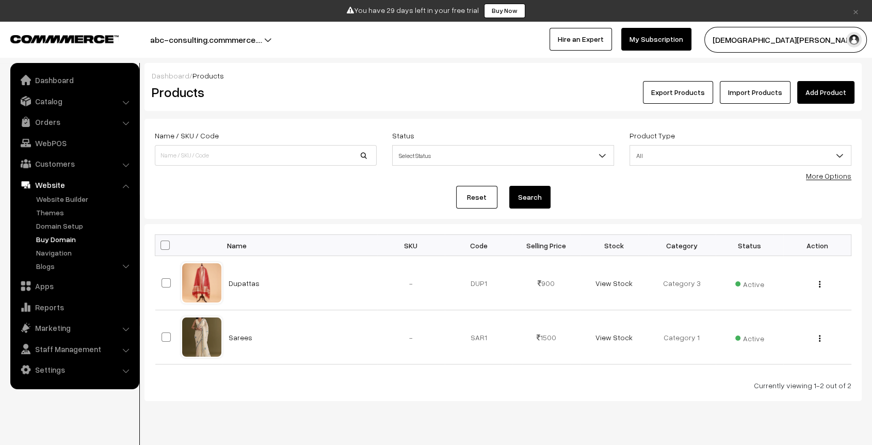
click at [61, 240] on link "Buy Domain" at bounding box center [85, 239] width 102 height 11
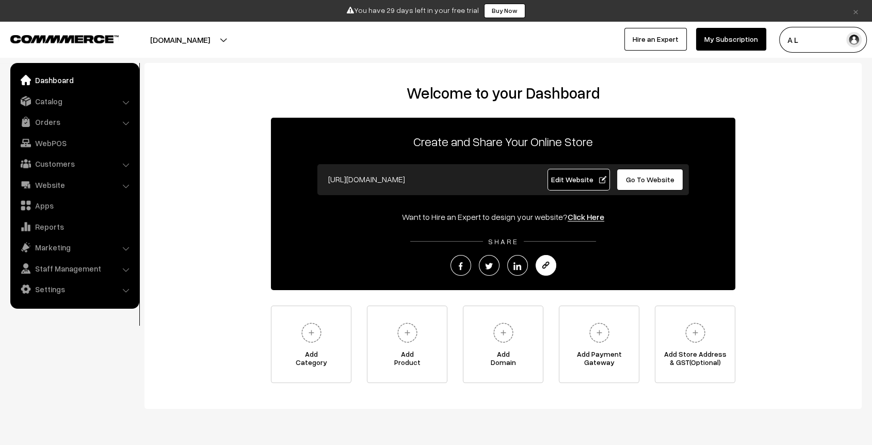
click at [554, 267] on link at bounding box center [545, 265] width 21 height 21
click at [76, 107] on link "Catalog" at bounding box center [74, 101] width 123 height 19
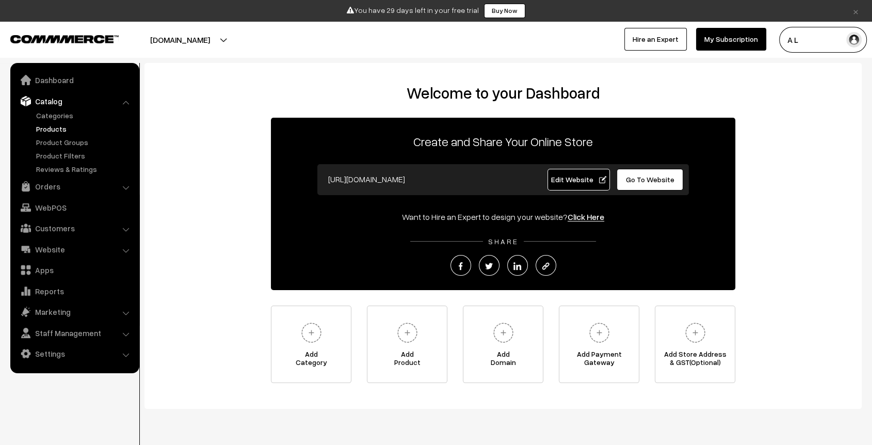
click at [65, 123] on link "Products" at bounding box center [85, 128] width 102 height 11
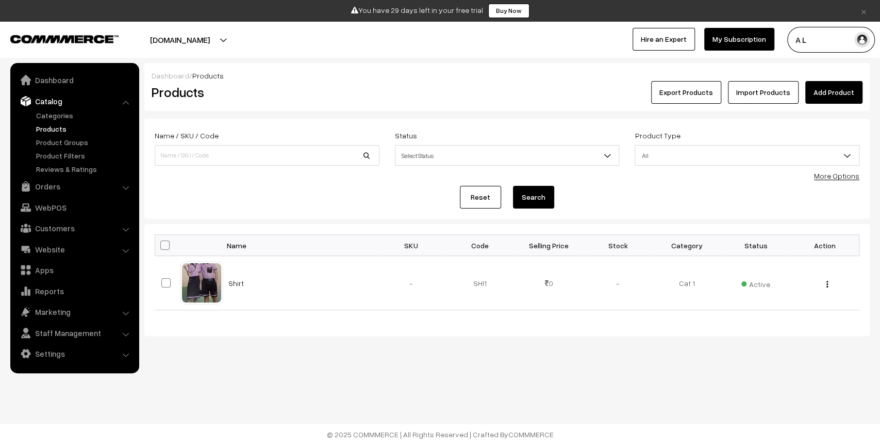
click at [64, 117] on link "Categories" at bounding box center [85, 115] width 102 height 11
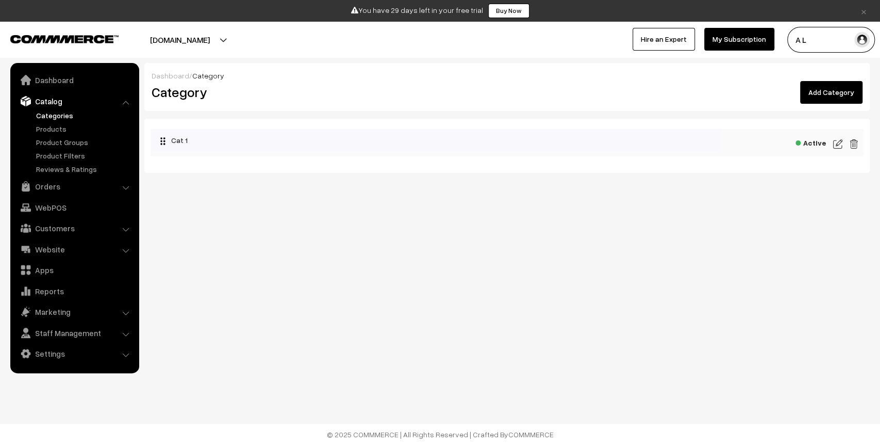
click at [58, 115] on link "Categories" at bounding box center [85, 115] width 102 height 11
click at [246, 30] on button "testing-9.commmerce.com" at bounding box center [180, 40] width 132 height 26
click at [242, 72] on link "Go to Website" at bounding box center [236, 71] width 83 height 23
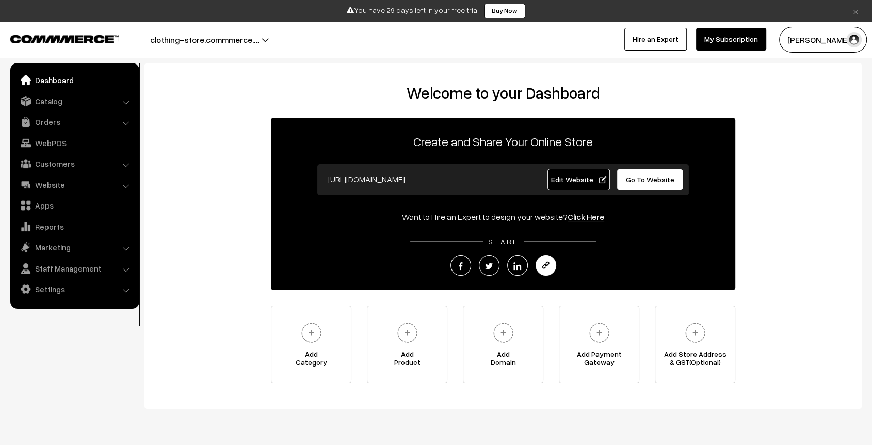
click at [539, 262] on link at bounding box center [545, 265] width 21 height 21
click at [651, 176] on span "Go To Website" at bounding box center [650, 179] width 48 height 9
click at [60, 104] on link "Catalog" at bounding box center [74, 101] width 123 height 19
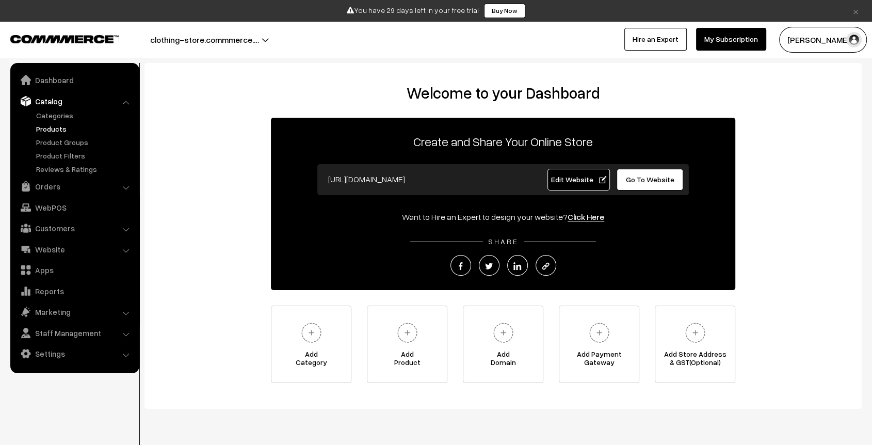
click at [51, 127] on link "Products" at bounding box center [85, 128] width 102 height 11
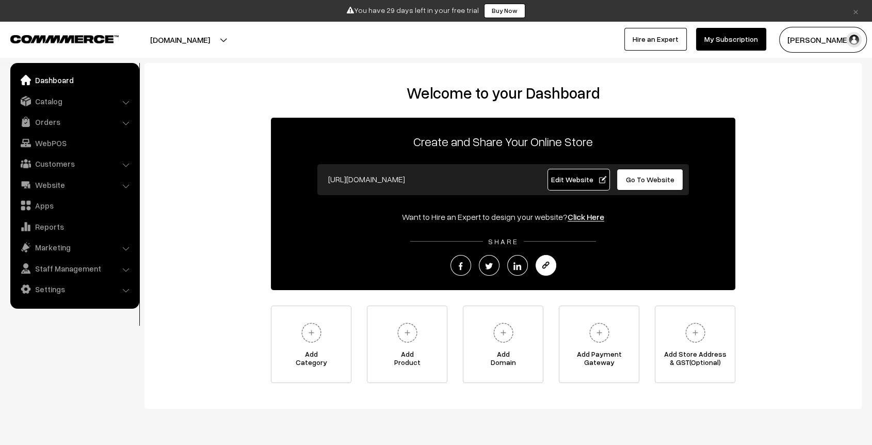
click at [547, 268] on img at bounding box center [546, 266] width 8 height 8
click at [55, 100] on link "Catalog" at bounding box center [74, 101] width 123 height 19
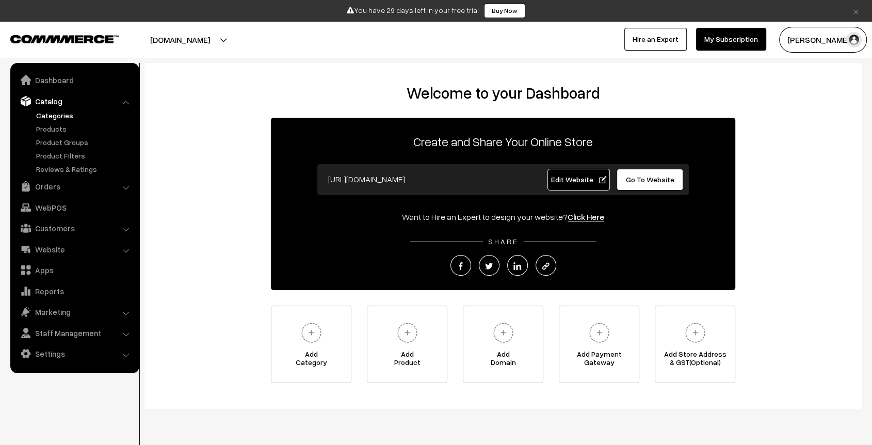
click at [54, 115] on link "Categories" at bounding box center [85, 115] width 102 height 11
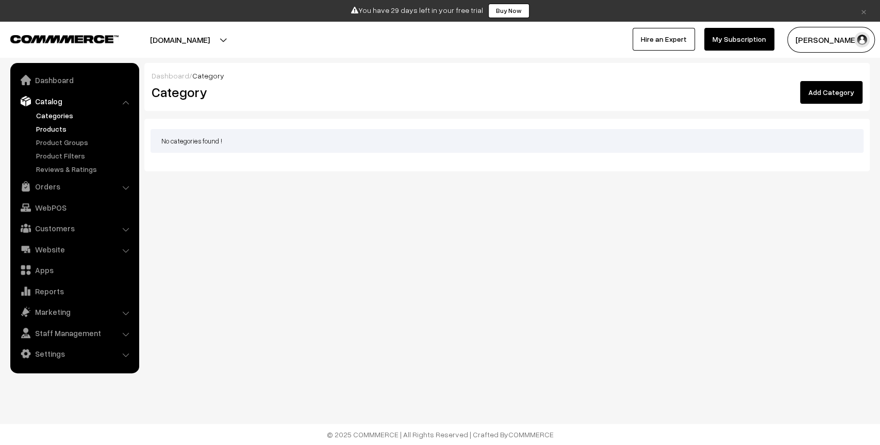
click at [54, 132] on link "Products" at bounding box center [85, 128] width 102 height 11
click at [224, 45] on button "a-2.commmerce.com" at bounding box center [180, 40] width 132 height 26
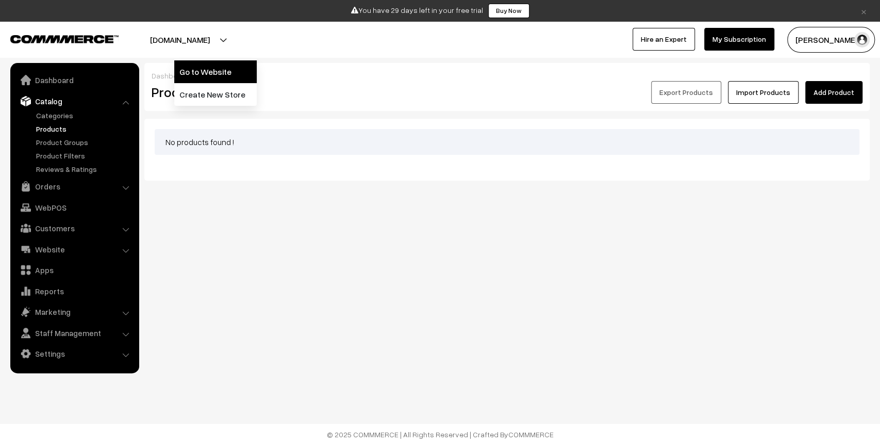
click at [227, 80] on link "Go to Website" at bounding box center [215, 71] width 83 height 23
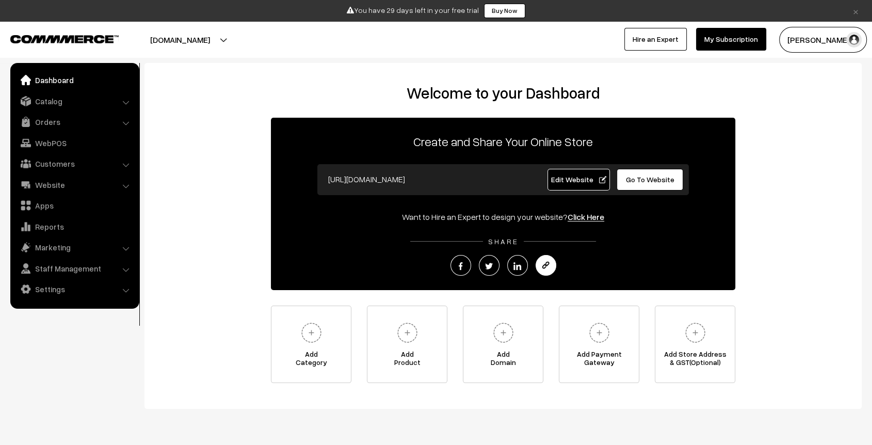
click at [548, 264] on img at bounding box center [546, 266] width 8 height 8
click at [51, 107] on link "Catalog" at bounding box center [74, 101] width 123 height 19
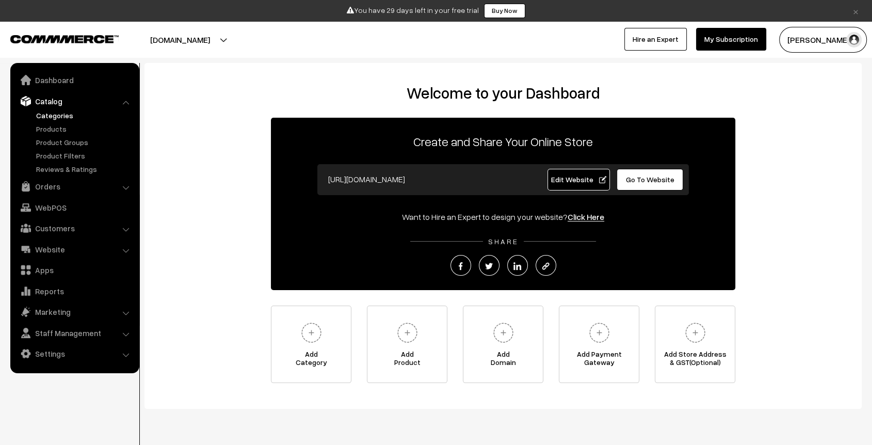
click at [51, 115] on link "Categories" at bounding box center [85, 115] width 102 height 11
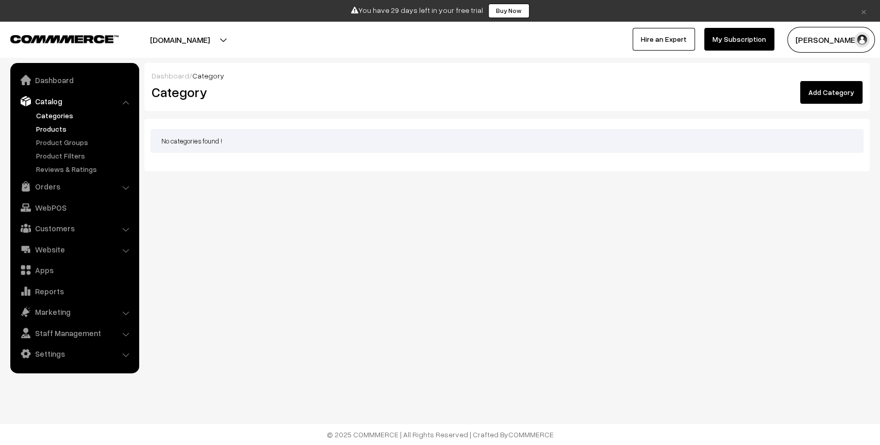
click at [54, 132] on link "Products" at bounding box center [85, 128] width 102 height 11
click at [246, 48] on button "food-lamour.commmerce.com" at bounding box center [180, 40] width 132 height 26
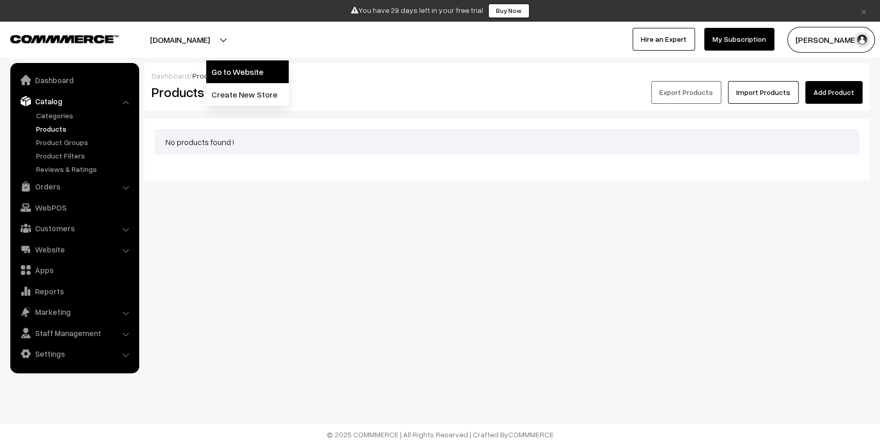
click at [253, 66] on link "Go to Website" at bounding box center [247, 71] width 83 height 23
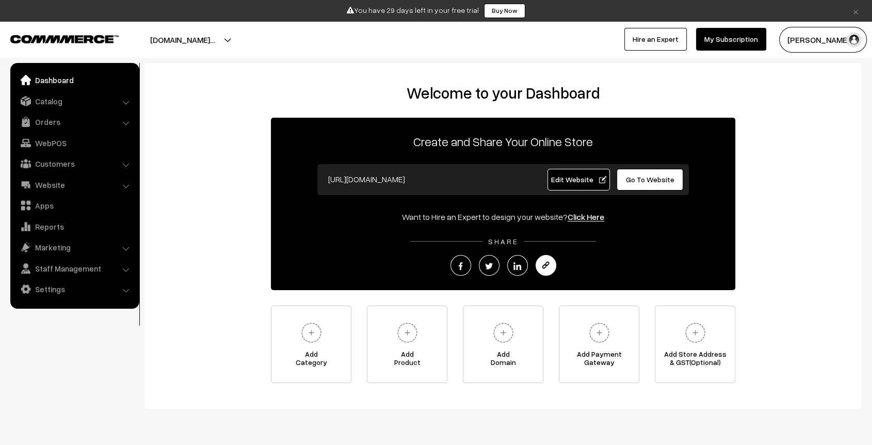
click at [544, 265] on img at bounding box center [546, 266] width 8 height 8
click at [66, 98] on link "Catalog" at bounding box center [74, 101] width 123 height 19
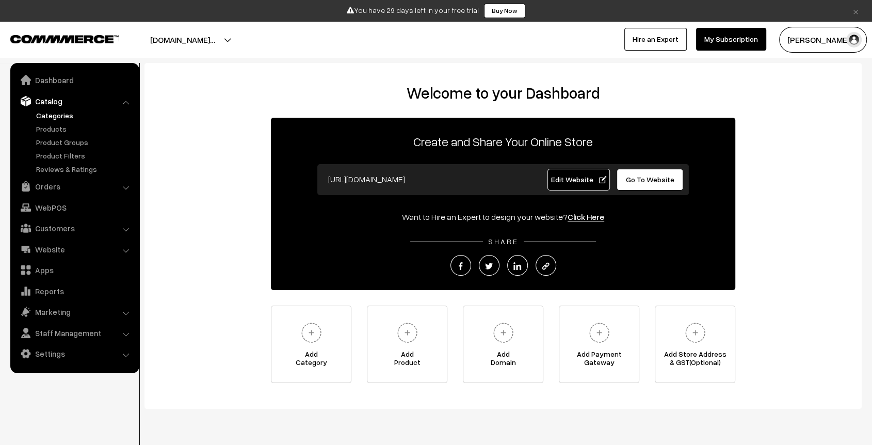
click at [51, 117] on link "Categories" at bounding box center [85, 115] width 102 height 11
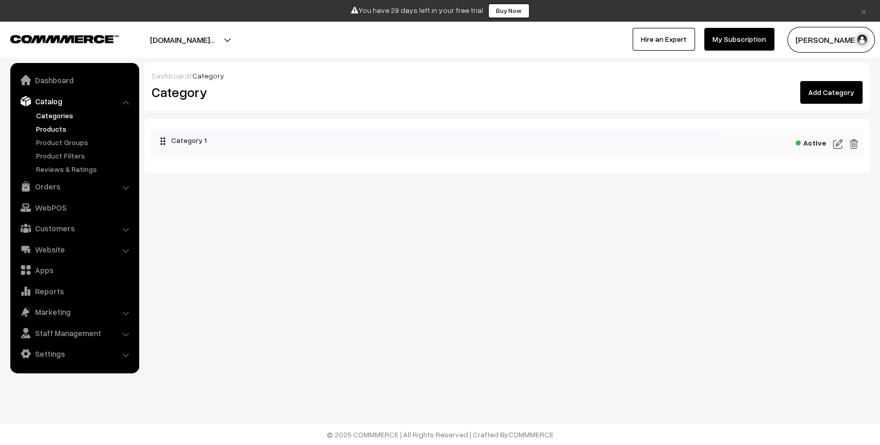
click at [54, 130] on link "Products" at bounding box center [85, 128] width 102 height 11
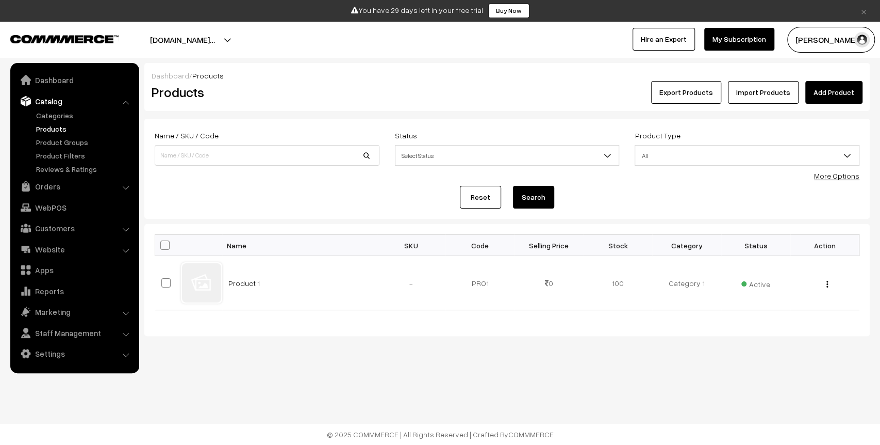
click at [251, 42] on button "global-gloss.commmerce.co…" at bounding box center [182, 40] width 137 height 26
click at [271, 73] on link "Go to Website" at bounding box center [246, 71] width 83 height 23
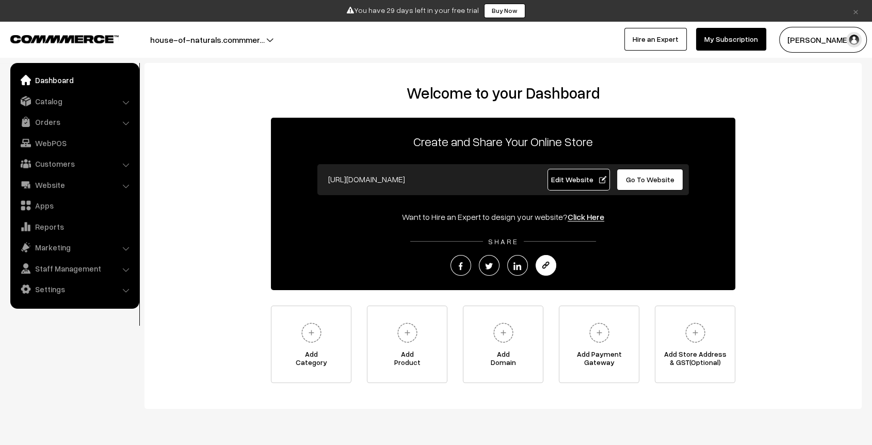
click at [544, 264] on img at bounding box center [546, 266] width 8 height 8
click at [57, 100] on link "Catalog" at bounding box center [74, 101] width 123 height 19
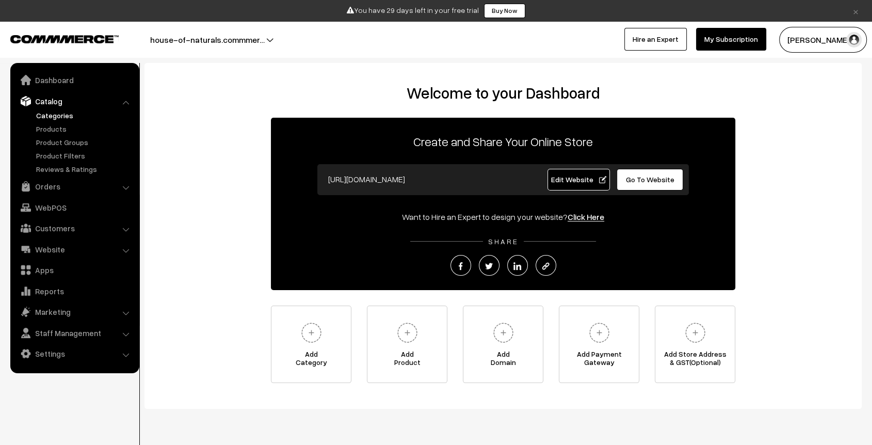
drag, startPoint x: 57, startPoint y: 122, endPoint x: 62, endPoint y: 116, distance: 8.1
click at [62, 116] on ul "Categories" at bounding box center [75, 142] width 124 height 64
click at [62, 116] on link "Categories" at bounding box center [85, 115] width 102 height 11
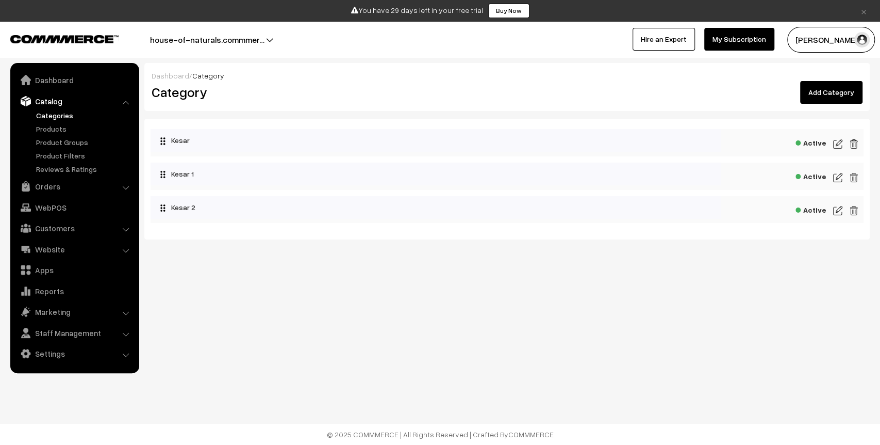
drag, startPoint x: 28, startPoint y: 118, endPoint x: 79, endPoint y: 118, distance: 51.1
click at [79, 118] on ul "Categories" at bounding box center [75, 142] width 124 height 64
copy link "Categories"
click at [53, 127] on link "Products" at bounding box center [85, 128] width 102 height 11
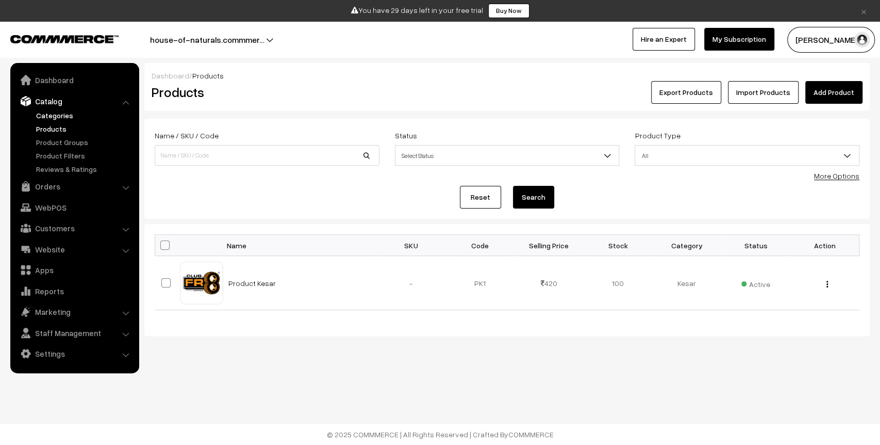
drag, startPoint x: 30, startPoint y: 118, endPoint x: 91, endPoint y: 116, distance: 60.4
click at [91, 116] on ul "Categories" at bounding box center [75, 142] width 124 height 64
copy link "Categories"
click at [56, 120] on link "Categories" at bounding box center [85, 115] width 102 height 11
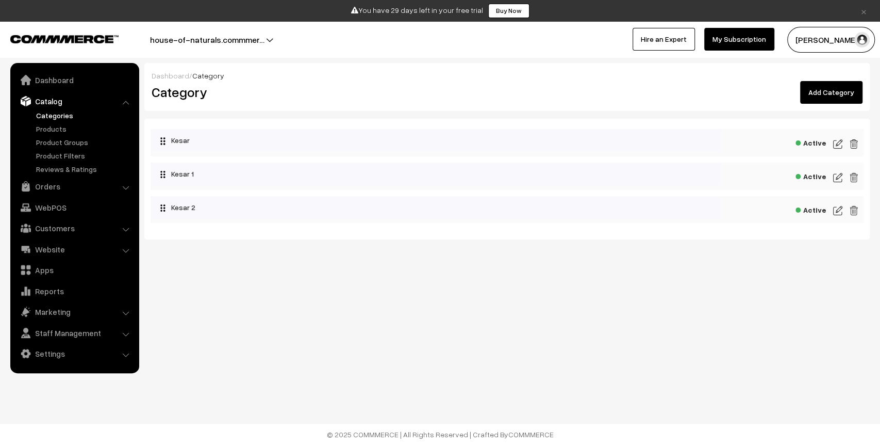
click at [246, 40] on button "house-of-naturals.commmer…" at bounding box center [207, 40] width 187 height 26
click at [243, 63] on link "Go to Website" at bounding box center [246, 71] width 83 height 23
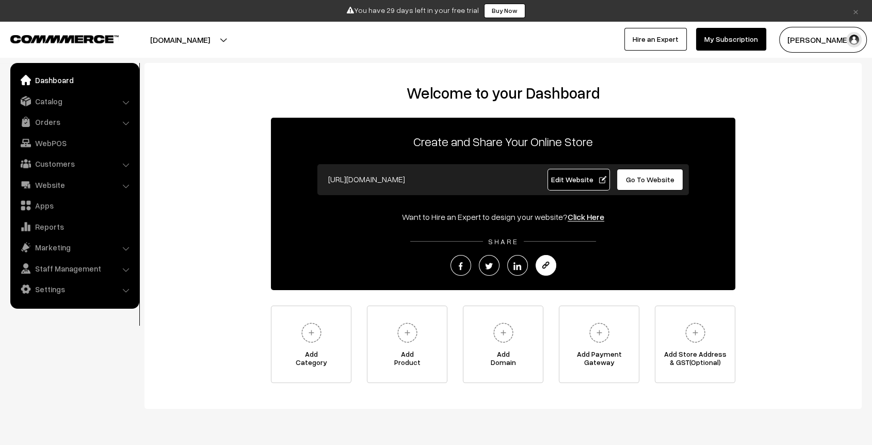
click at [543, 270] on link at bounding box center [545, 265] width 21 height 21
click at [91, 104] on link "Catalog" at bounding box center [74, 101] width 123 height 19
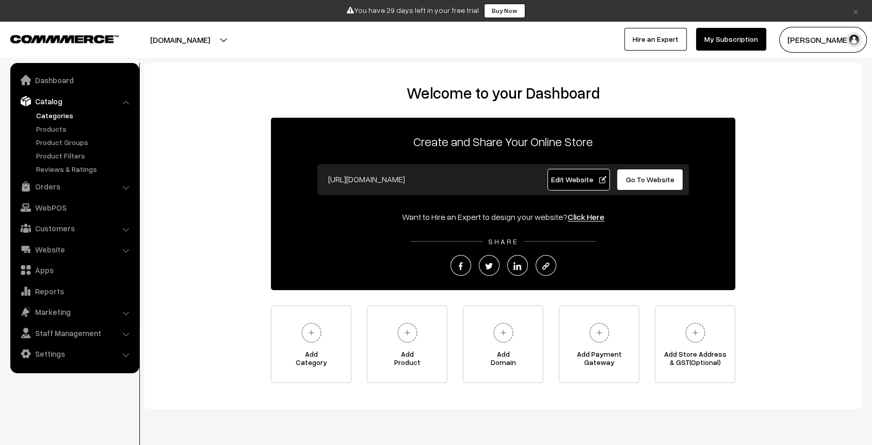
click at [63, 111] on link "Categories" at bounding box center [85, 115] width 102 height 11
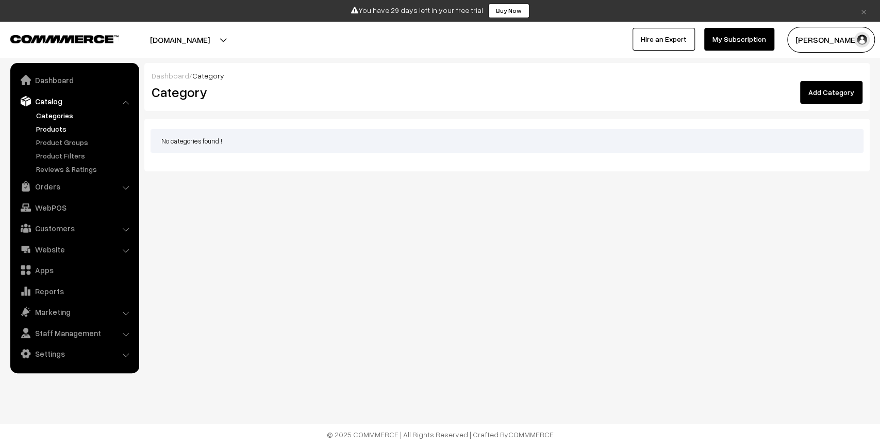
click at [54, 125] on link "Products" at bounding box center [85, 128] width 102 height 11
click at [239, 36] on button "[DOMAIN_NAME]" at bounding box center [180, 40] width 132 height 26
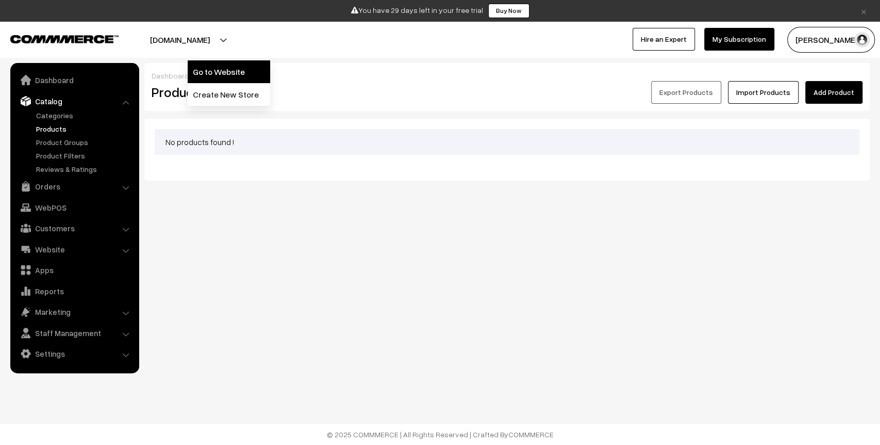
click at [246, 73] on link "Go to Website" at bounding box center [229, 71] width 83 height 23
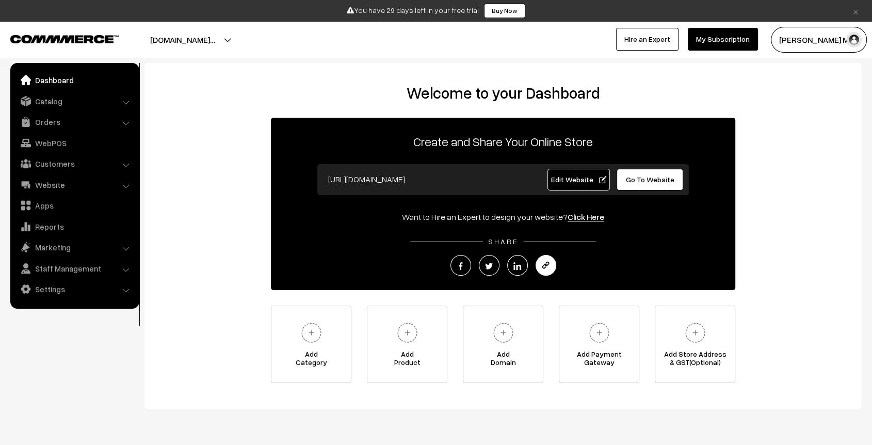
click at [546, 265] on img at bounding box center [546, 266] width 8 height 8
click at [58, 106] on link "Catalog" at bounding box center [74, 101] width 123 height 19
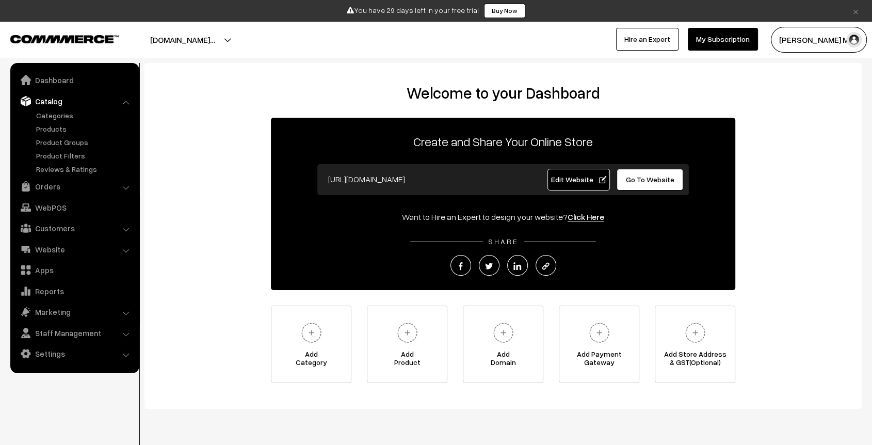
click at [55, 122] on ul "Categories" at bounding box center [75, 142] width 124 height 64
click at [57, 118] on link "Categories" at bounding box center [85, 115] width 102 height 11
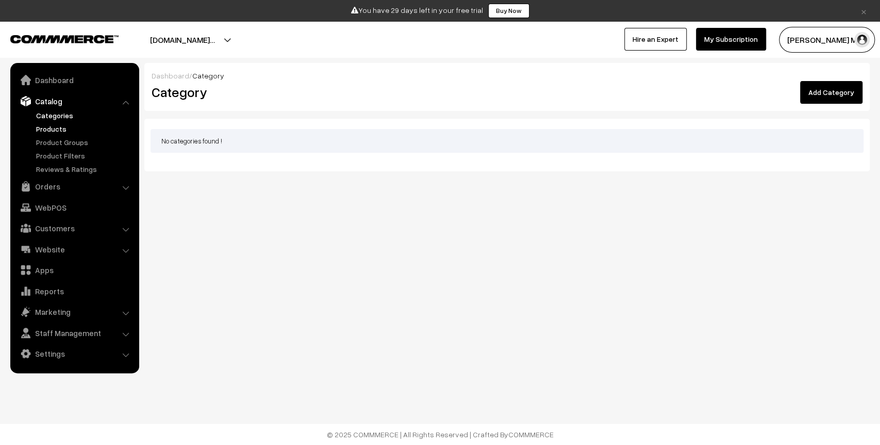
click at [57, 133] on link "Products" at bounding box center [85, 128] width 102 height 11
click at [235, 38] on button "[DOMAIN_NAME]…" at bounding box center [182, 40] width 137 height 26
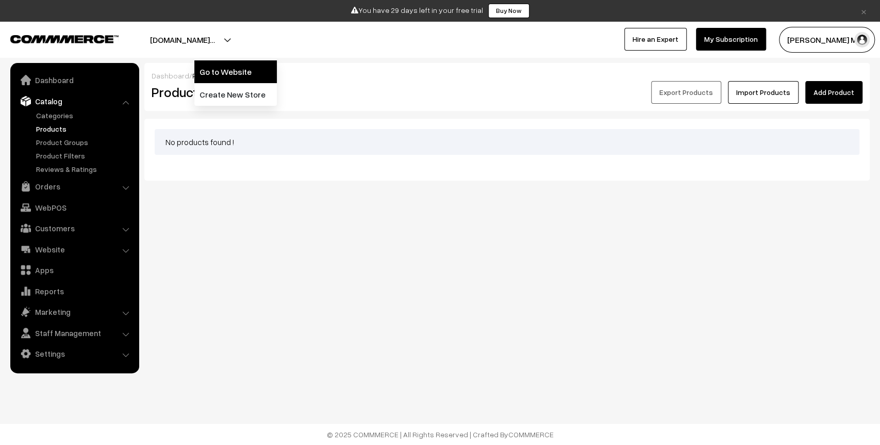
click at [234, 67] on link "Go to Website" at bounding box center [235, 71] width 83 height 23
